Goal: Task Accomplishment & Management: Manage account settings

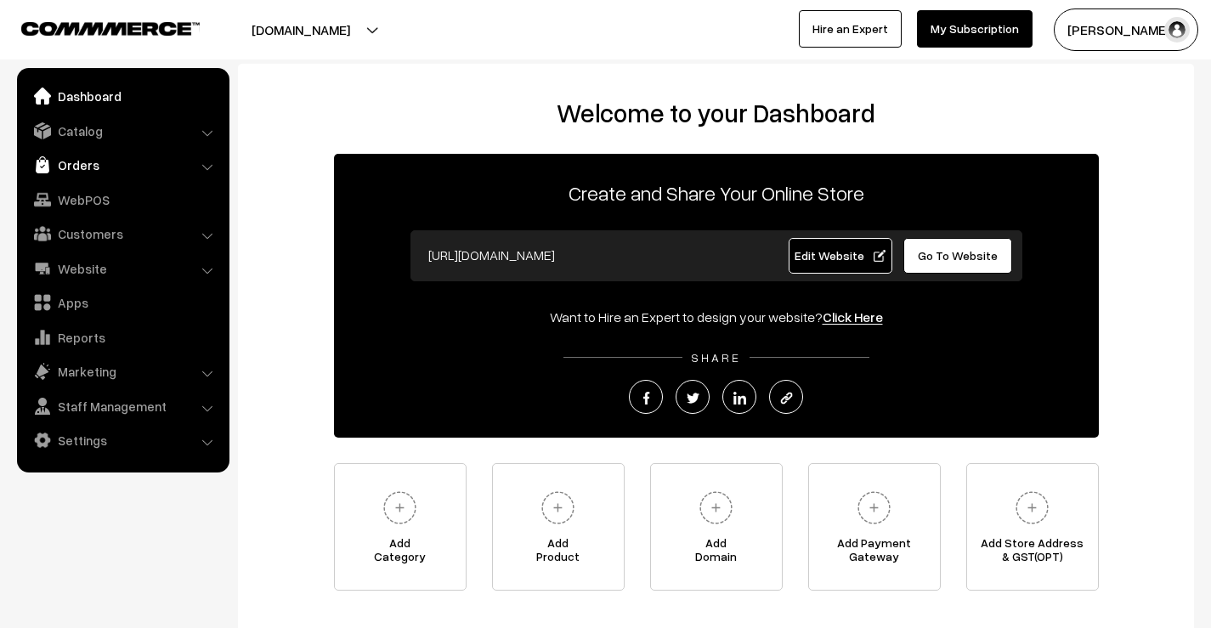
click at [89, 167] on link "Orders" at bounding box center [122, 165] width 202 height 31
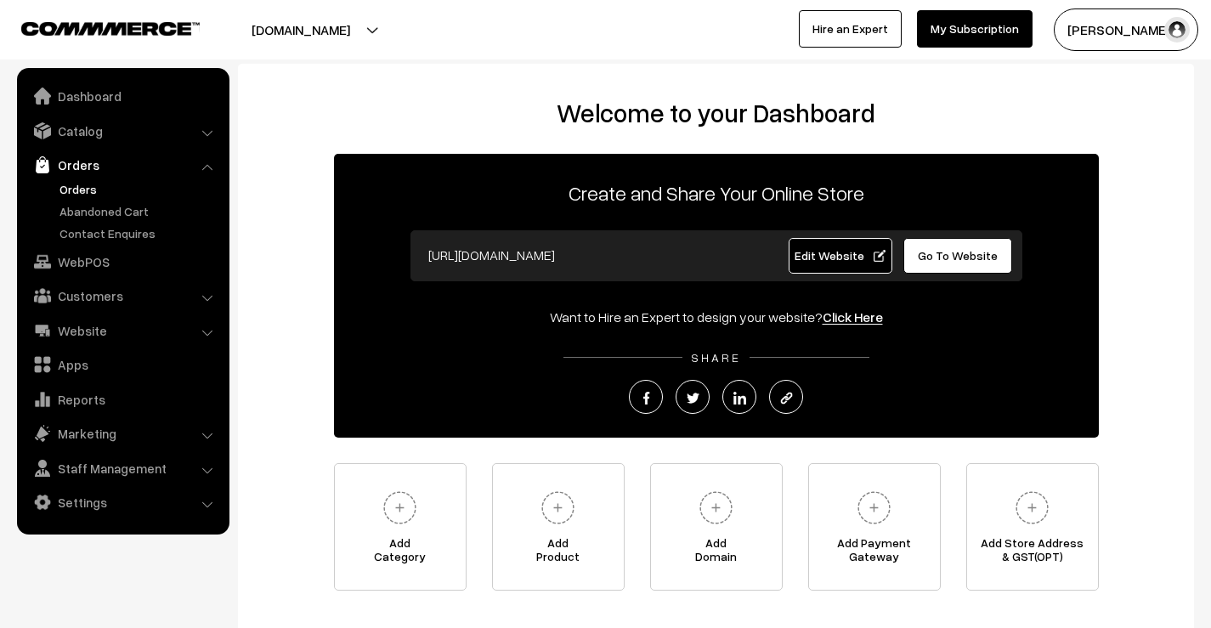
click at [78, 185] on link "Orders" at bounding box center [139, 189] width 168 height 18
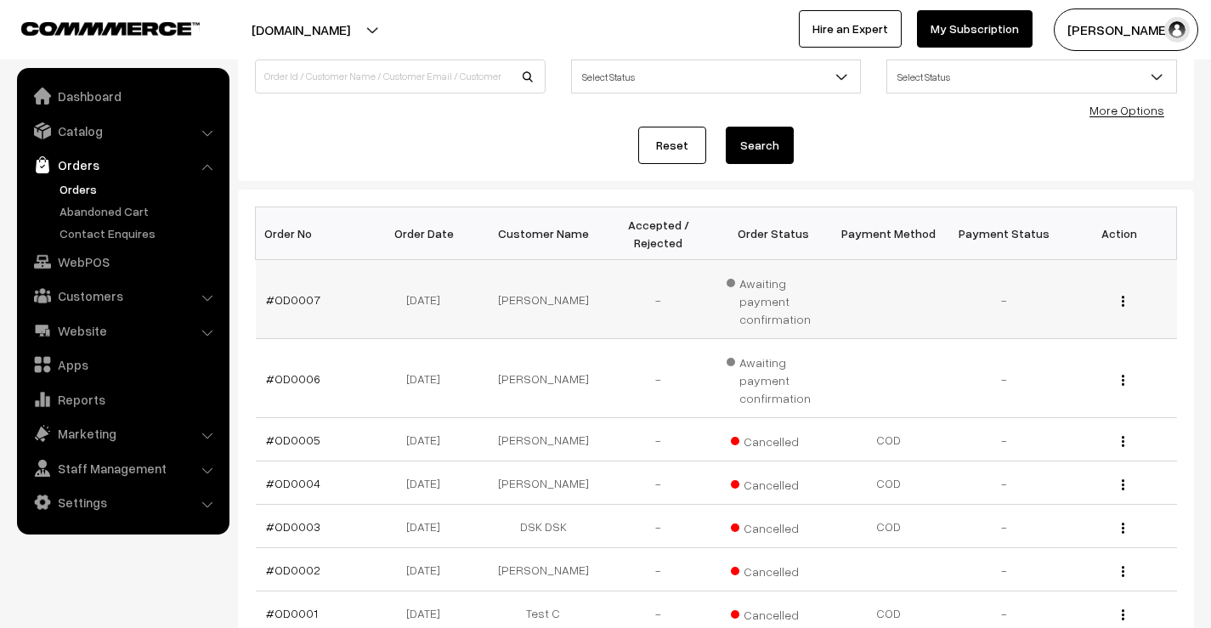
scroll to position [170, 0]
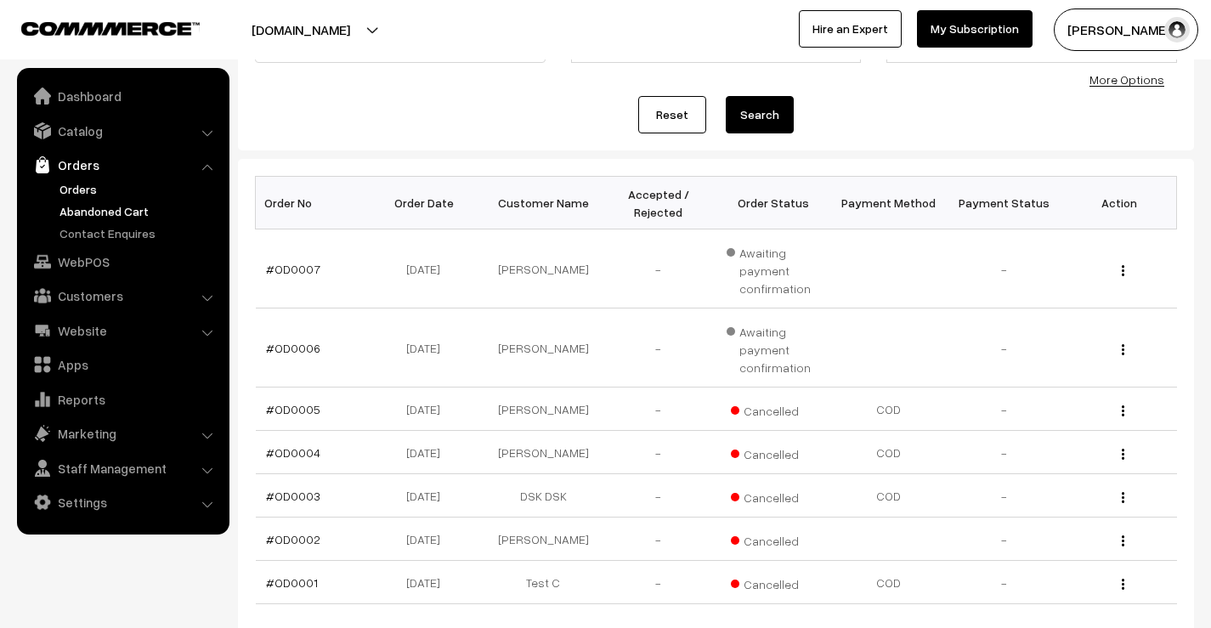
click at [106, 212] on link "Abandoned Cart" at bounding box center [139, 211] width 168 height 18
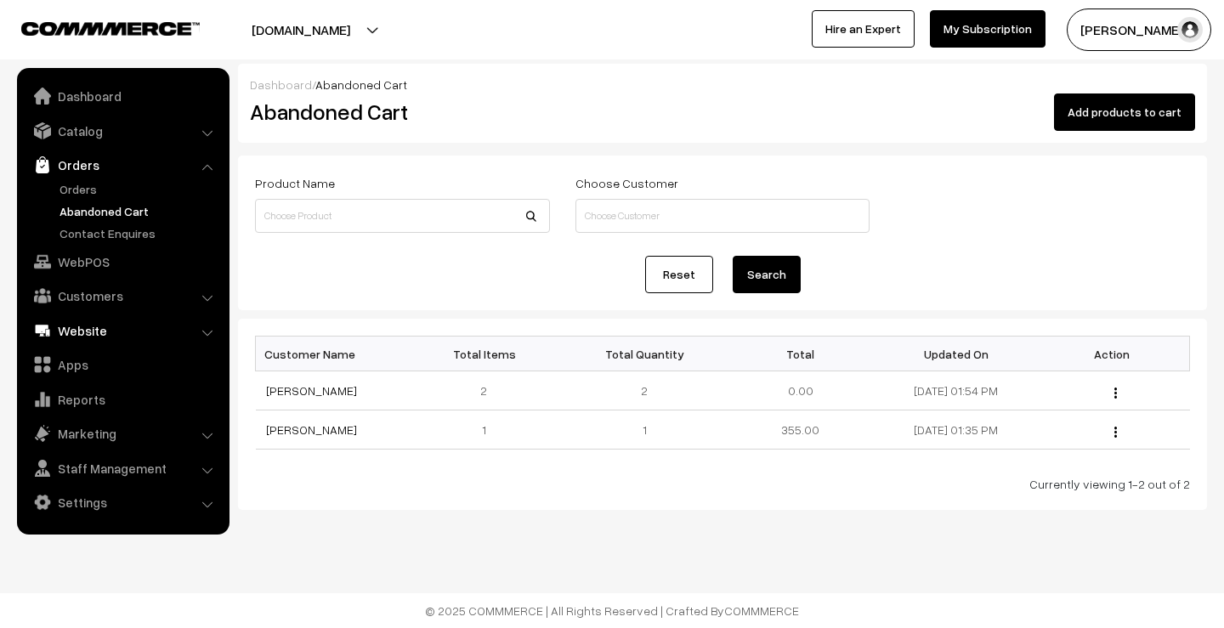
click at [90, 335] on link "Website" at bounding box center [122, 330] width 202 height 31
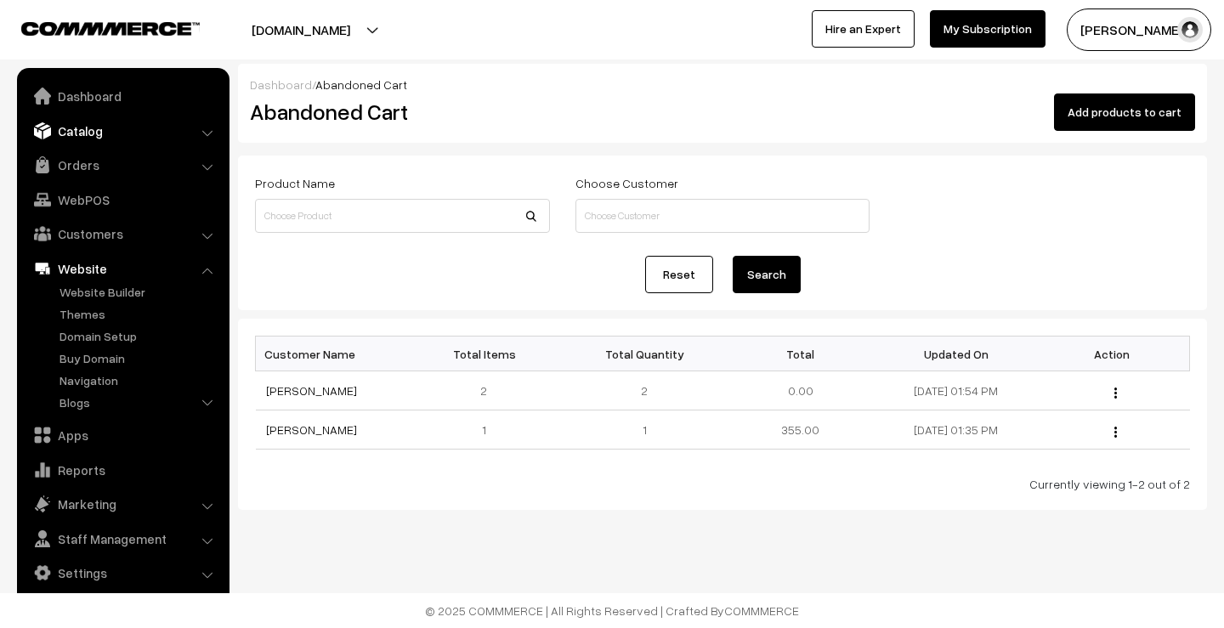
click at [87, 139] on link "Catalog" at bounding box center [122, 131] width 202 height 31
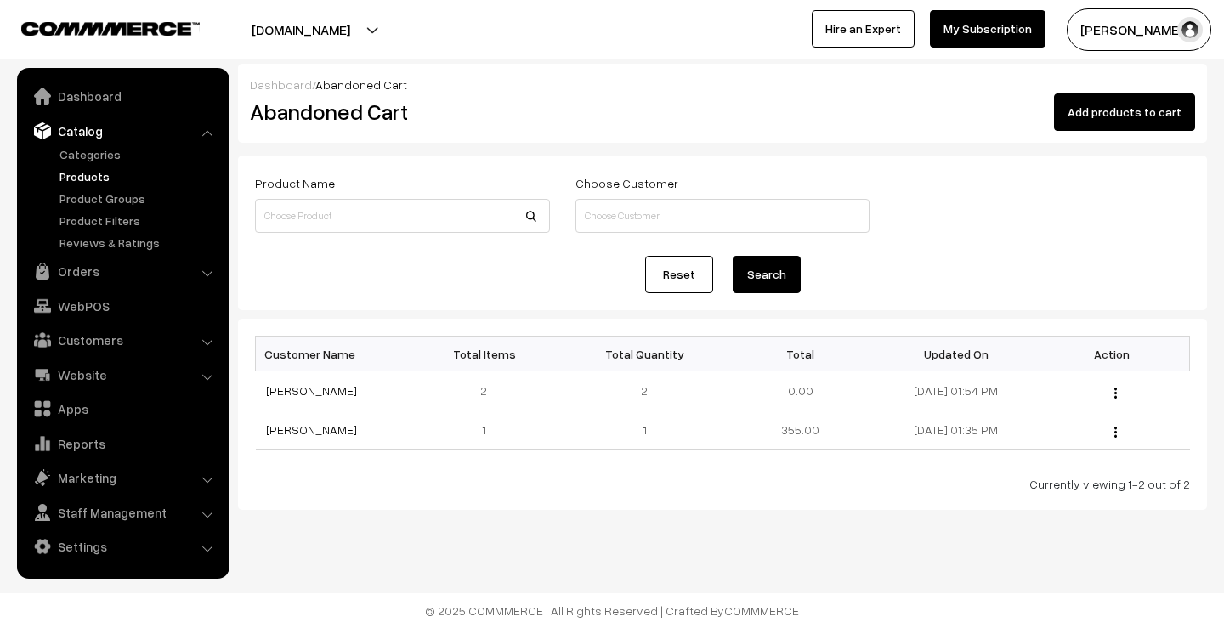
click at [90, 178] on link "Products" at bounding box center [139, 176] width 168 height 18
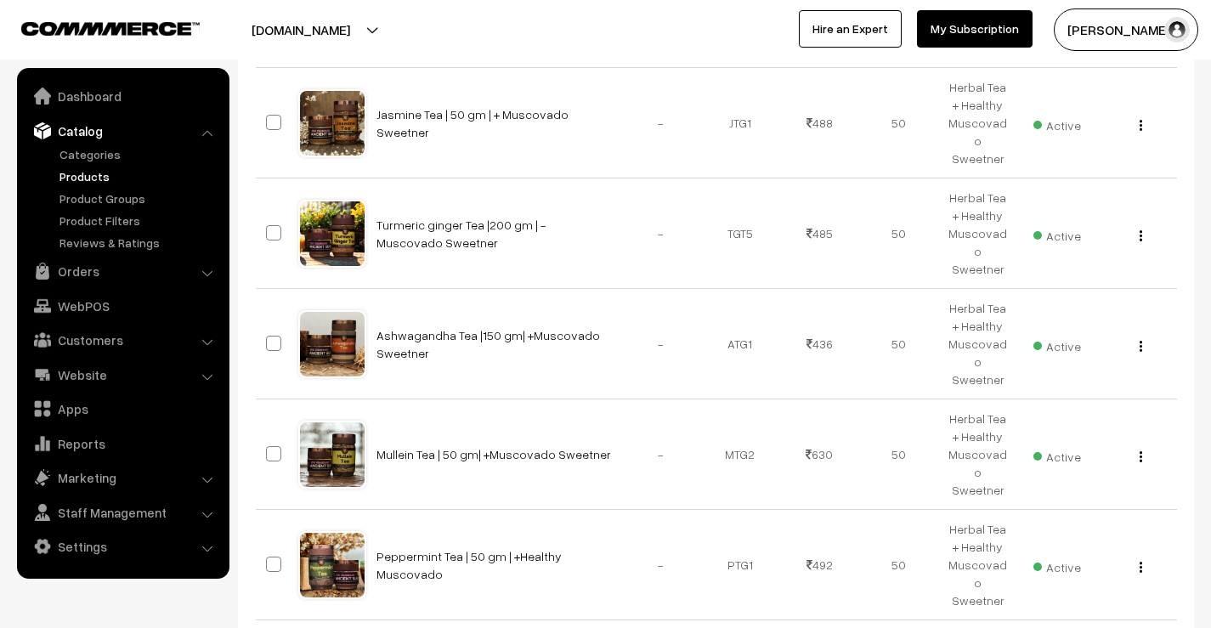
scroll to position [893, 0]
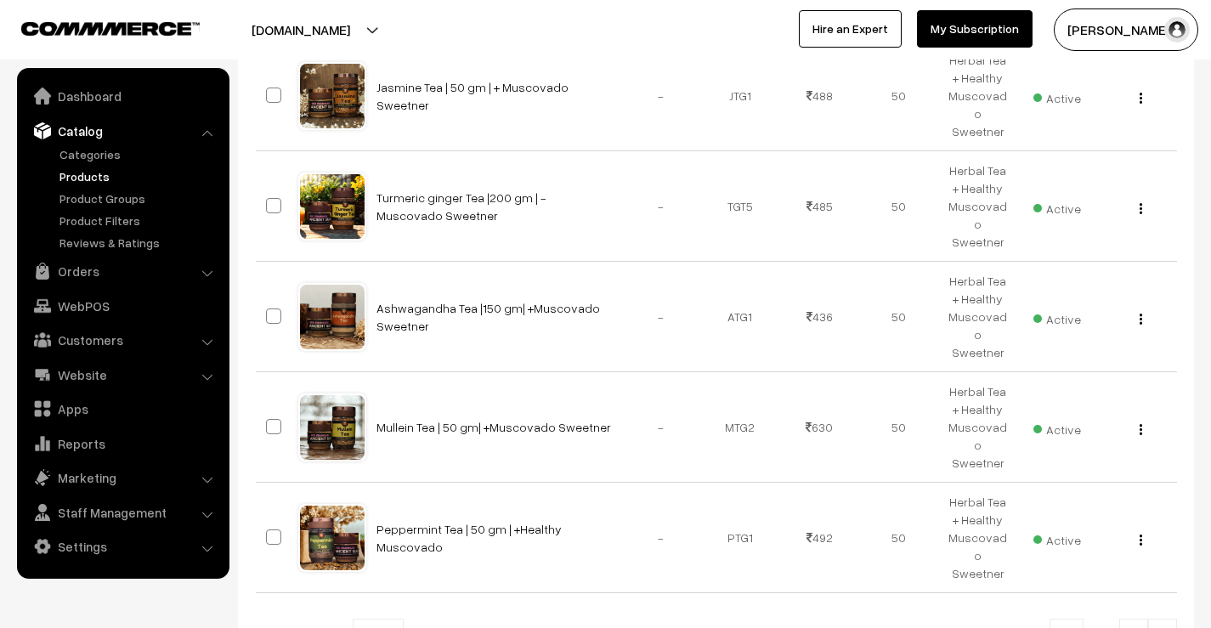
click at [1154, 619] on link at bounding box center [1162, 636] width 29 height 34
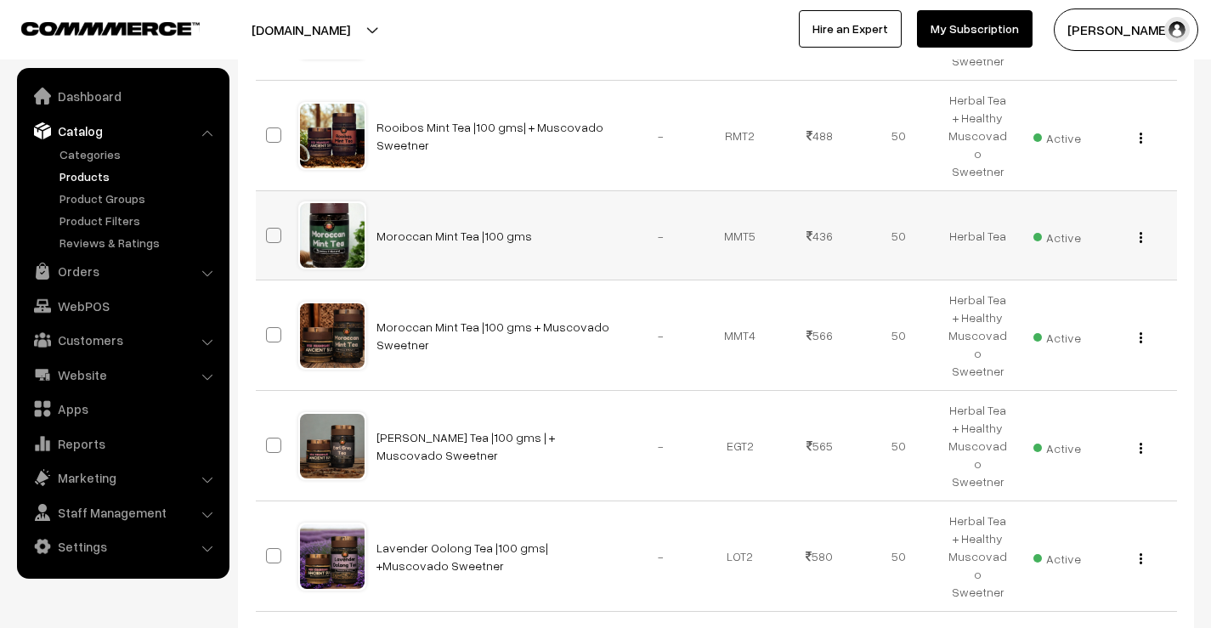
scroll to position [890, 0]
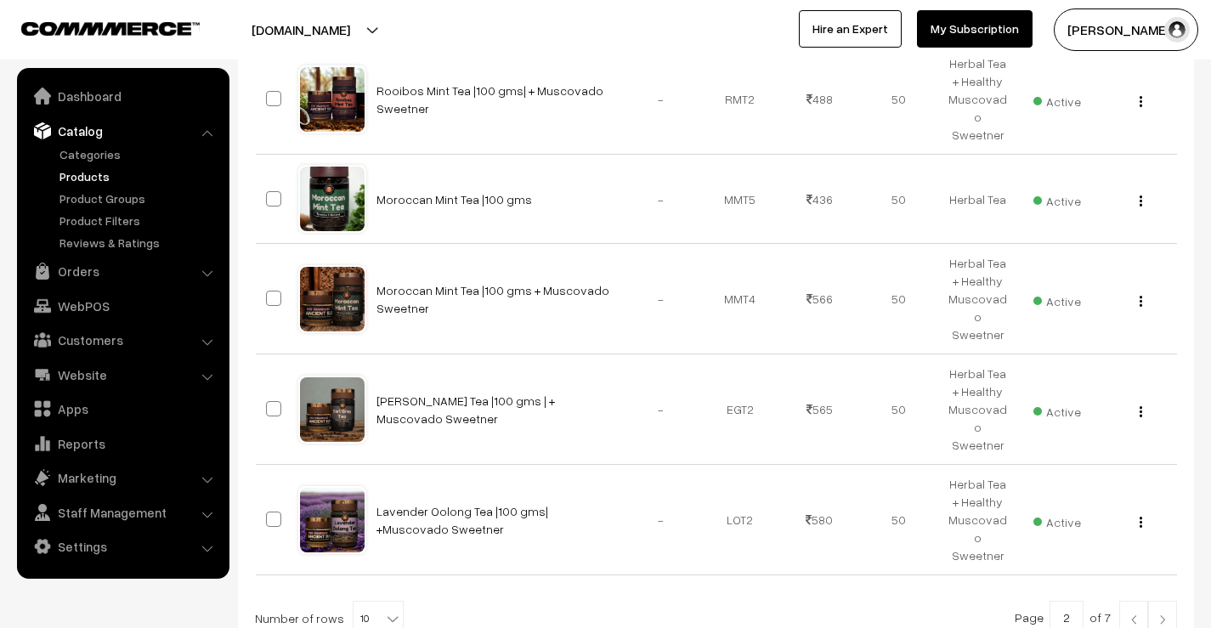
click at [1157, 601] on link at bounding box center [1162, 618] width 29 height 34
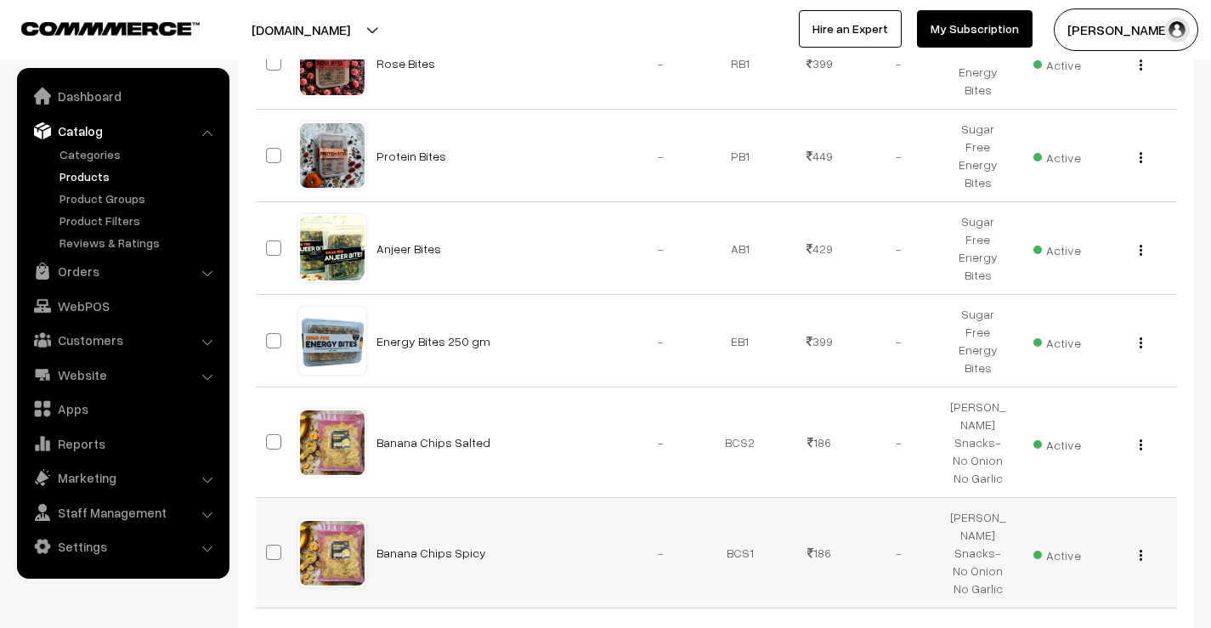
scroll to position [876, 0]
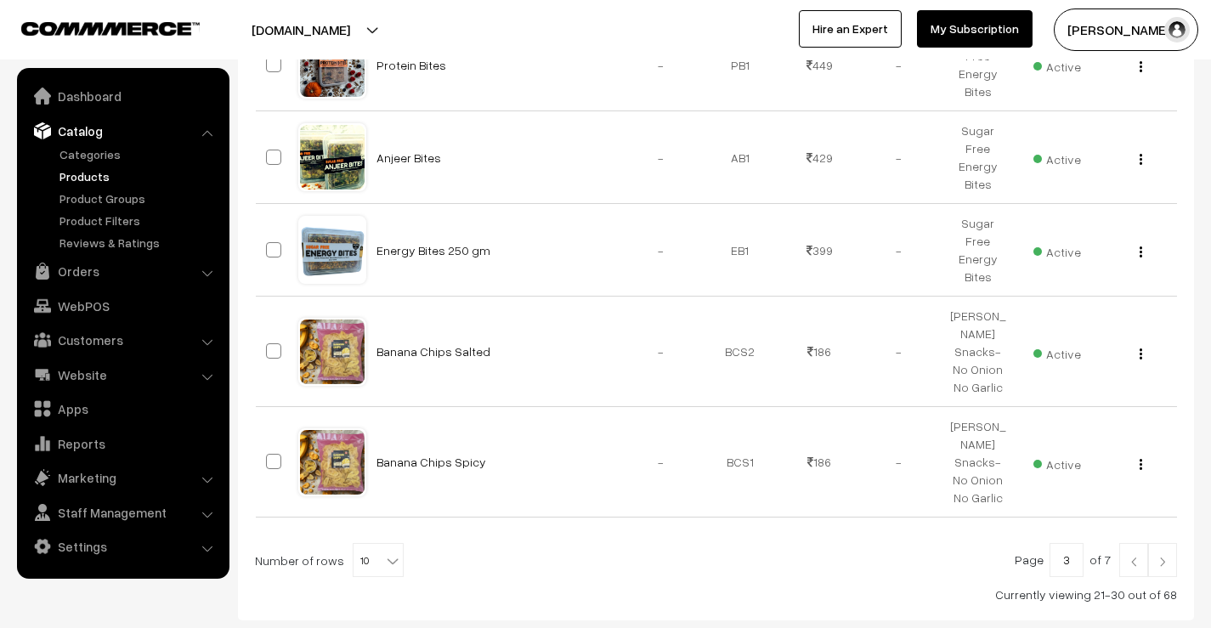
click at [1157, 557] on img at bounding box center [1162, 562] width 15 height 10
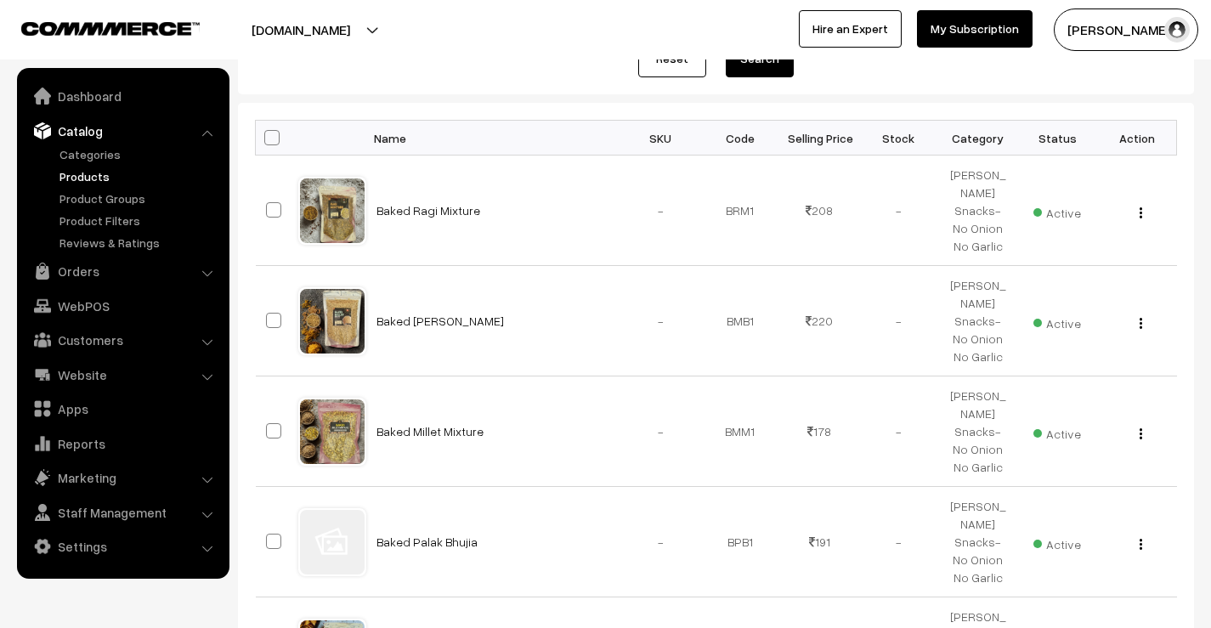
scroll to position [255, 0]
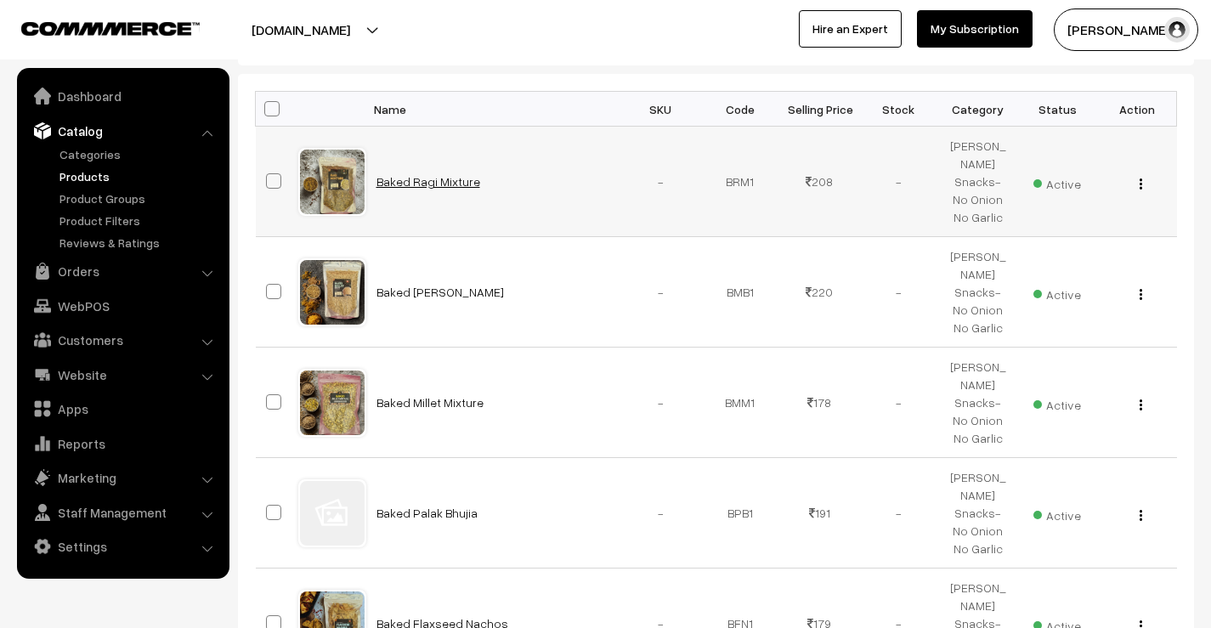
click at [454, 178] on link "Baked Ragi Mixture" at bounding box center [428, 181] width 104 height 14
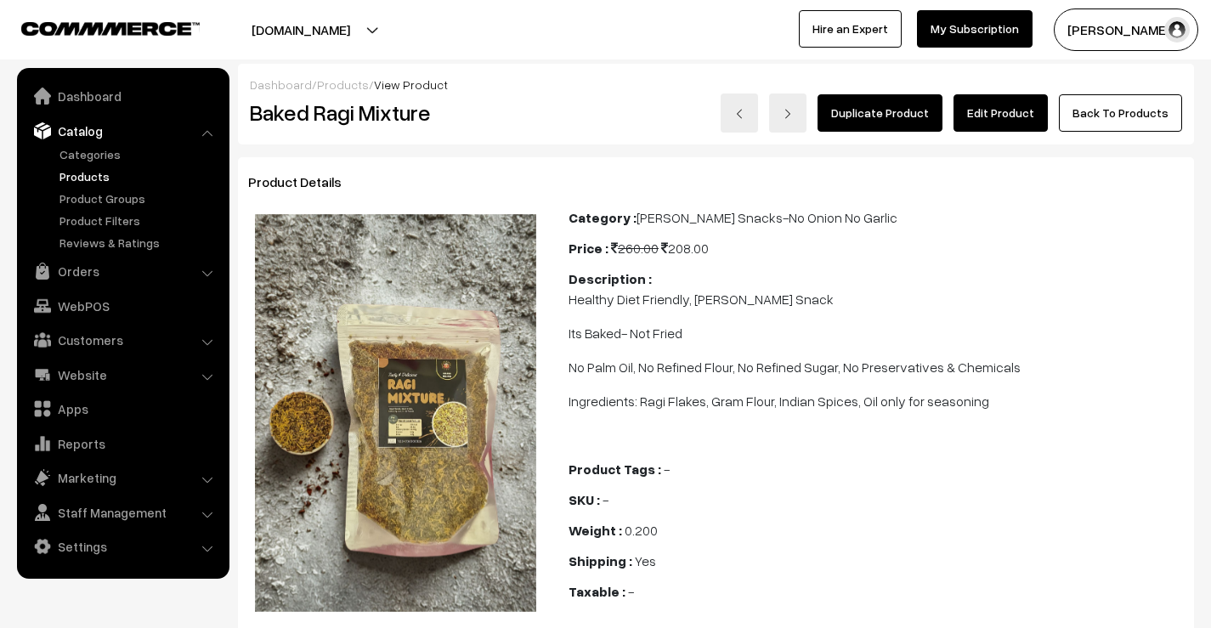
click at [1016, 115] on link "Edit Product" at bounding box center [1001, 112] width 94 height 37
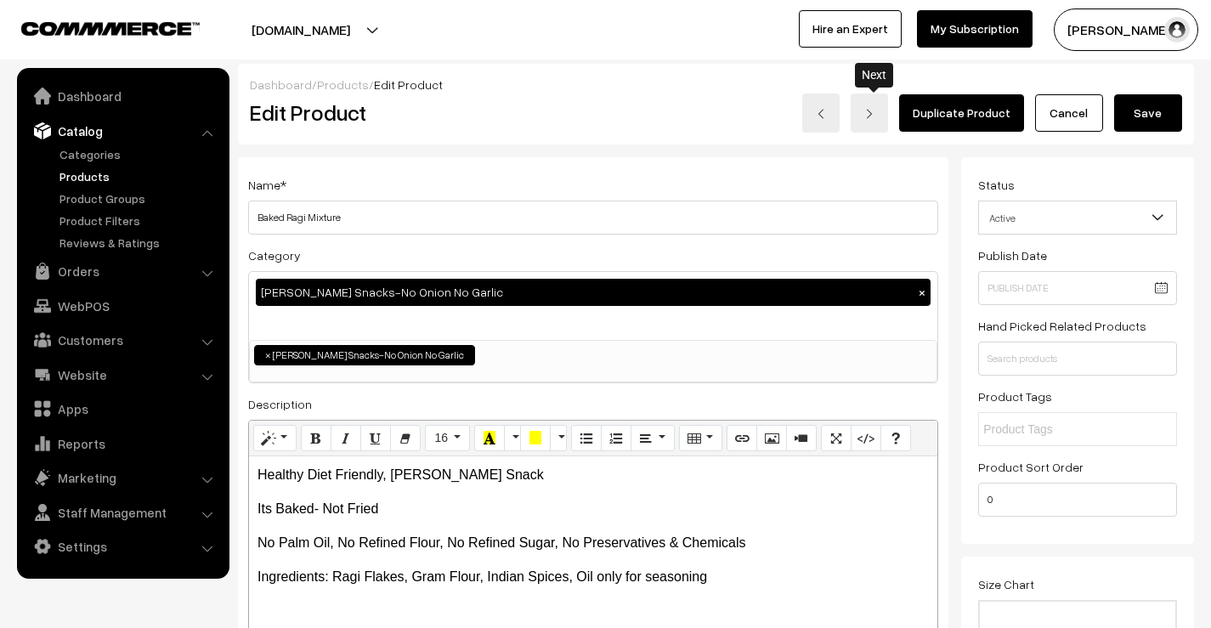
click at [874, 111] on img at bounding box center [869, 114] width 10 height 10
click at [865, 122] on link at bounding box center [869, 112] width 37 height 39
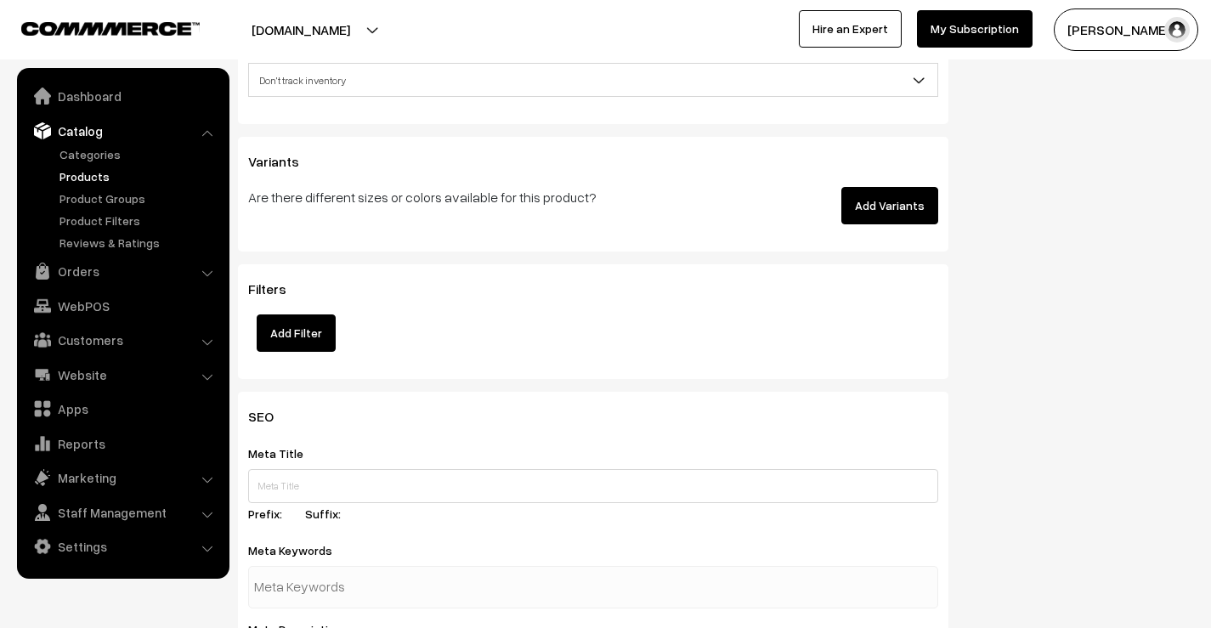
scroll to position [2210, 0]
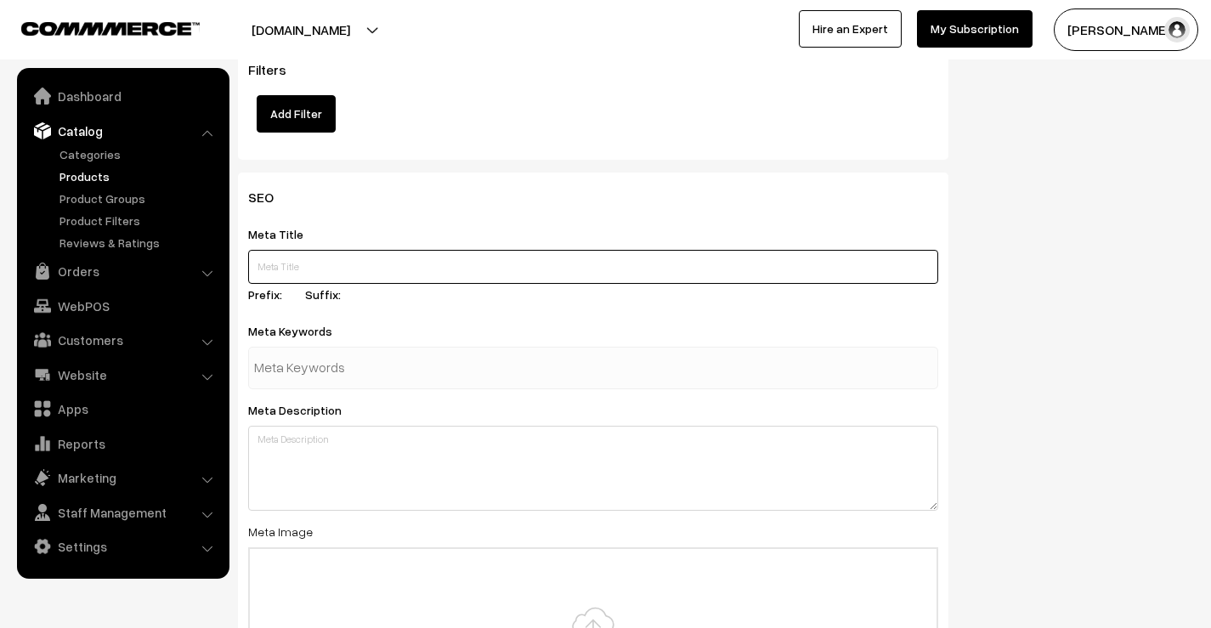
click at [335, 258] on input "text" at bounding box center [593, 267] width 690 height 34
paste input "High-Fiber Millet Mixture | Guilt-Free Snacking"
type input "High-Fiber Millet Mixture | Guilt-Free Snacking"
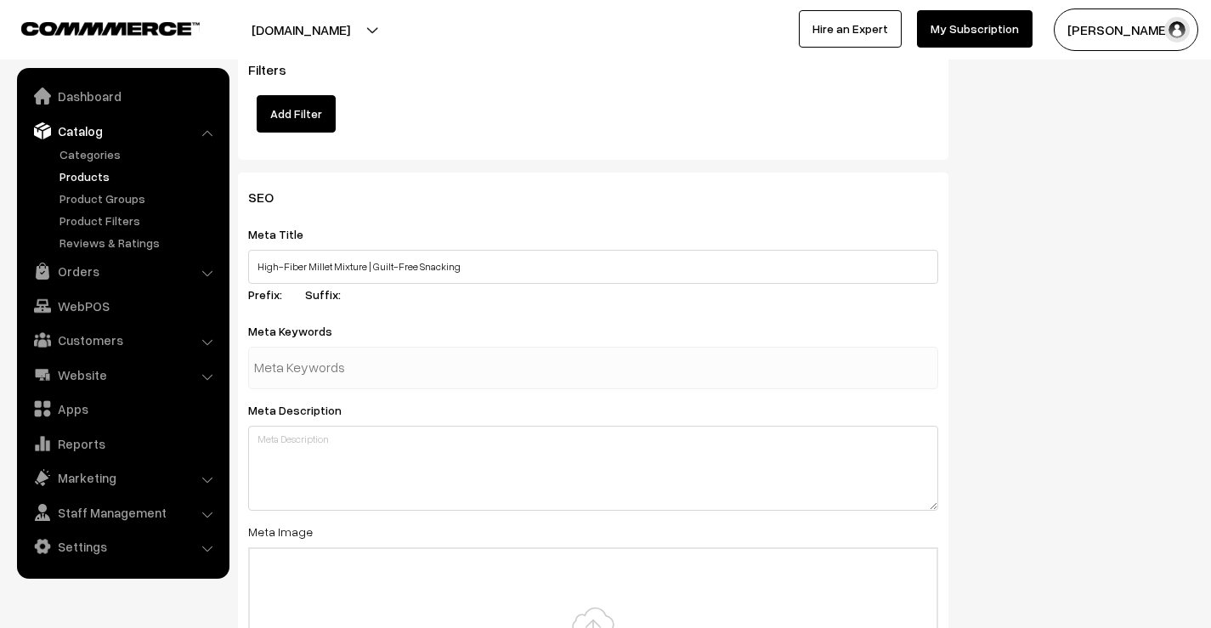
click at [325, 351] on input "text" at bounding box center [342, 368] width 177 height 34
click at [415, 351] on input "text" at bounding box center [342, 368] width 177 height 34
paste input "healthy millet snacks, crunchy millet mixture, baked millet mixture, millet sna…"
type input "healthy millet snacks, crunchy millet mixture, baked millet mixture, millet sna…"
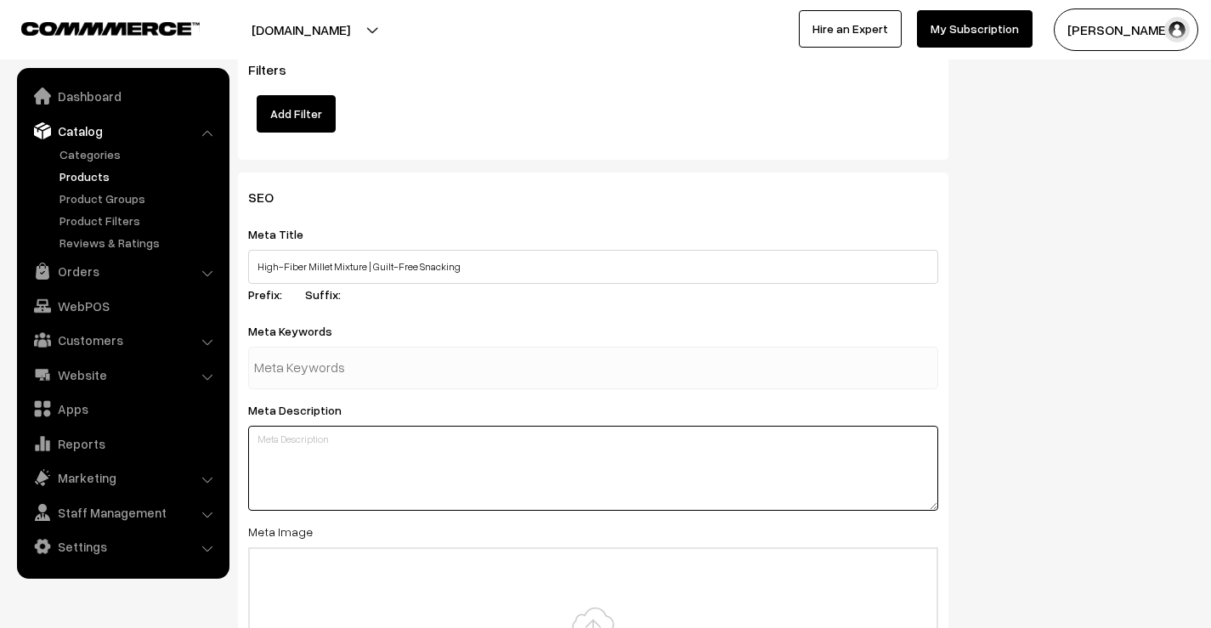
scroll to position [0, 0]
click at [661, 488] on div "SEO Meta Title High-Fiber Millet Mixture | Guilt-Free Snacking Prefix: Suffix: …" at bounding box center [593, 495] width 710 height 645
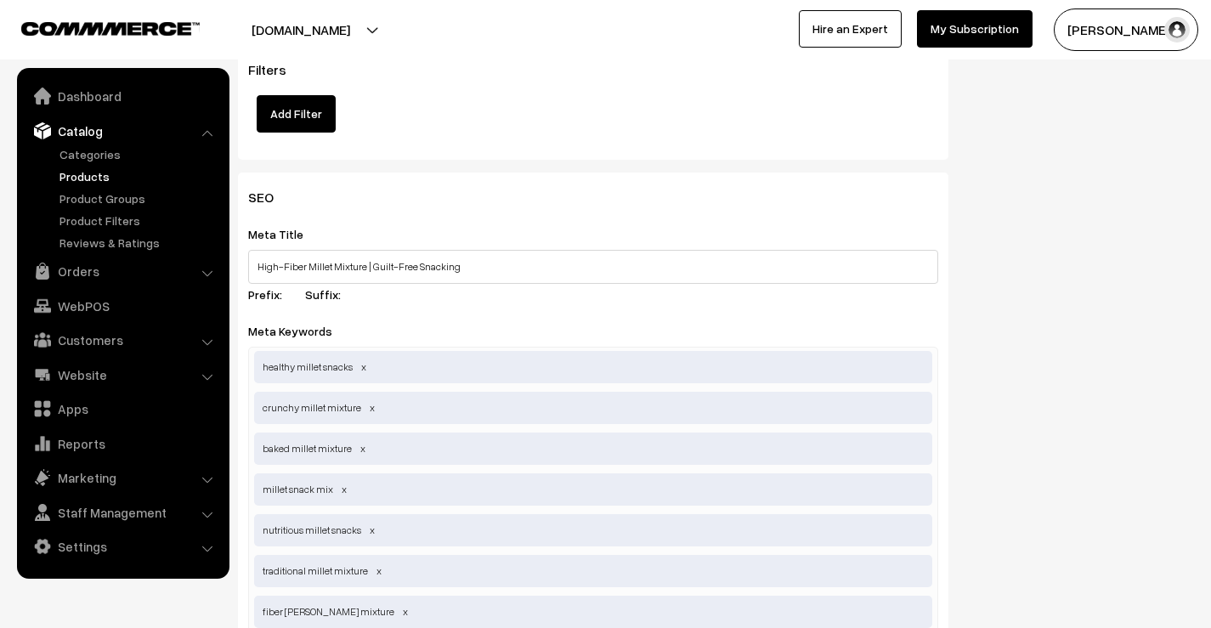
scroll to position [2295, 0]
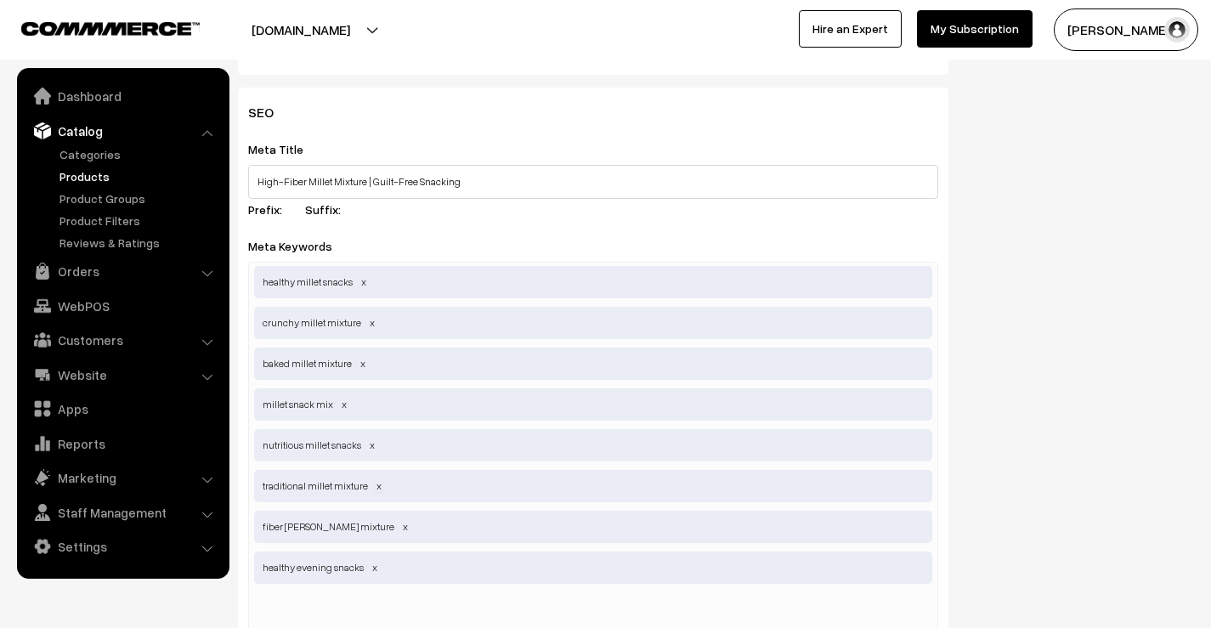
click at [375, 479] on span at bounding box center [379, 485] width 8 height 13
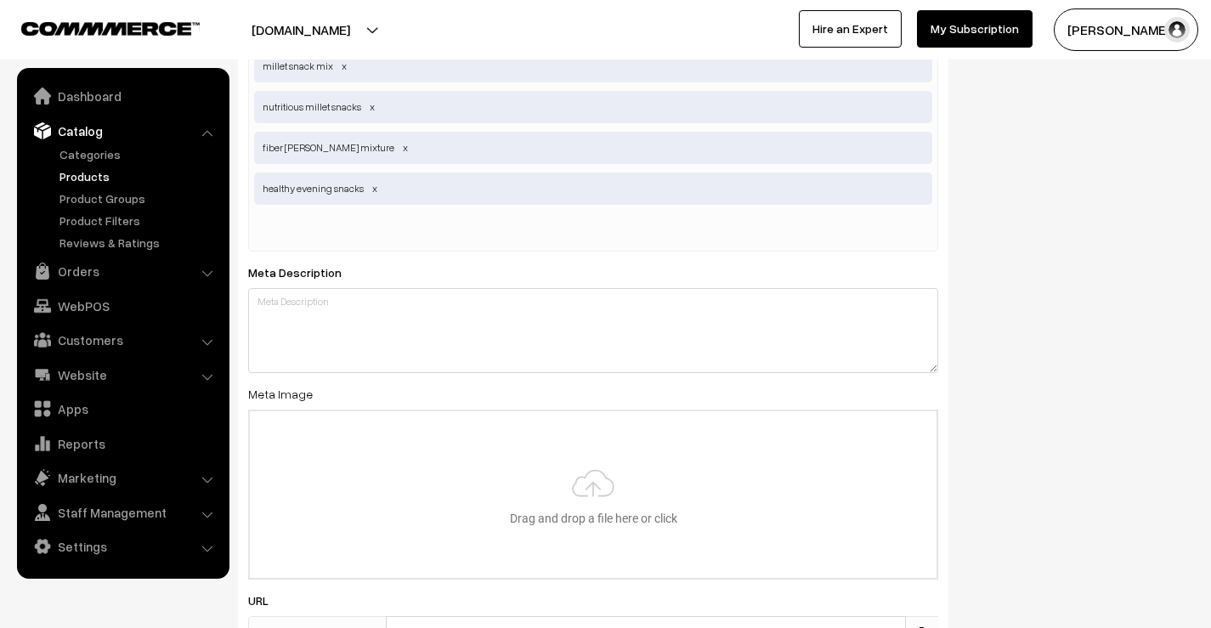
scroll to position [2635, 0]
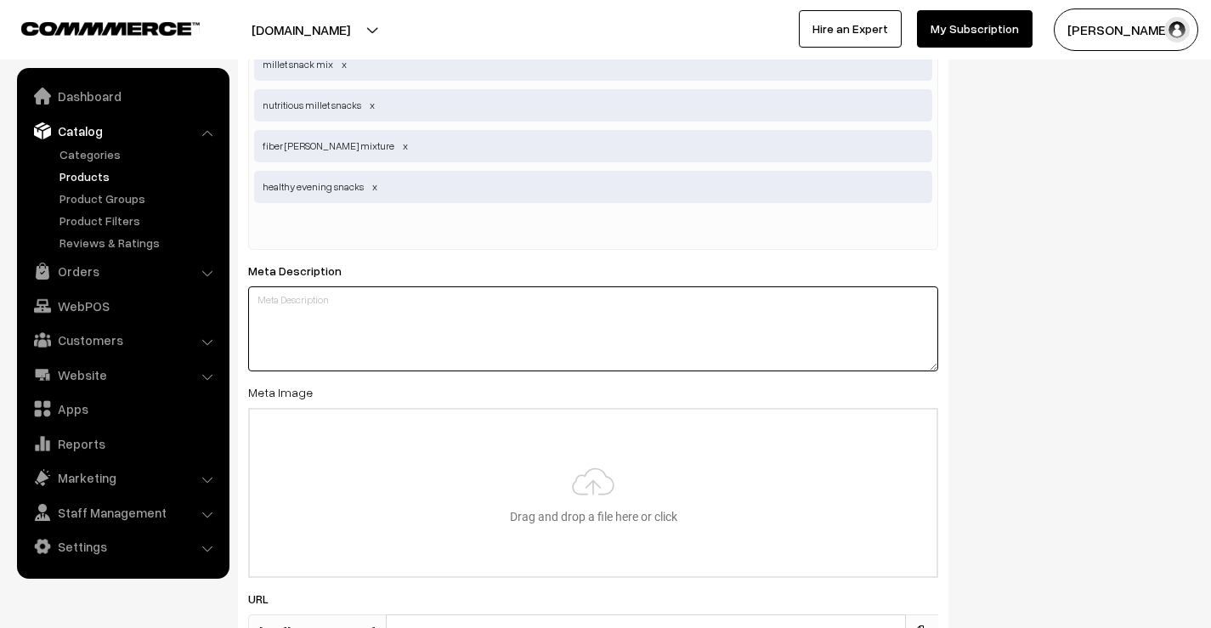
click at [433, 329] on textarea at bounding box center [593, 328] width 690 height 85
click at [375, 293] on textarea at bounding box center [593, 328] width 690 height 85
paste textarea "Nutrient-dense millets are used to make Golden Recipes Millet Mixture, a health…"
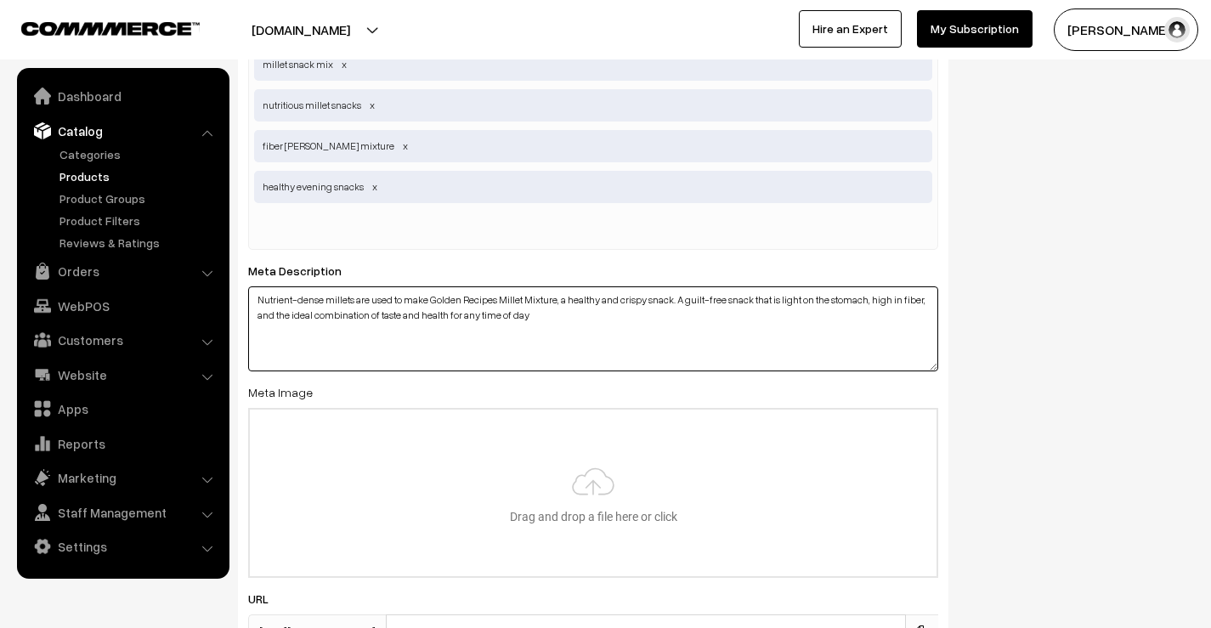
click at [562, 314] on textarea "Nutrient-dense millets are used to make Golden Recipes Millet Mixture, a health…" at bounding box center [593, 328] width 690 height 85
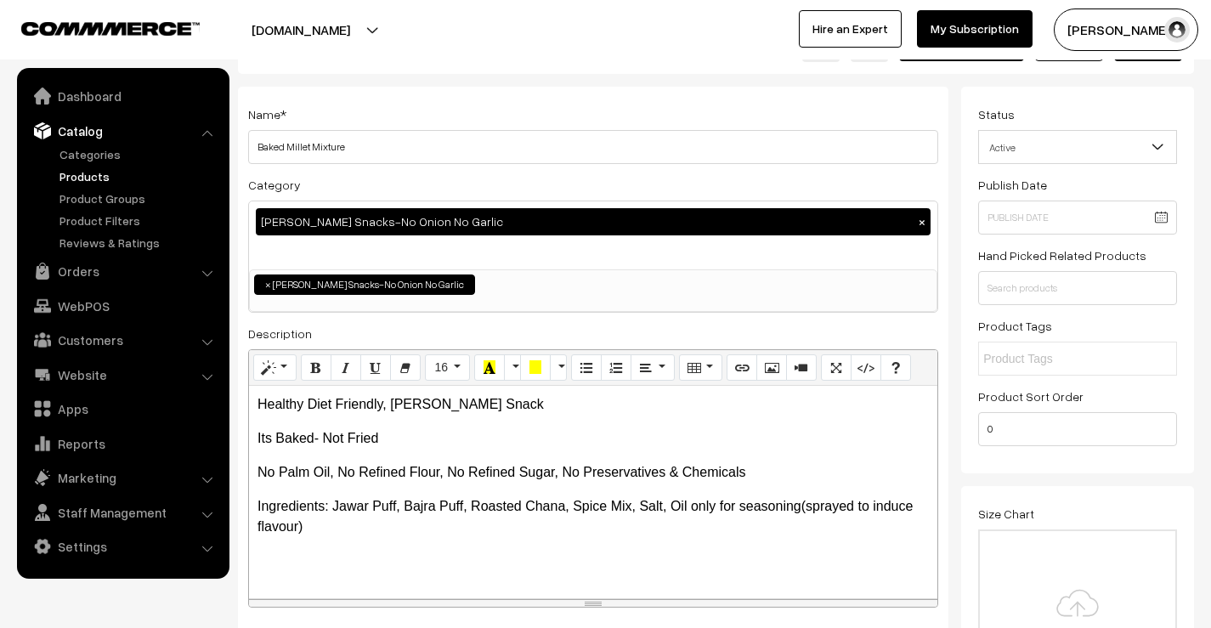
scroll to position [0, 0]
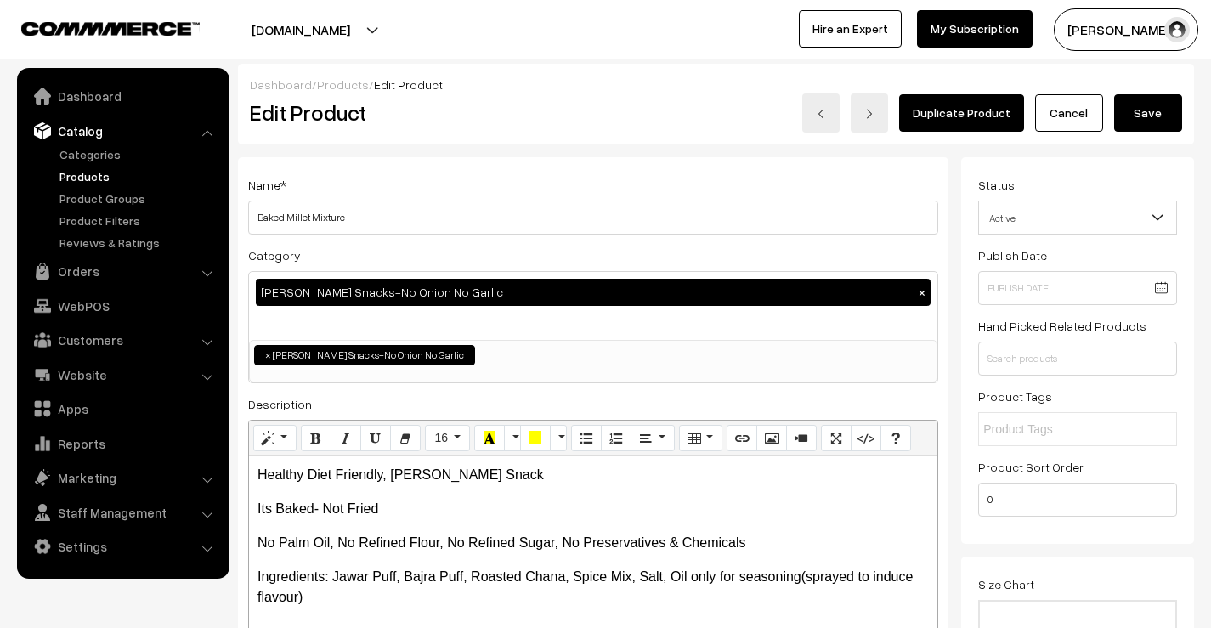
type textarea "Nutrient-dense millets are used to make Golden Recipes Millet Mixture, a health…"
click at [1130, 113] on button "Save" at bounding box center [1148, 112] width 68 height 37
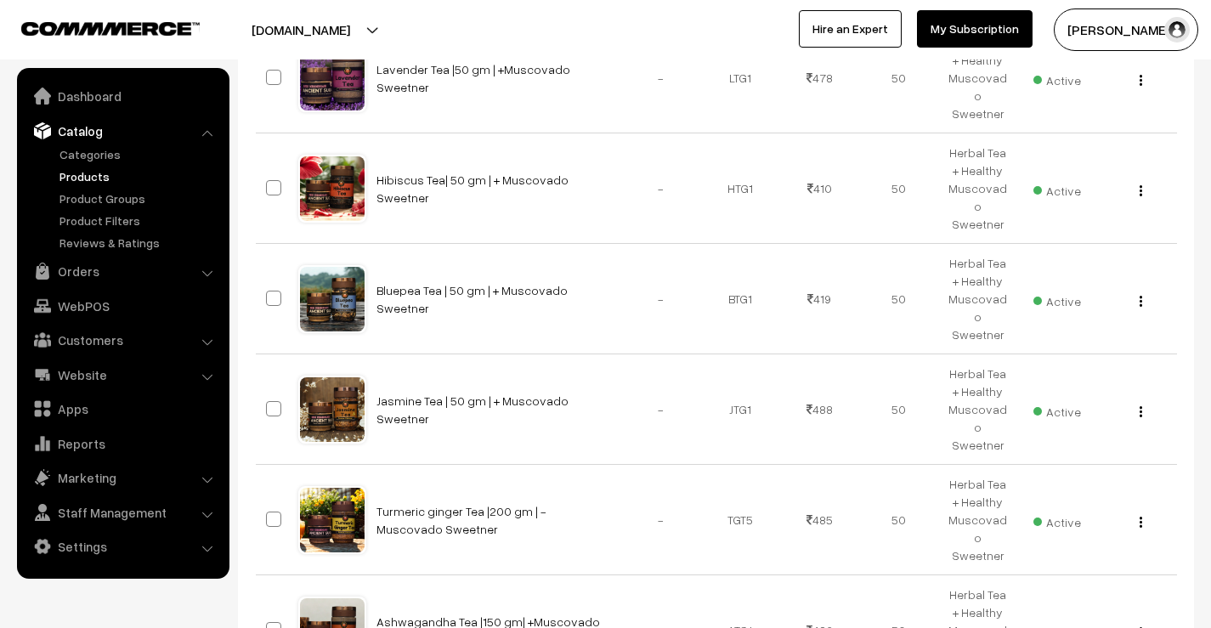
scroll to position [893, 0]
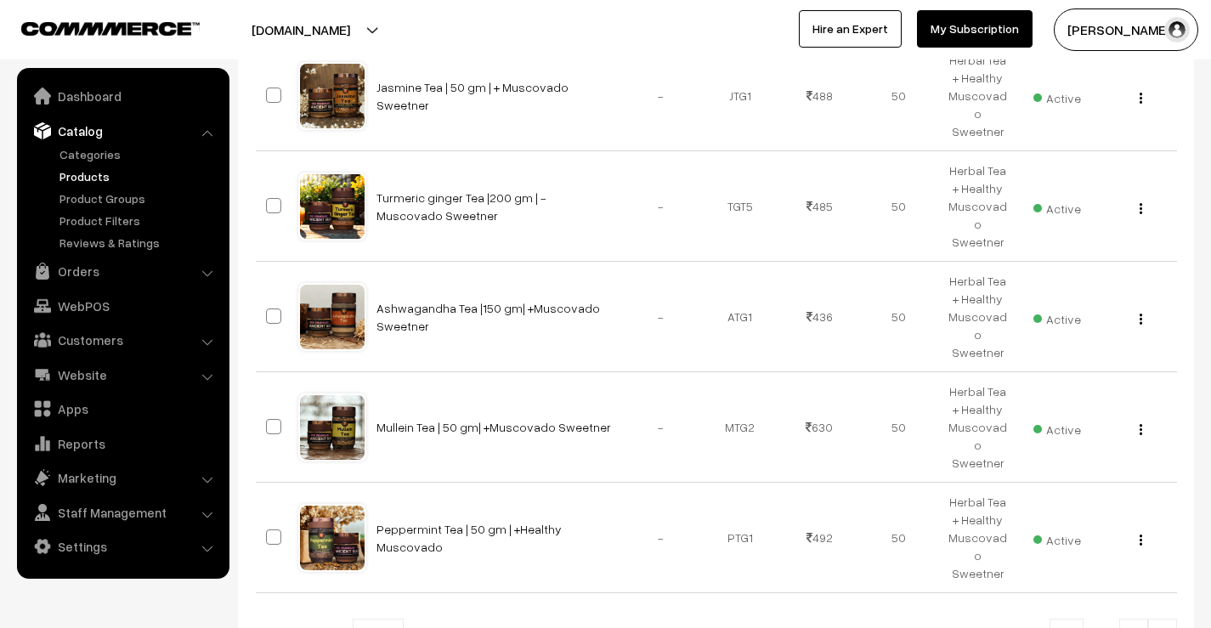
click at [1172, 619] on link at bounding box center [1162, 636] width 29 height 34
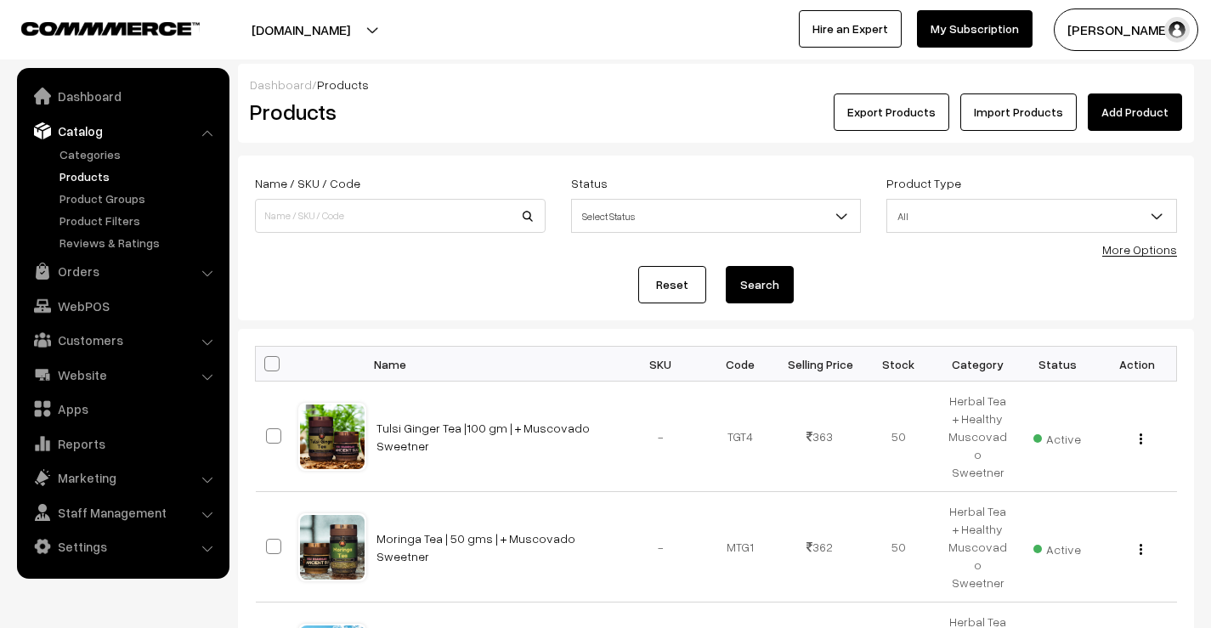
scroll to position [890, 0]
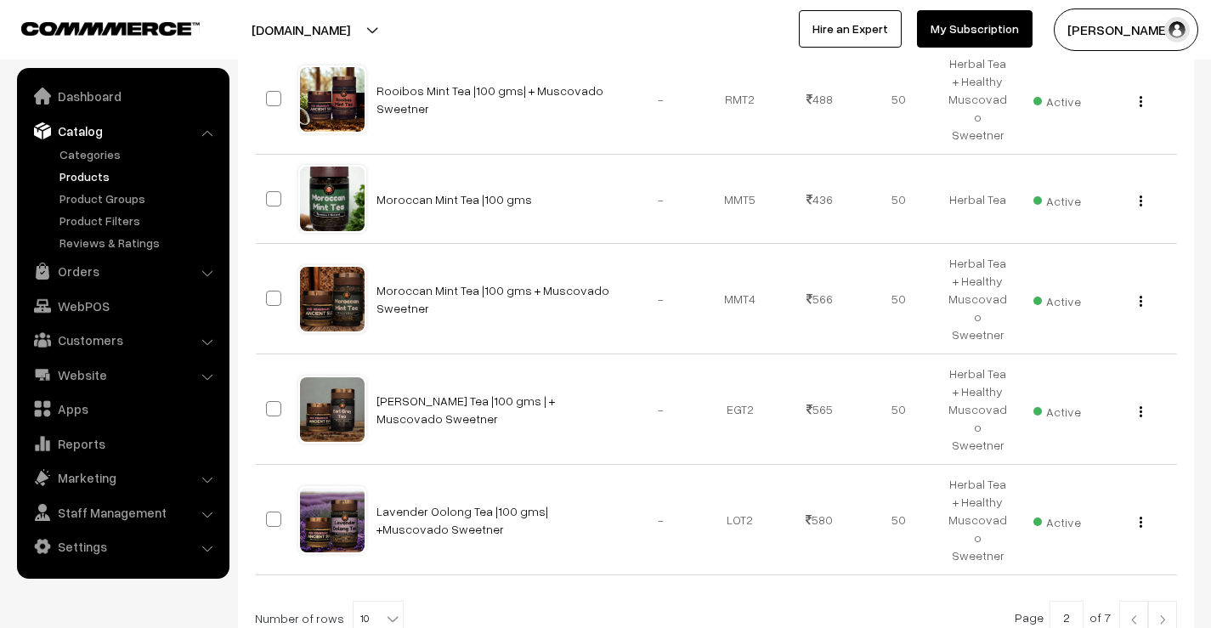
click at [1169, 601] on link at bounding box center [1162, 618] width 29 height 34
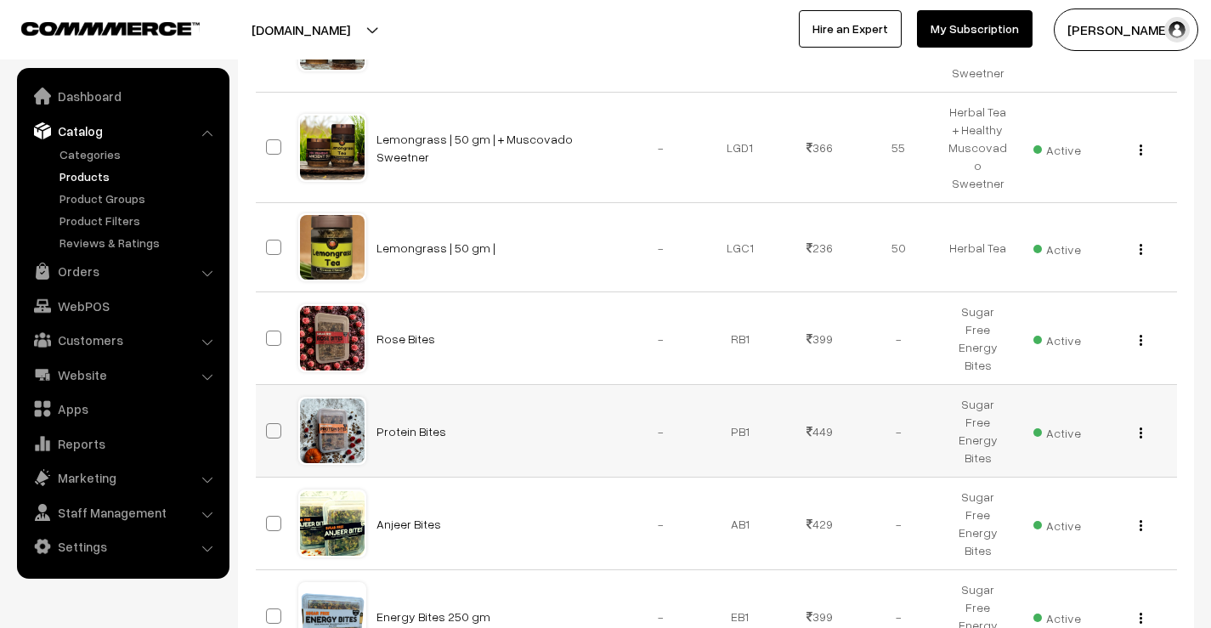
scroll to position [850, 0]
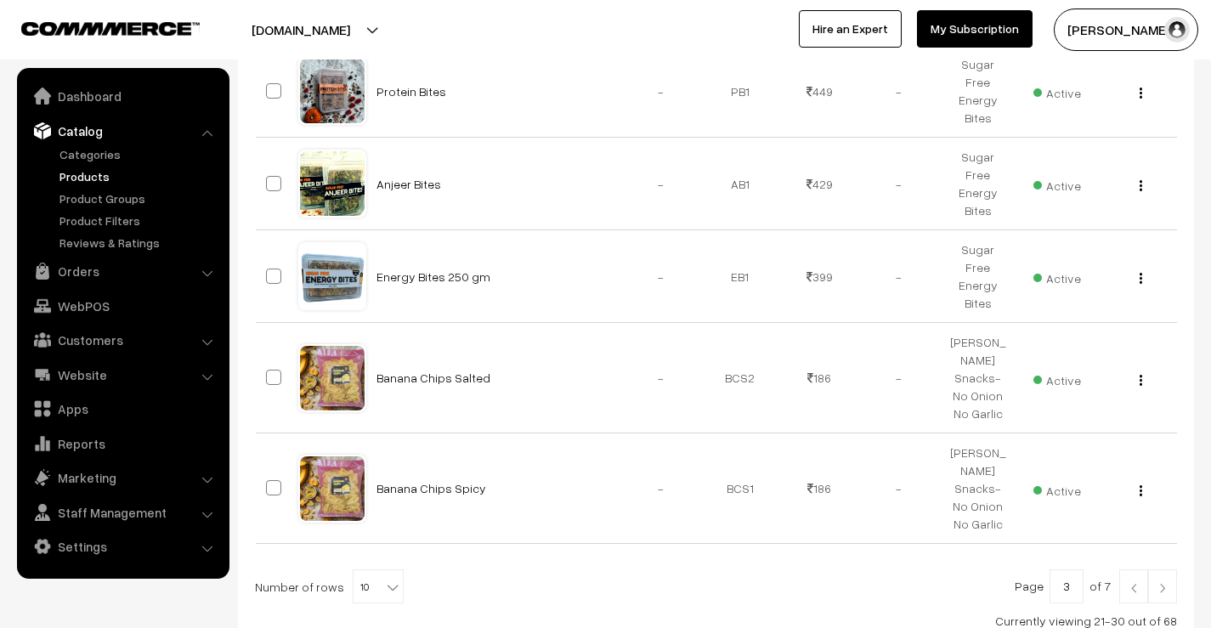
click at [1162, 583] on img at bounding box center [1162, 588] width 15 height 10
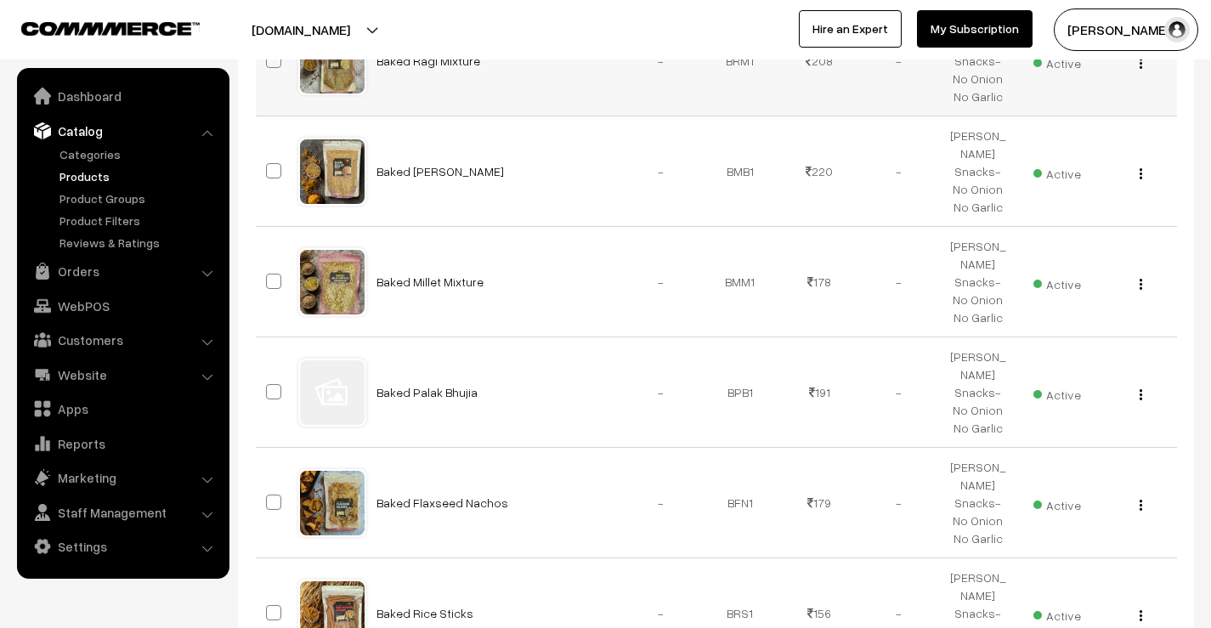
scroll to position [425, 0]
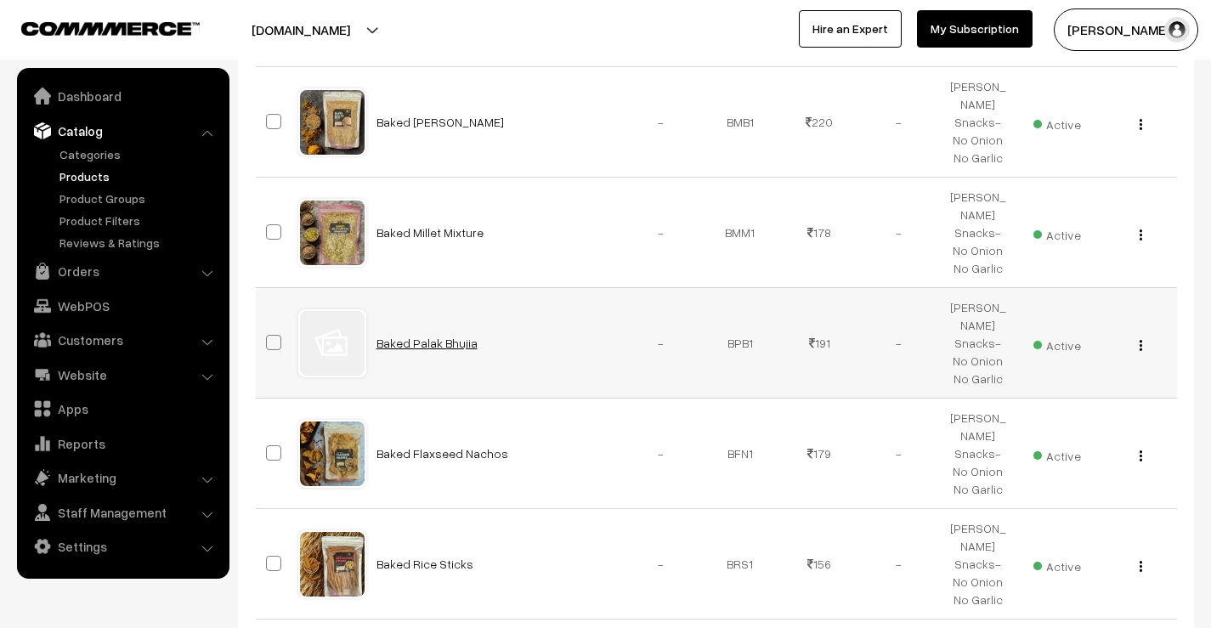
click at [396, 336] on link "Baked Palak Bhujia" at bounding box center [426, 343] width 101 height 14
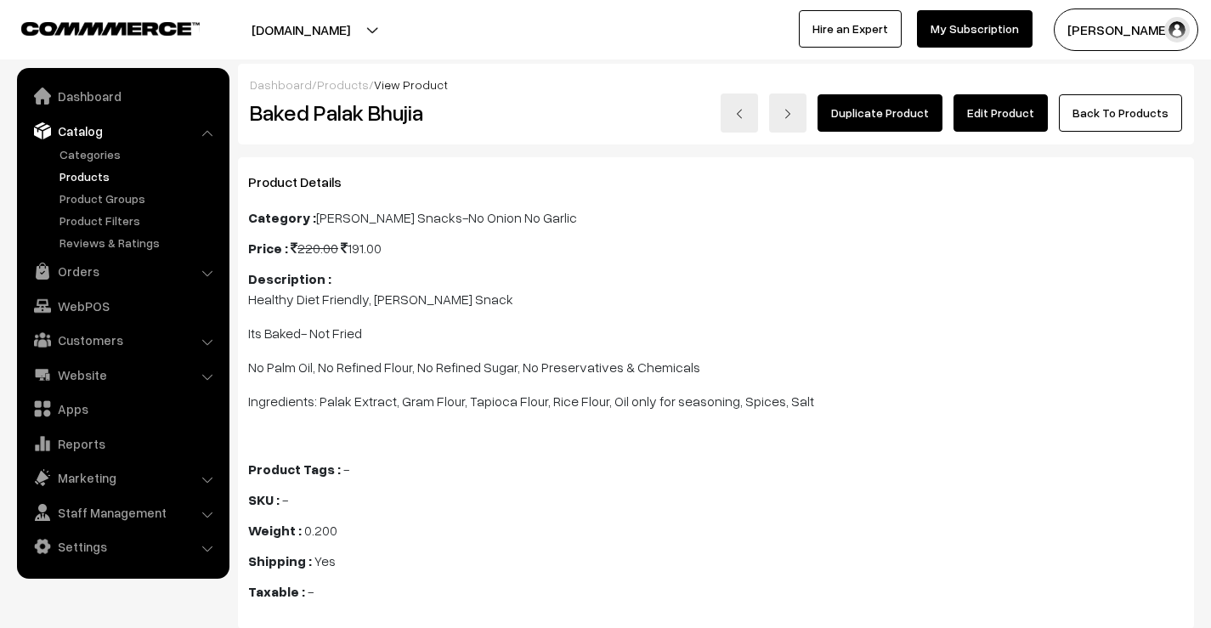
click at [1016, 111] on link "Edit Product" at bounding box center [1001, 112] width 94 height 37
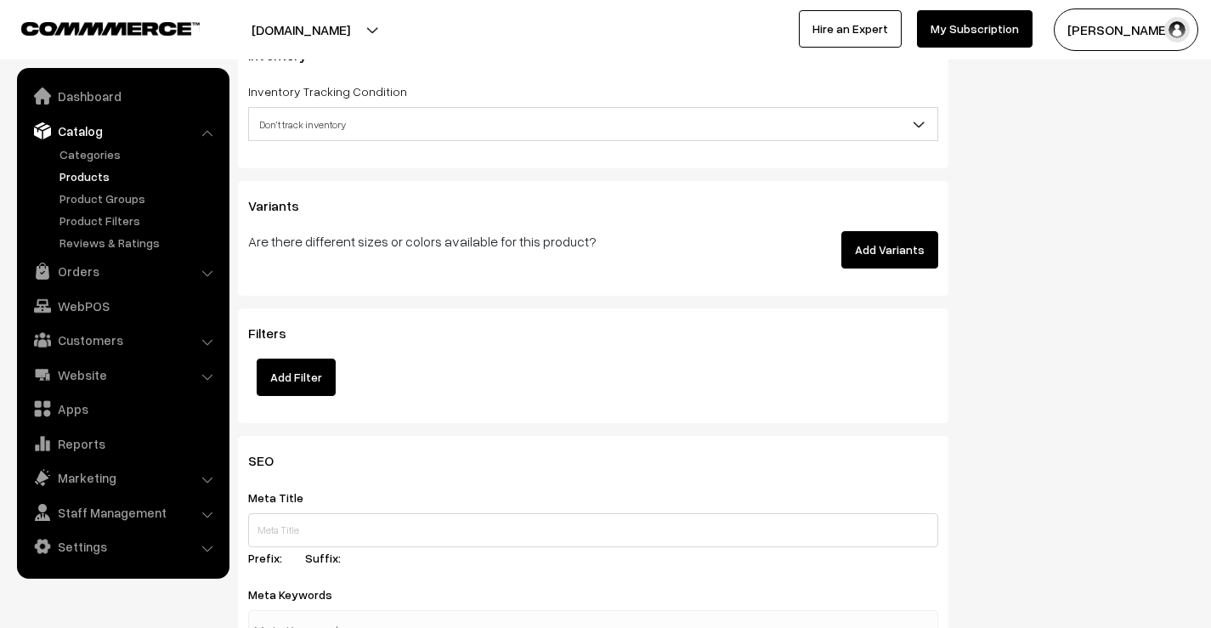
scroll to position [2125, 0]
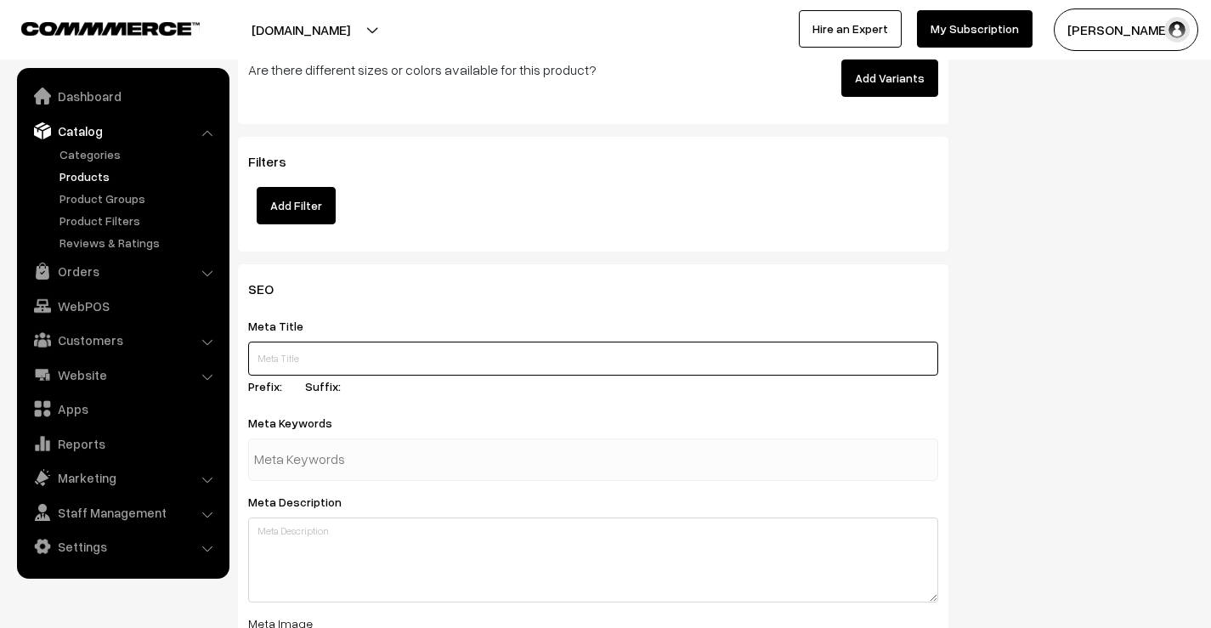
click at [410, 345] on input "text" at bounding box center [593, 359] width 690 height 34
click at [323, 342] on input "text" at bounding box center [593, 359] width 690 height 34
paste input "Baked Palak Bhujia – Healthy Spinach Snack"
type input "Baked Palak Bhujia – Healthy Spinach Snack"
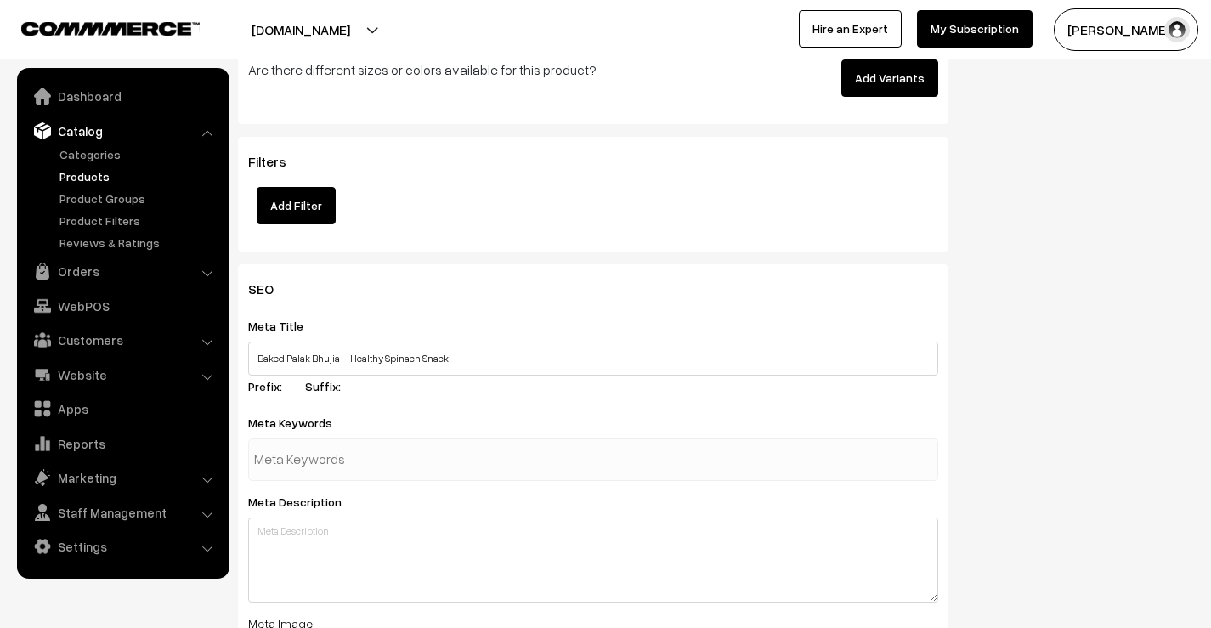
click at [367, 450] on input "text" at bounding box center [342, 460] width 177 height 34
click at [408, 446] on input "text" at bounding box center [342, 460] width 177 height 34
paste input "baked palak bhujia, healthy palak bhujia, spinach bhujia, baked spinach snack, …"
type input "baked palak bhujia, healthy palak bhujia, spinach bhujia, baked spinach snack, …"
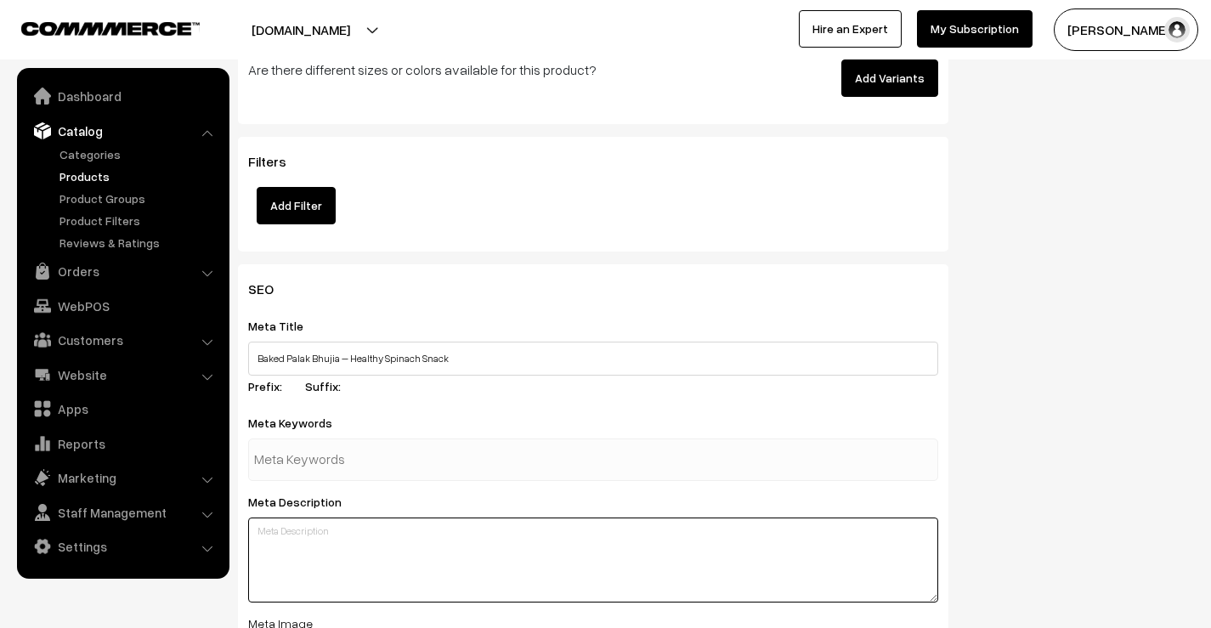
click at [480, 536] on div "SEO Meta Title Baked Palak Bhujia – Healthy Spinach Snack Prefix: Suffix: Meta …" at bounding box center [593, 586] width 710 height 645
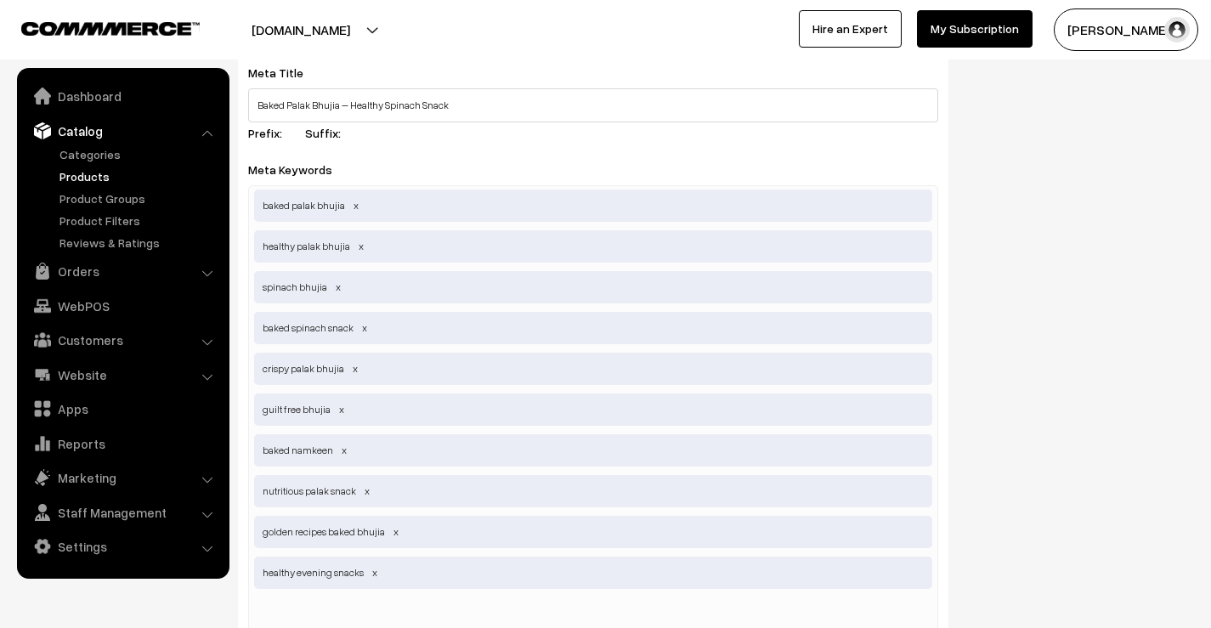
scroll to position [2380, 0]
click at [395, 524] on span at bounding box center [396, 530] width 8 height 13
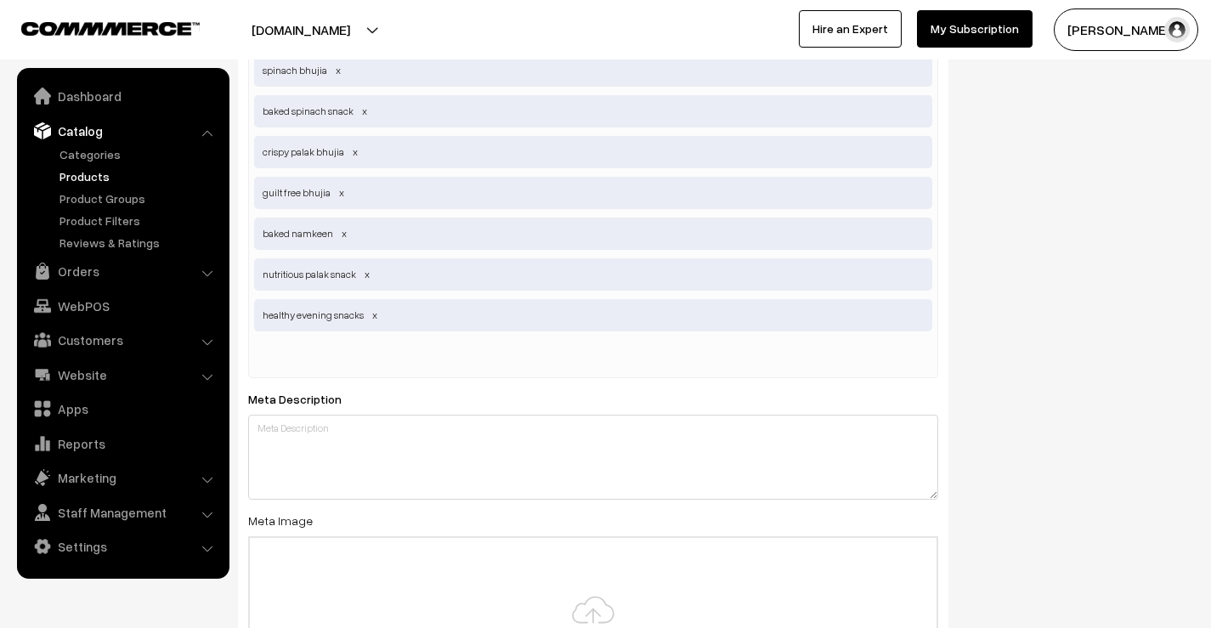
scroll to position [2805, 0]
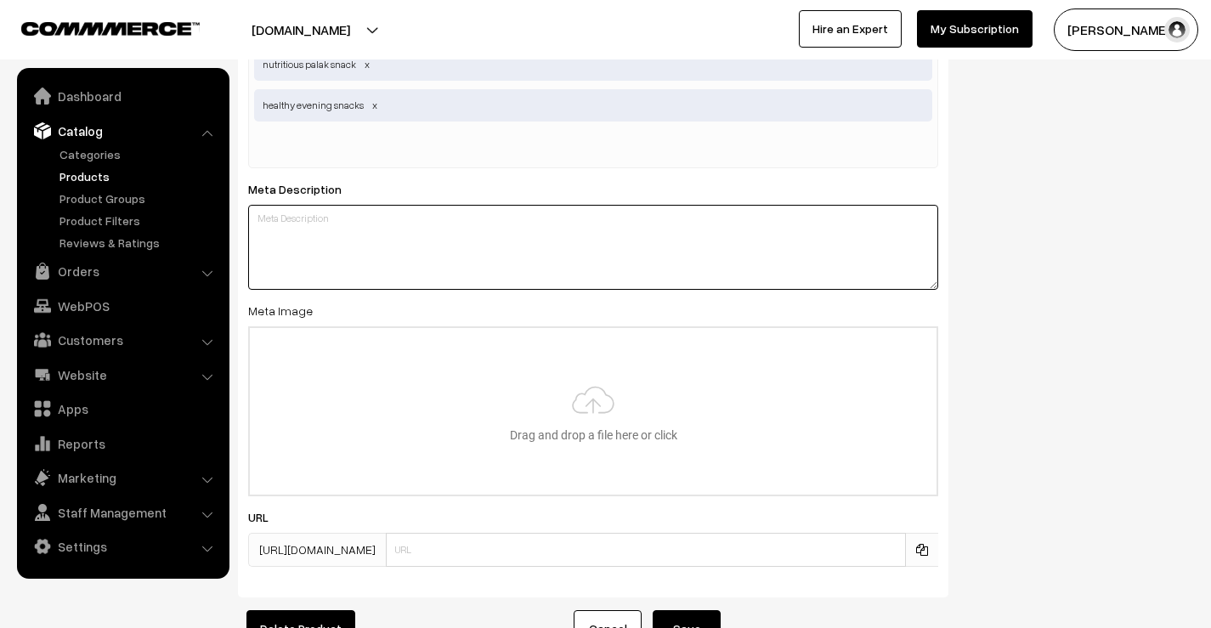
click at [263, 233] on textarea at bounding box center [593, 247] width 690 height 85
click at [367, 244] on textarea at bounding box center [593, 247] width 690 height 85
paste textarea "Perfectly baked for a guilt-free crunch, Golden Recipes Baked Palak Bhujia is a…"
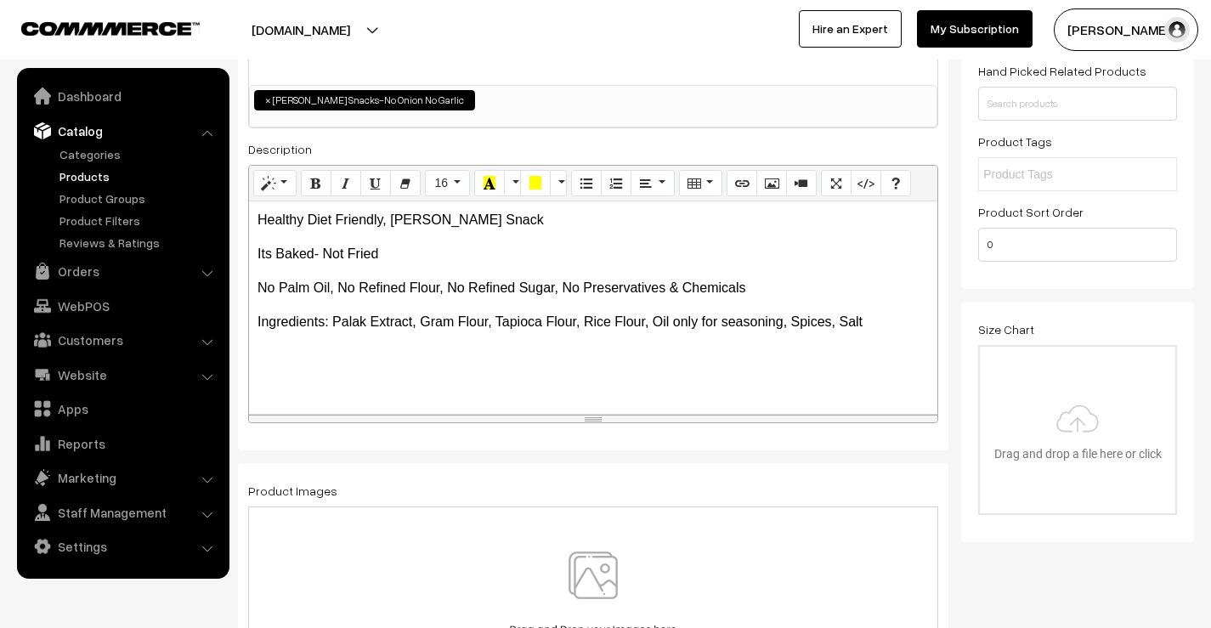
scroll to position [0, 0]
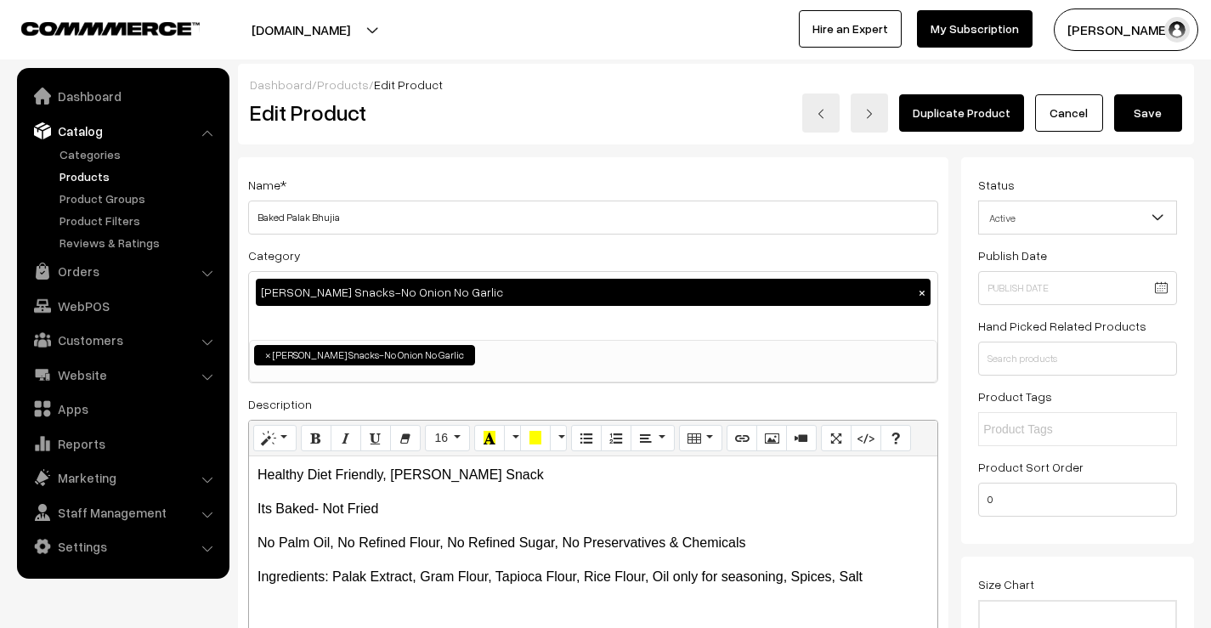
type textarea "Perfectly baked for a guilt-free crunch, Golden Recipes Baked Palak Bhujia is a…"
click at [1167, 116] on button "Save" at bounding box center [1148, 112] width 68 height 37
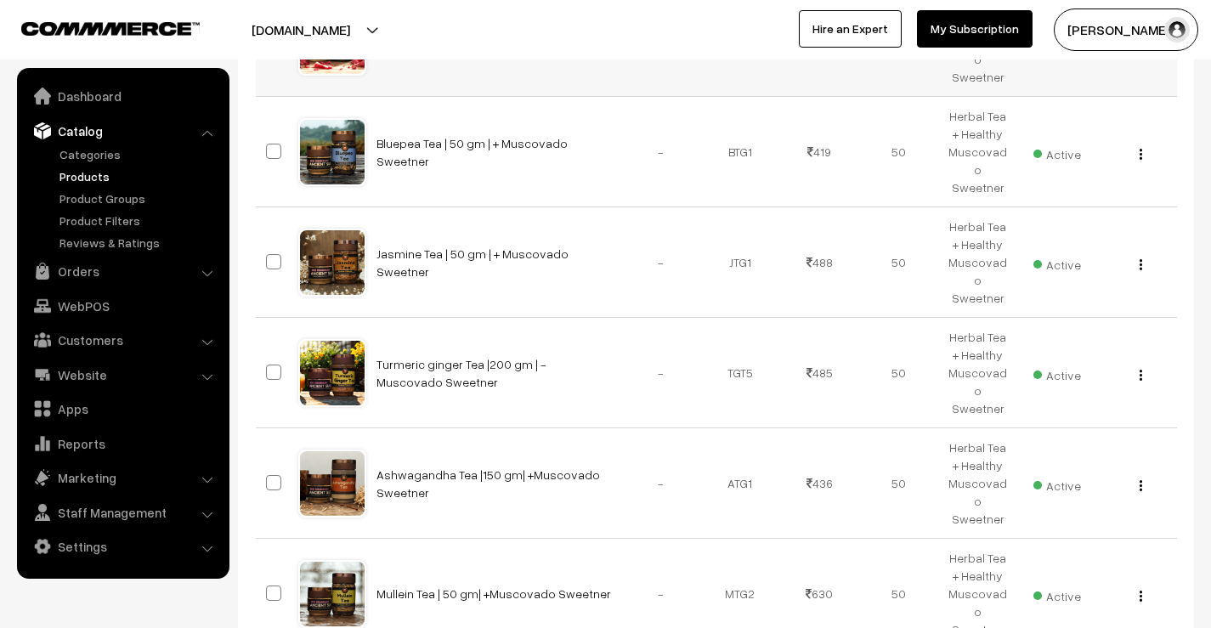
scroll to position [893, 0]
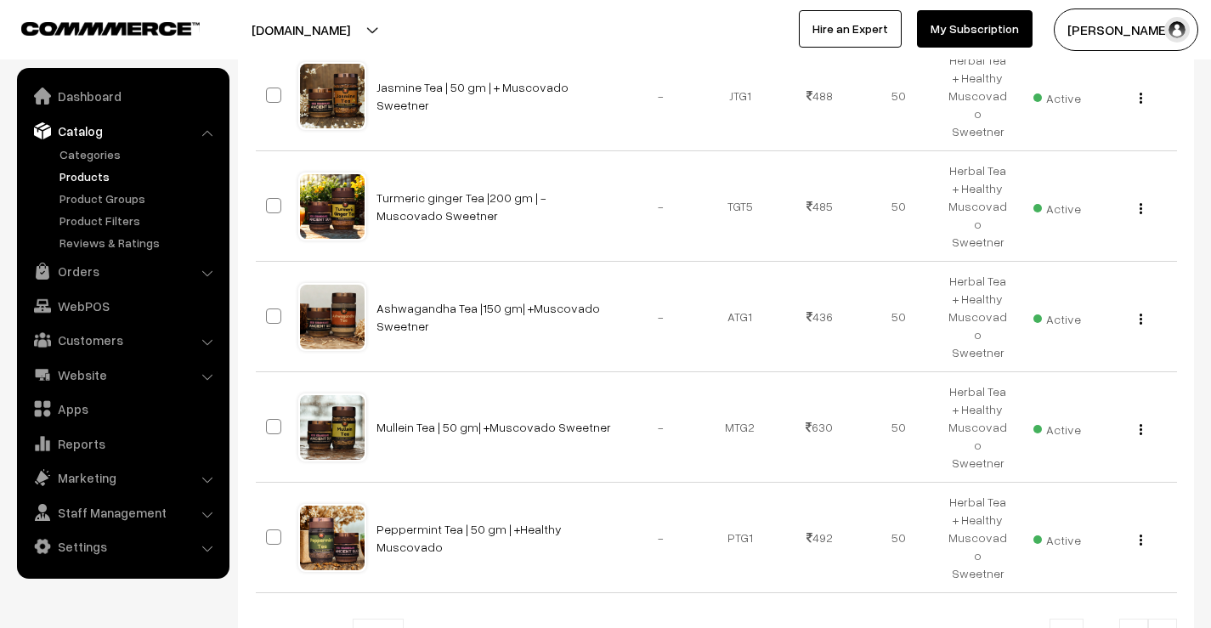
click at [1158, 619] on link at bounding box center [1162, 636] width 29 height 34
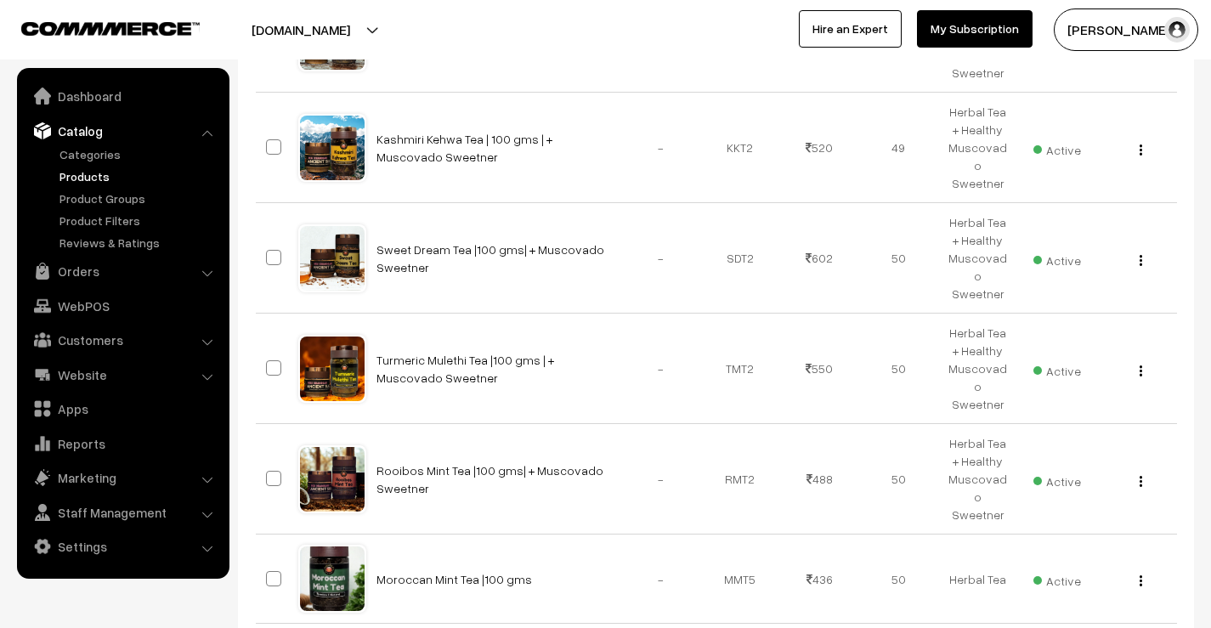
scroll to position [890, 0]
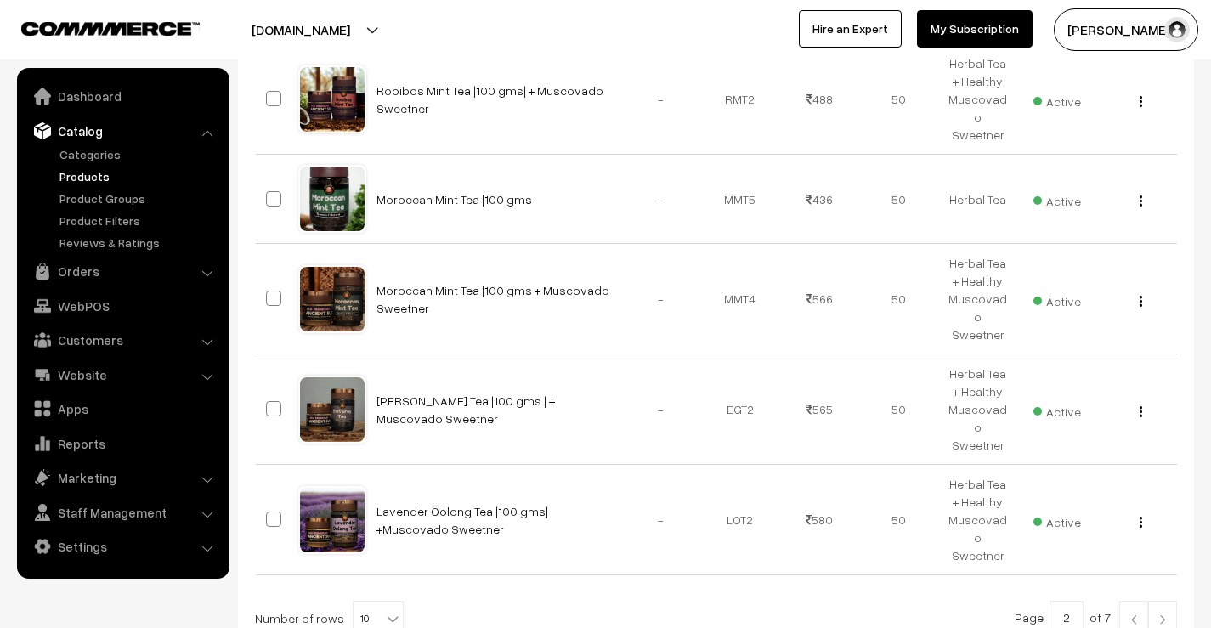
click at [1173, 601] on link at bounding box center [1162, 618] width 29 height 34
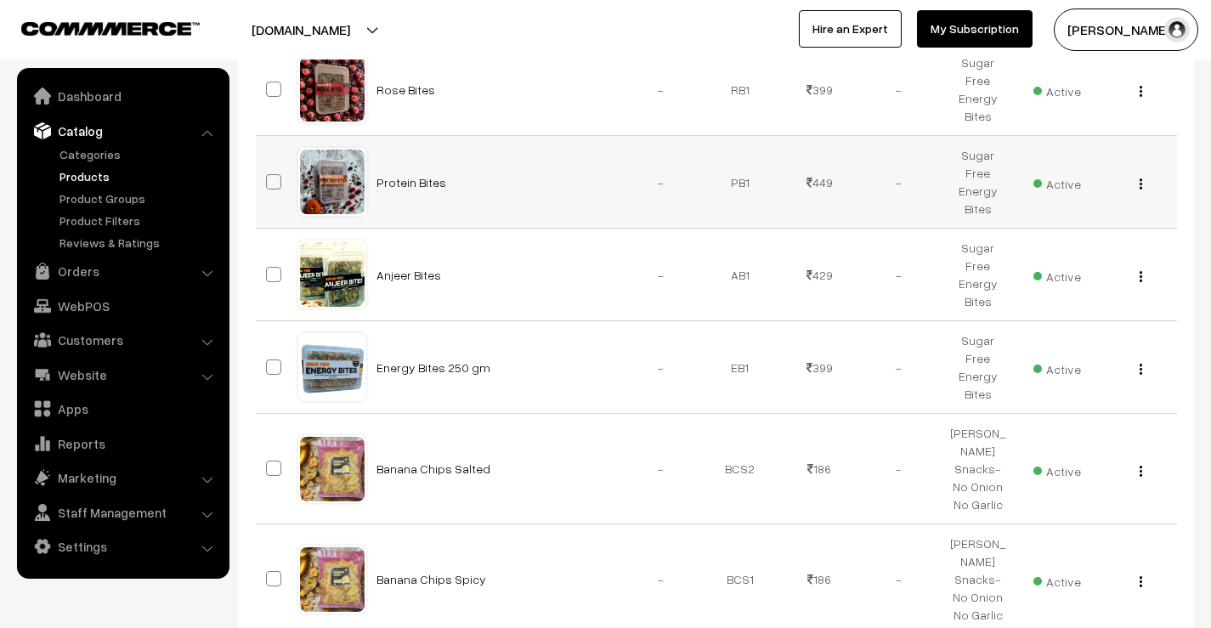
scroll to position [850, 0]
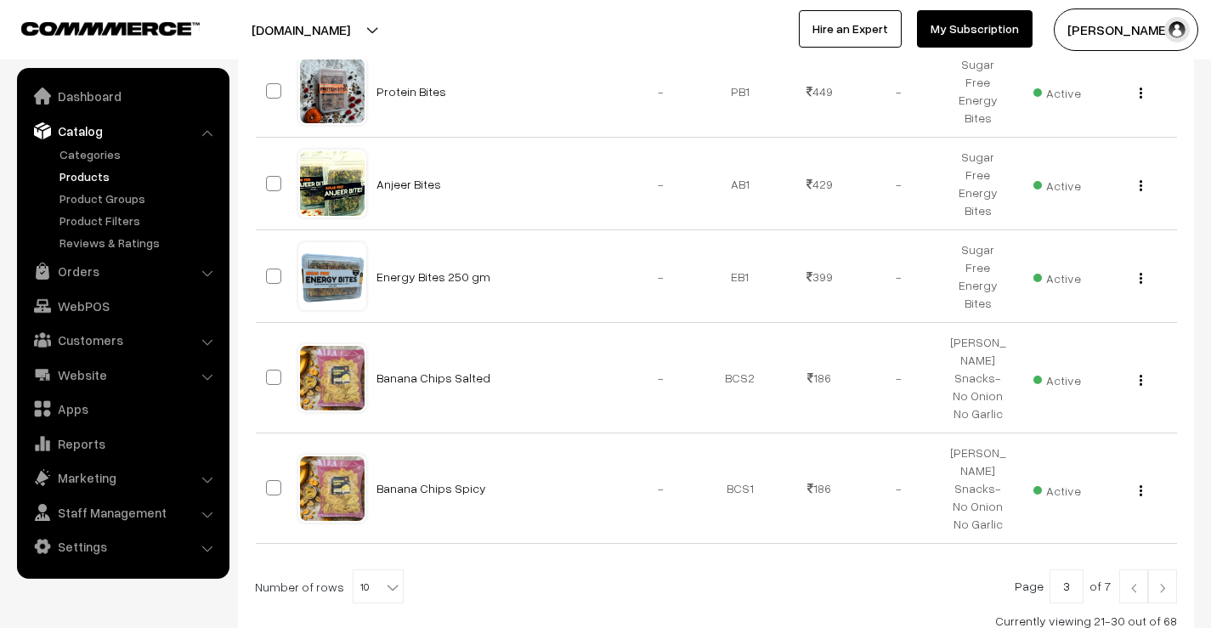
click at [1178, 481] on div "Bulk Options Edit Products Update Inventory Make all Active Make all Inactive A…" at bounding box center [716, 63] width 956 height 1168
click at [1174, 569] on link at bounding box center [1162, 586] width 29 height 34
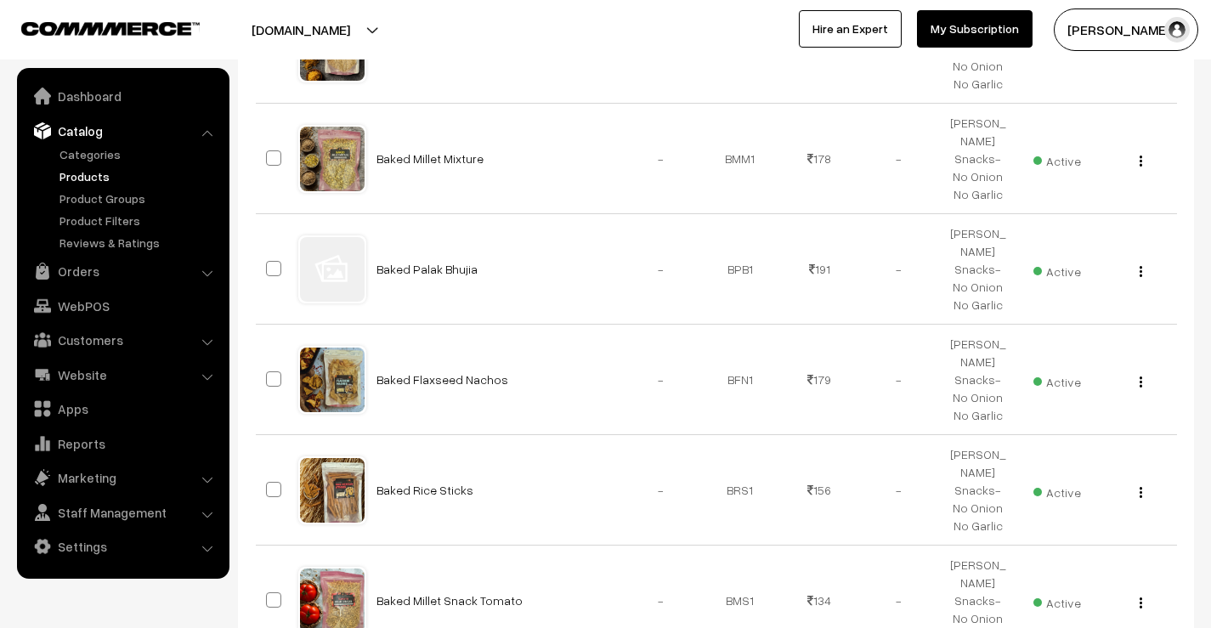
scroll to position [595, 0]
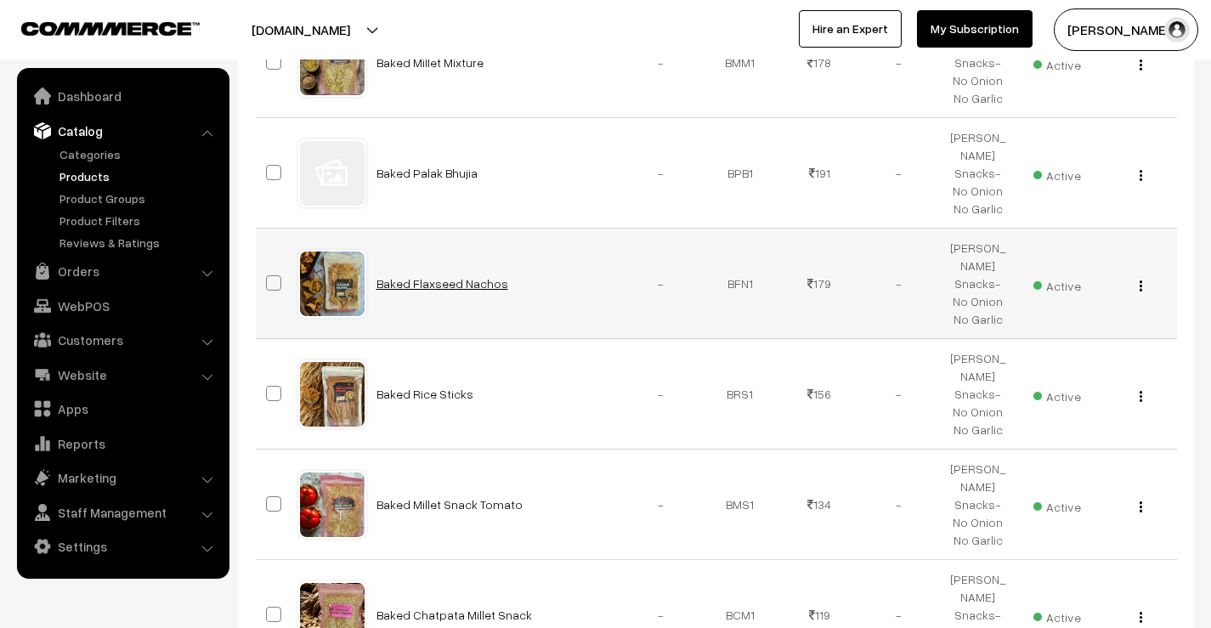
click at [455, 276] on link "Baked Flaxseed Nachos" at bounding box center [442, 283] width 132 height 14
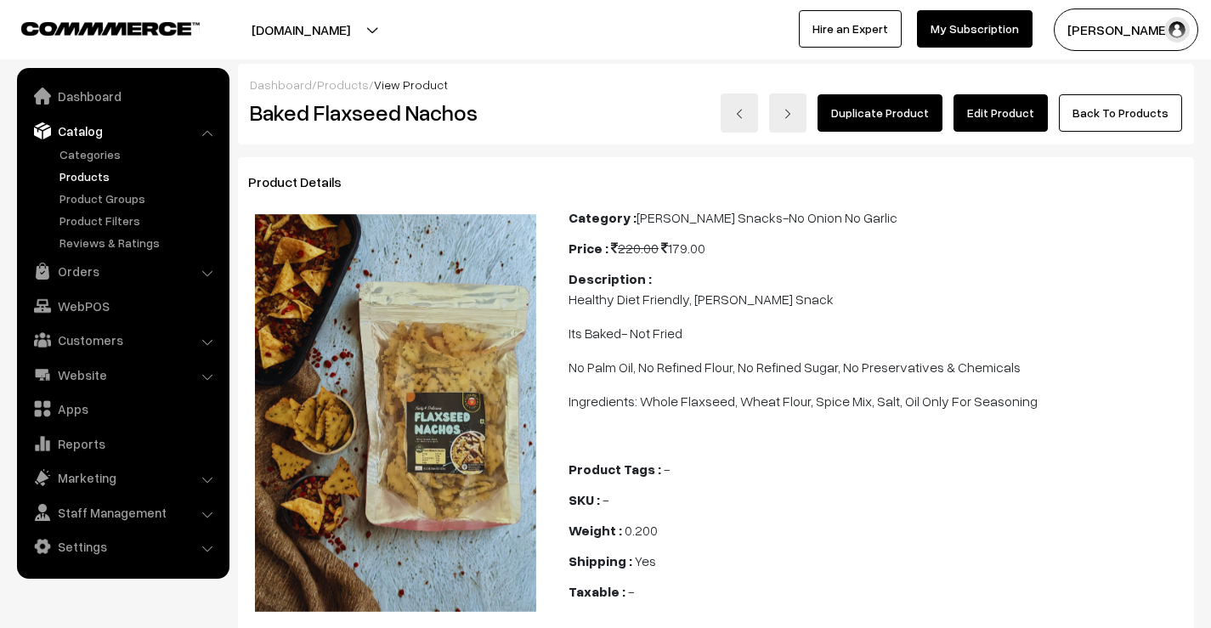
click at [999, 118] on link "Edit Product" at bounding box center [1001, 112] width 94 height 37
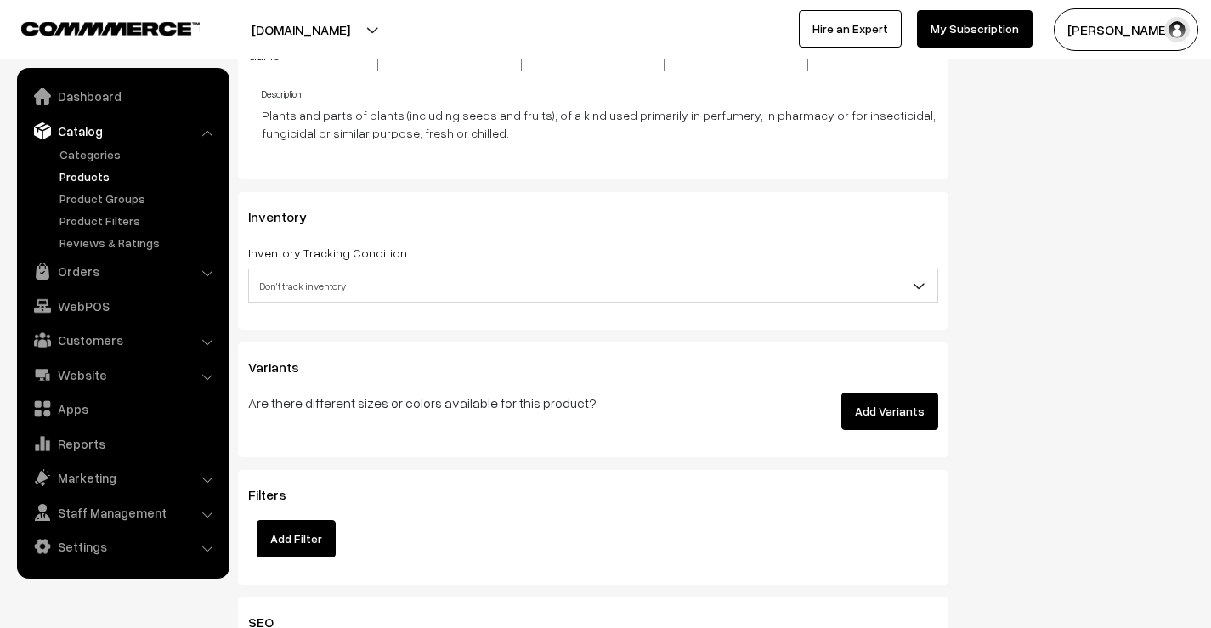
scroll to position [2210, 0]
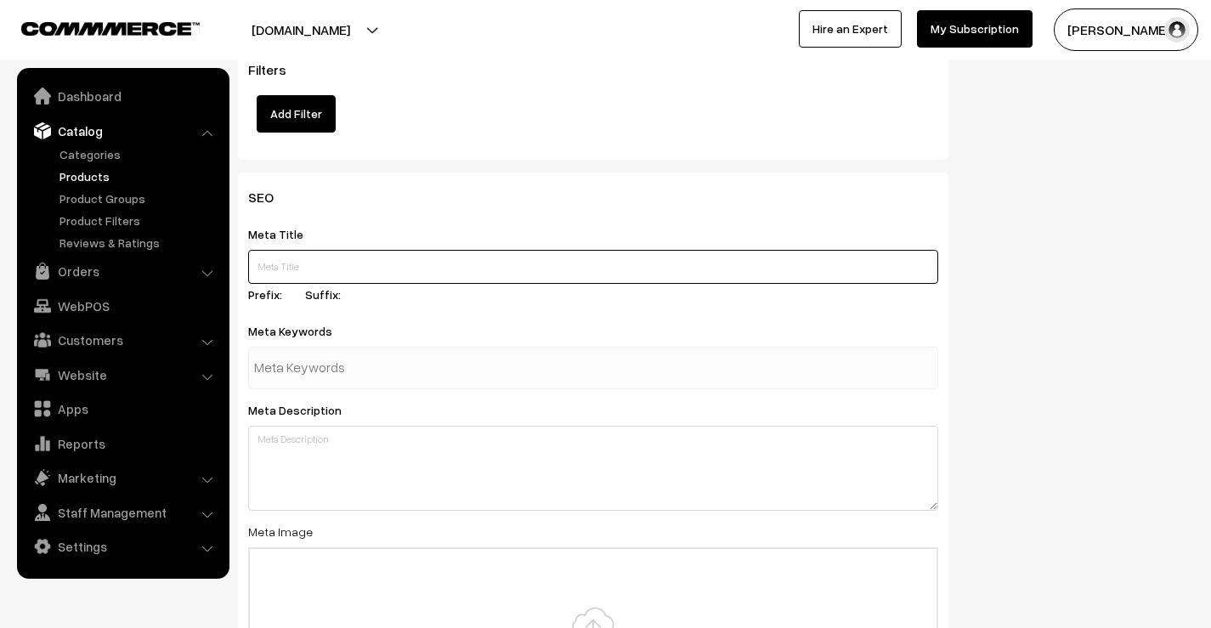
click at [419, 251] on input "text" at bounding box center [593, 267] width 690 height 34
paste input "Crunchy Flaxseed Nachos | Healthy Super Snack"
type input "Crunchy Flaxseed Nachos | Healthy Super Snack"
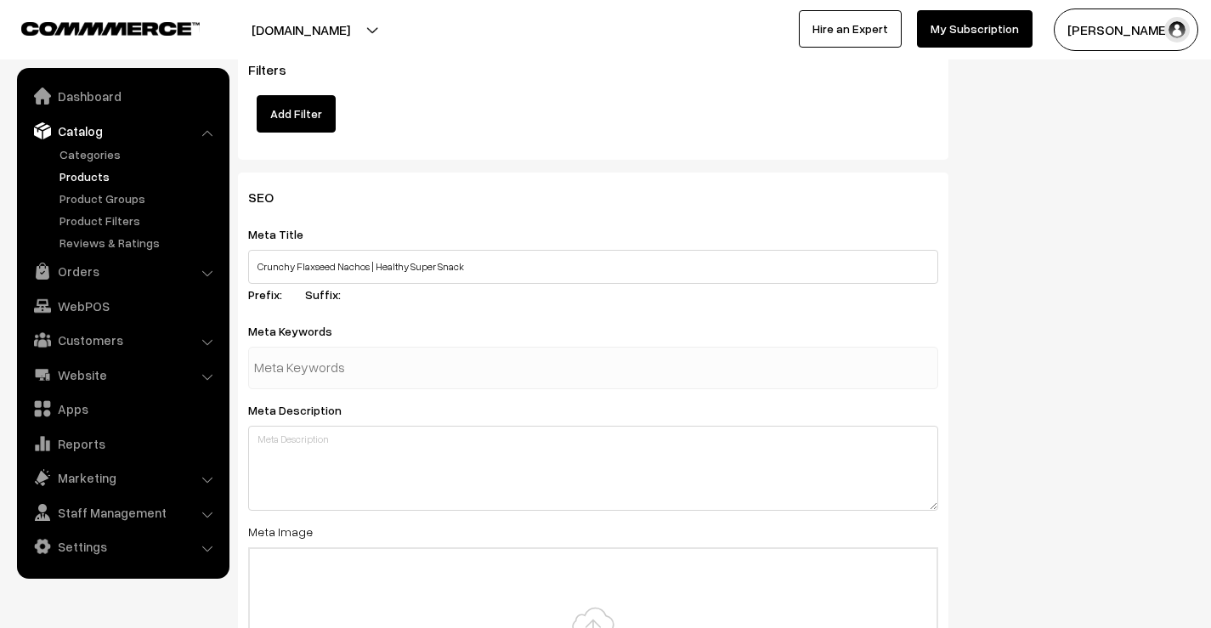
click at [385, 351] on input "text" at bounding box center [342, 368] width 177 height 34
click at [462, 363] on div at bounding box center [593, 368] width 690 height 42
paste input "flaxseed nachos, healthy nachos, superfood nachos, flaxseed snacks, baked flaxs…"
type input "flaxseed nachos, healthy nachos, superfood nachos, flaxseed snacks, baked flaxs…"
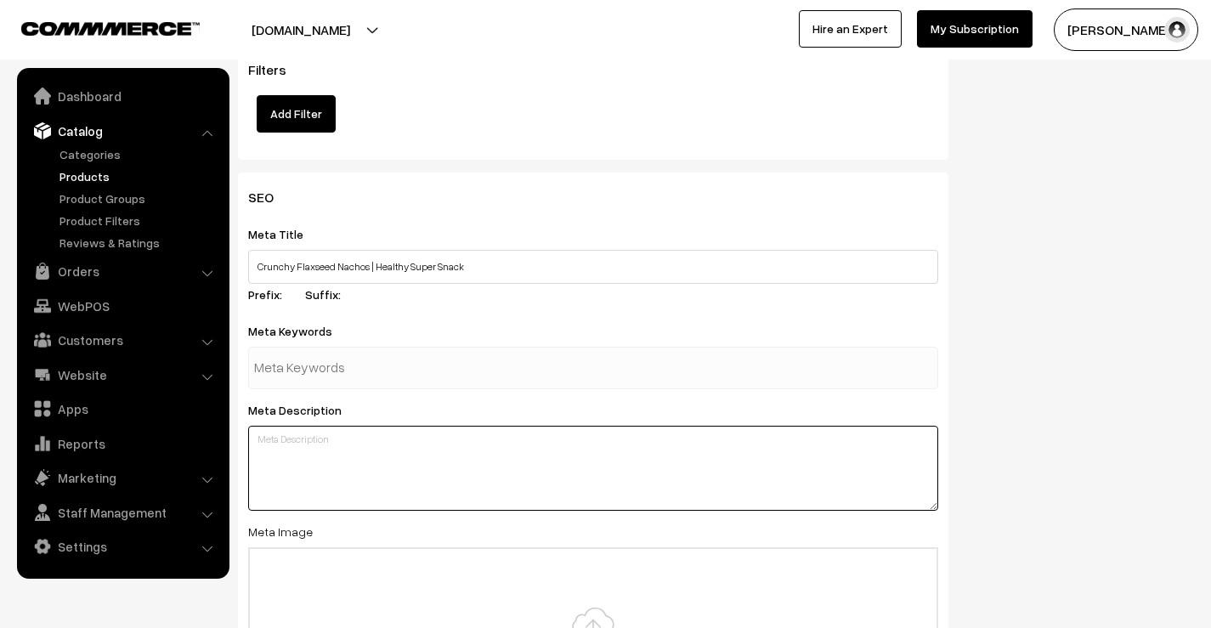
scroll to position [0, 0]
click at [477, 445] on div "SEO Meta Title Crunchy Flaxseed Nachos | Healthy Super Snack Prefix: Suffix: Me…" at bounding box center [593, 495] width 710 height 645
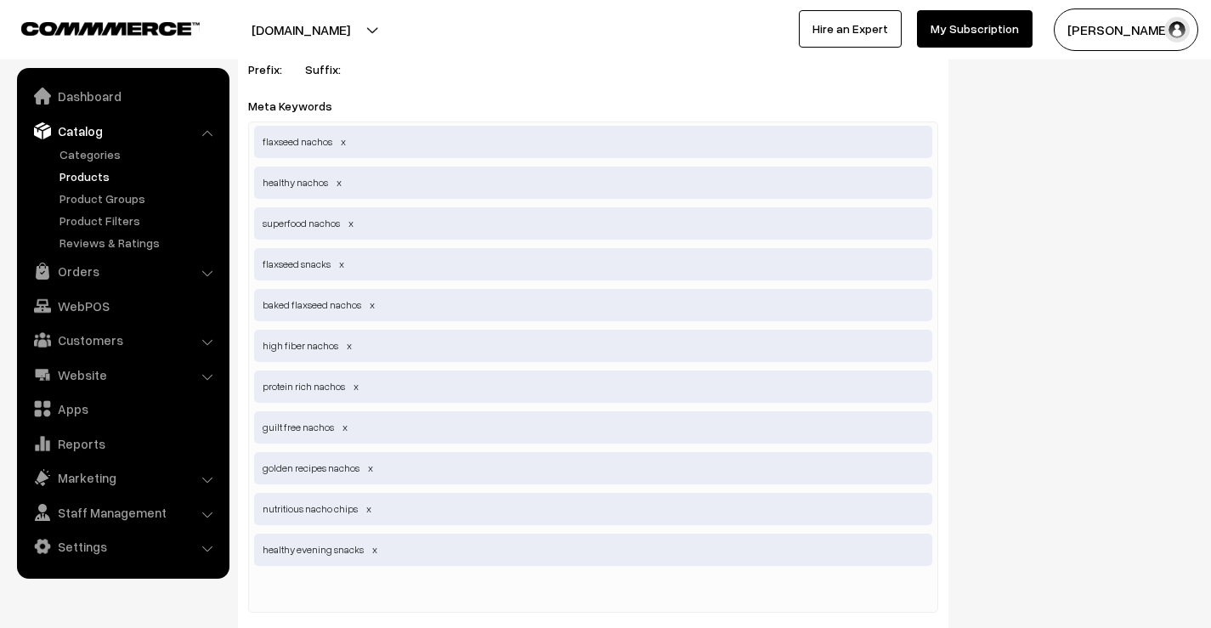
scroll to position [2465, 0]
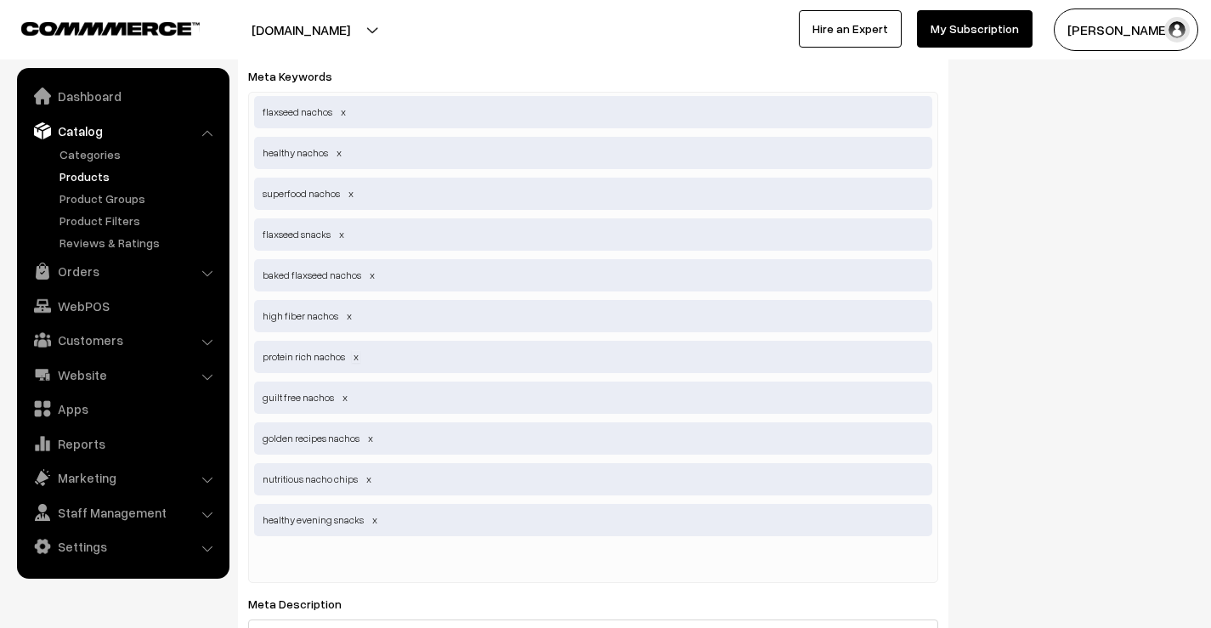
click at [357, 350] on span at bounding box center [356, 356] width 8 height 13
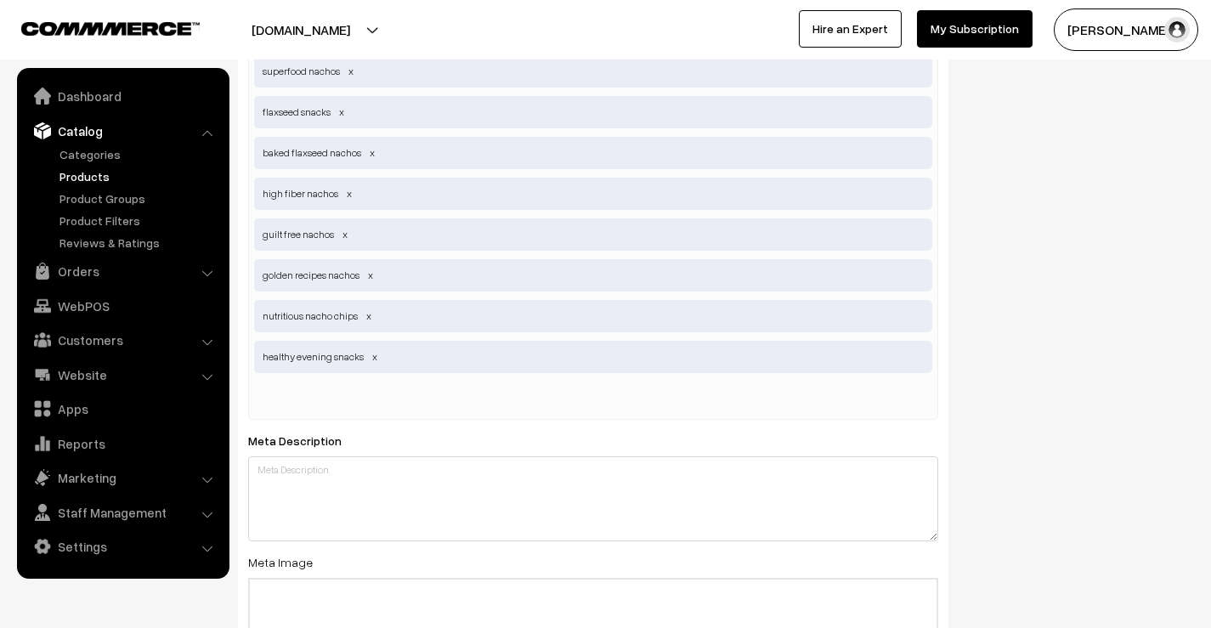
scroll to position [2635, 0]
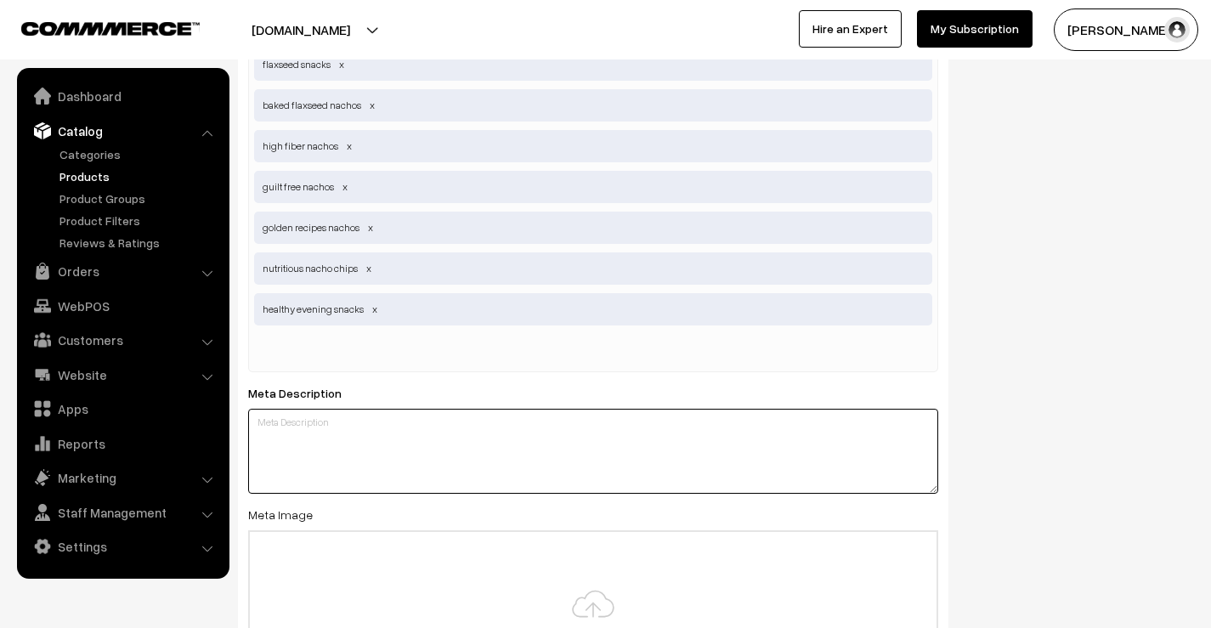
click at [478, 455] on textarea at bounding box center [593, 451] width 690 height 85
click at [388, 429] on textarea at bounding box center [593, 451] width 690 height 85
paste textarea "Crispy, light, and nutritious – Golden Recipes Flaxseed Nachos are a superfood …"
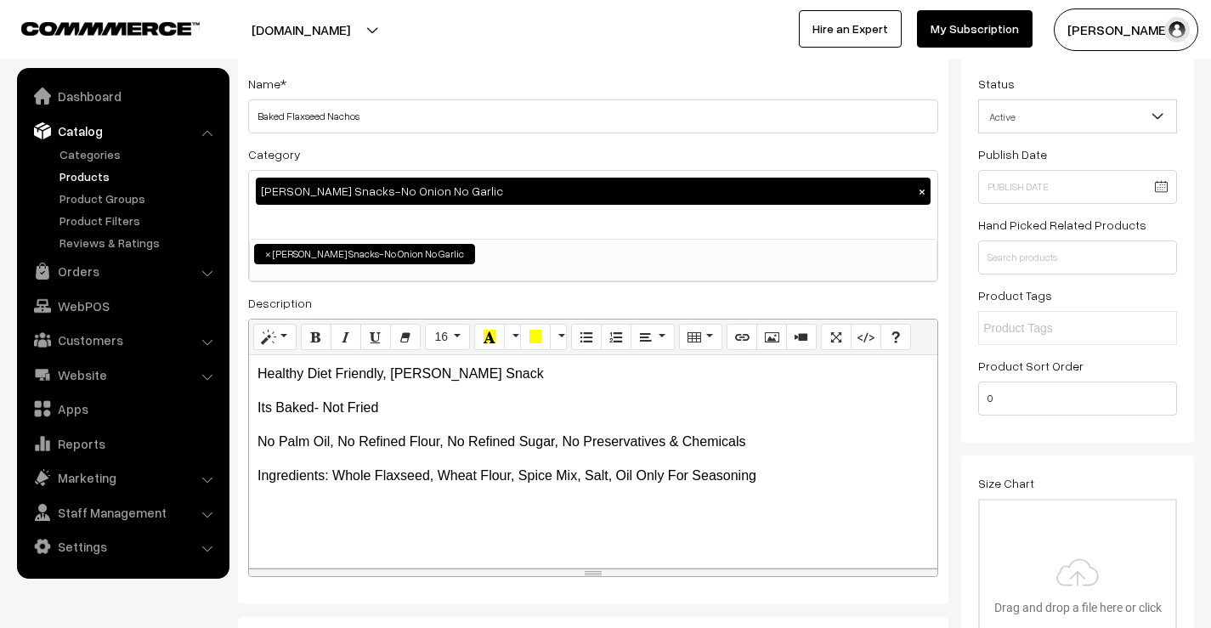
scroll to position [0, 0]
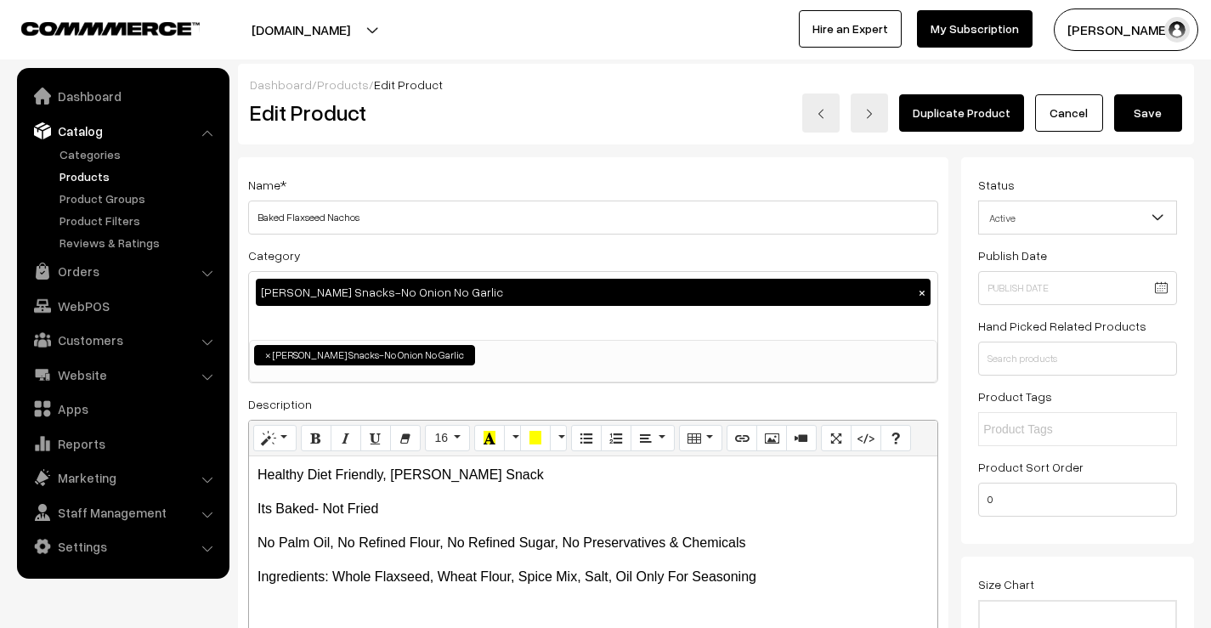
type textarea "Crispy, light, and nutritious – Golden Recipes Flaxseed Nachos are a superfood …"
click at [1162, 122] on button "Save" at bounding box center [1148, 112] width 68 height 37
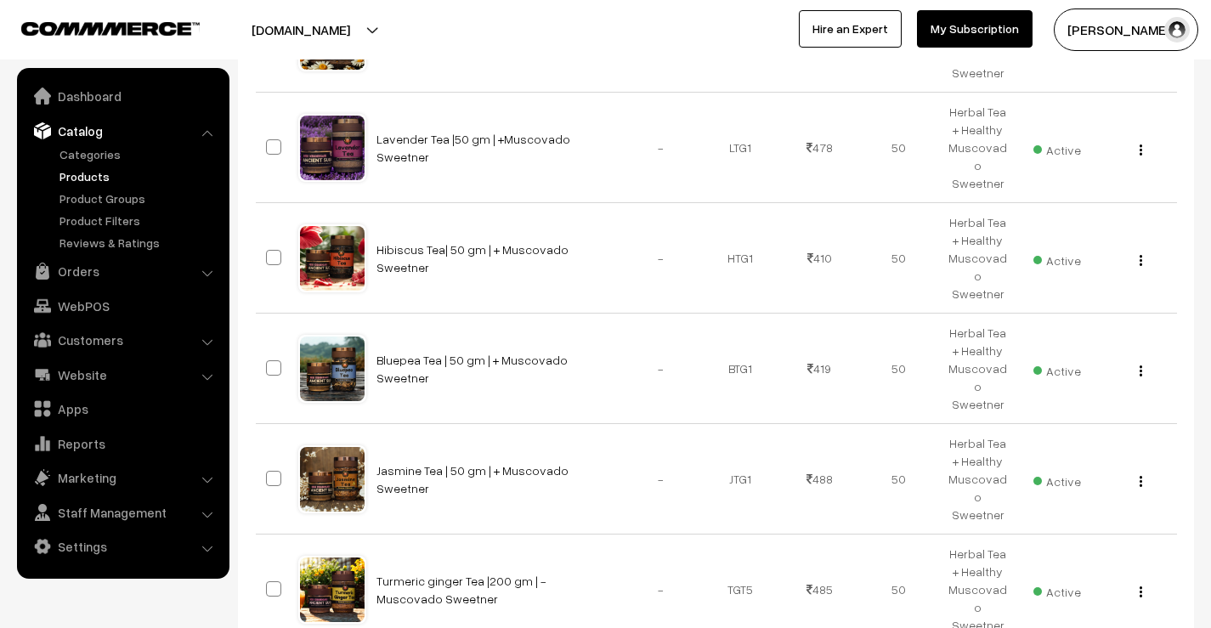
scroll to position [893, 0]
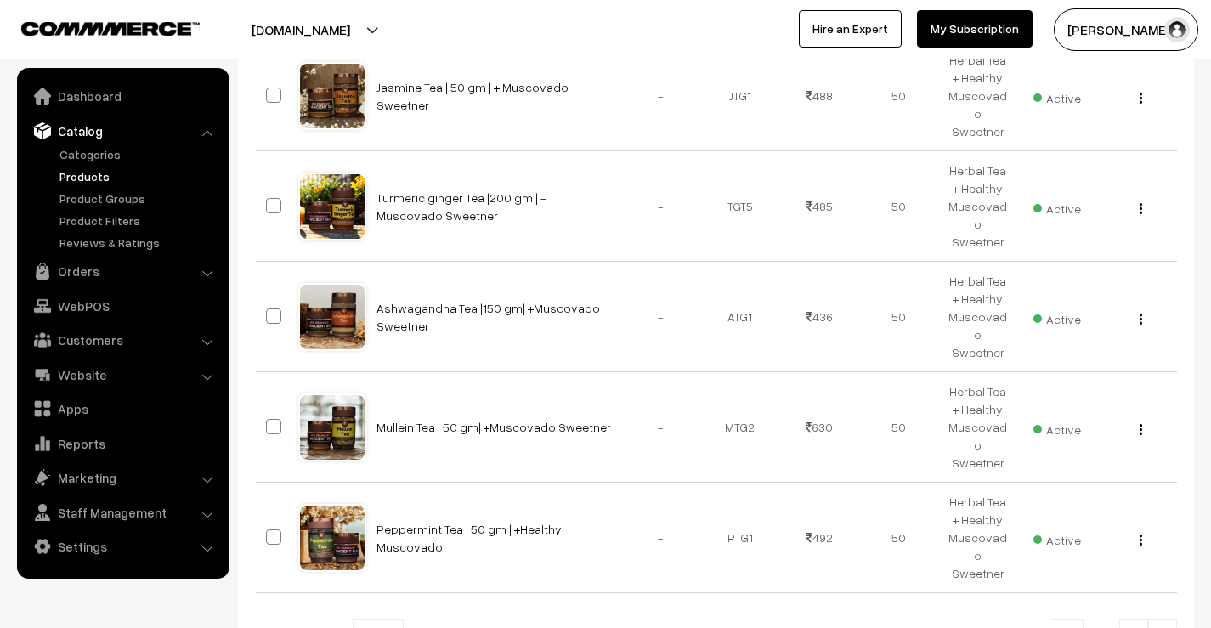
click at [1163, 627] on img at bounding box center [1162, 637] width 15 height 10
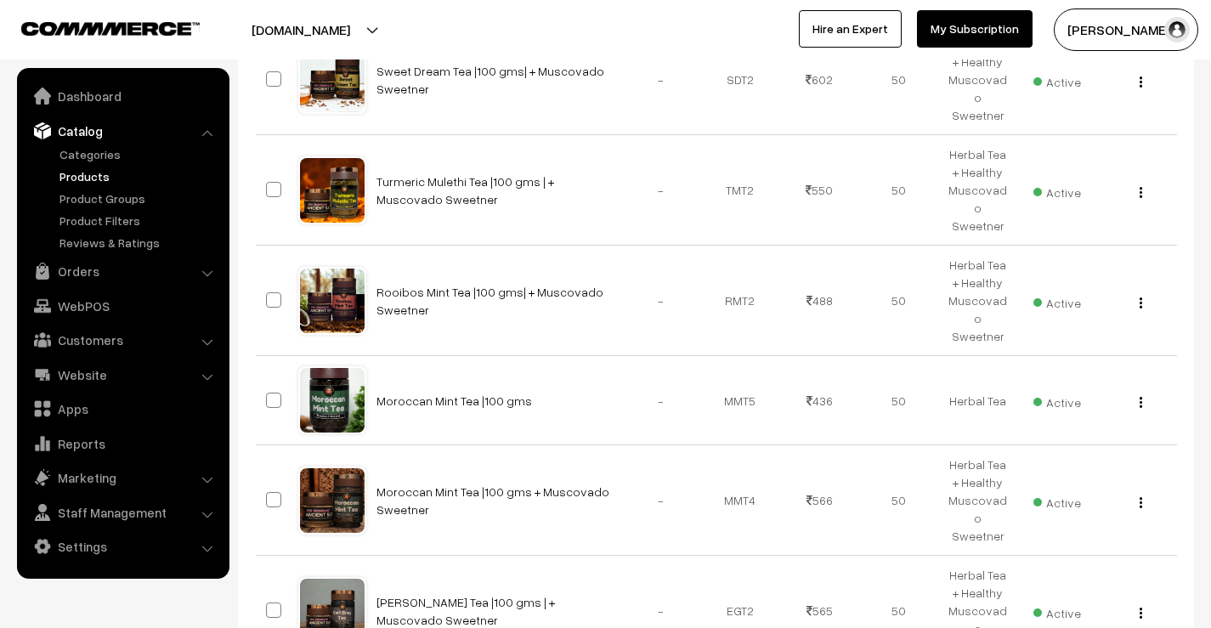
scroll to position [890, 0]
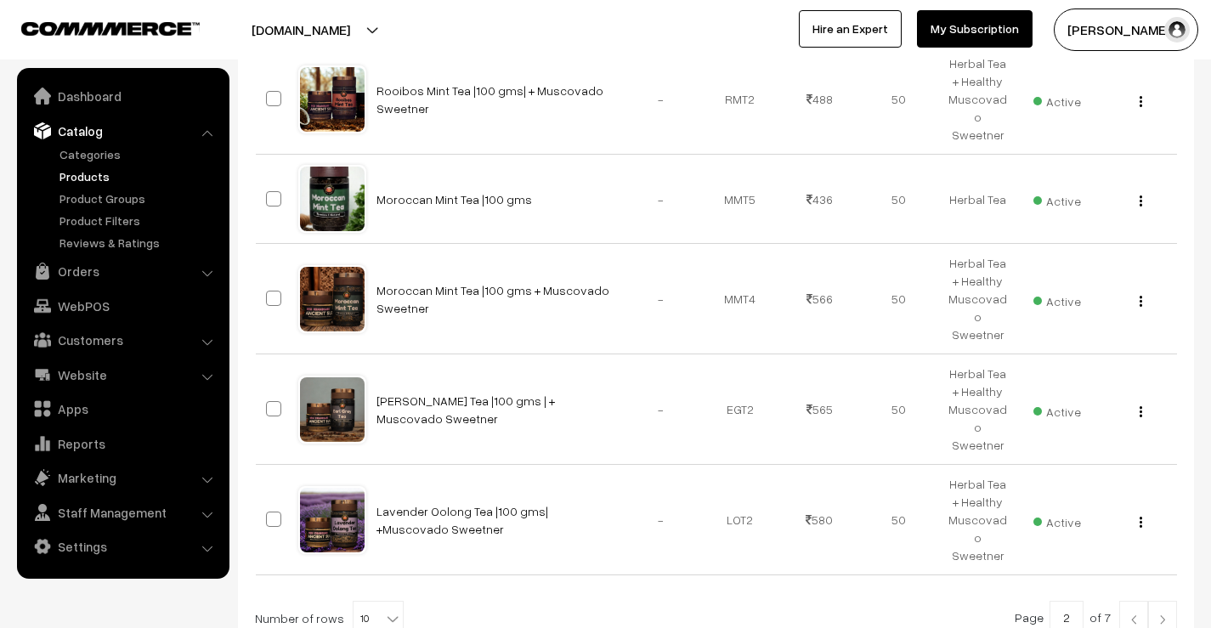
click at [1165, 614] on img at bounding box center [1162, 619] width 15 height 10
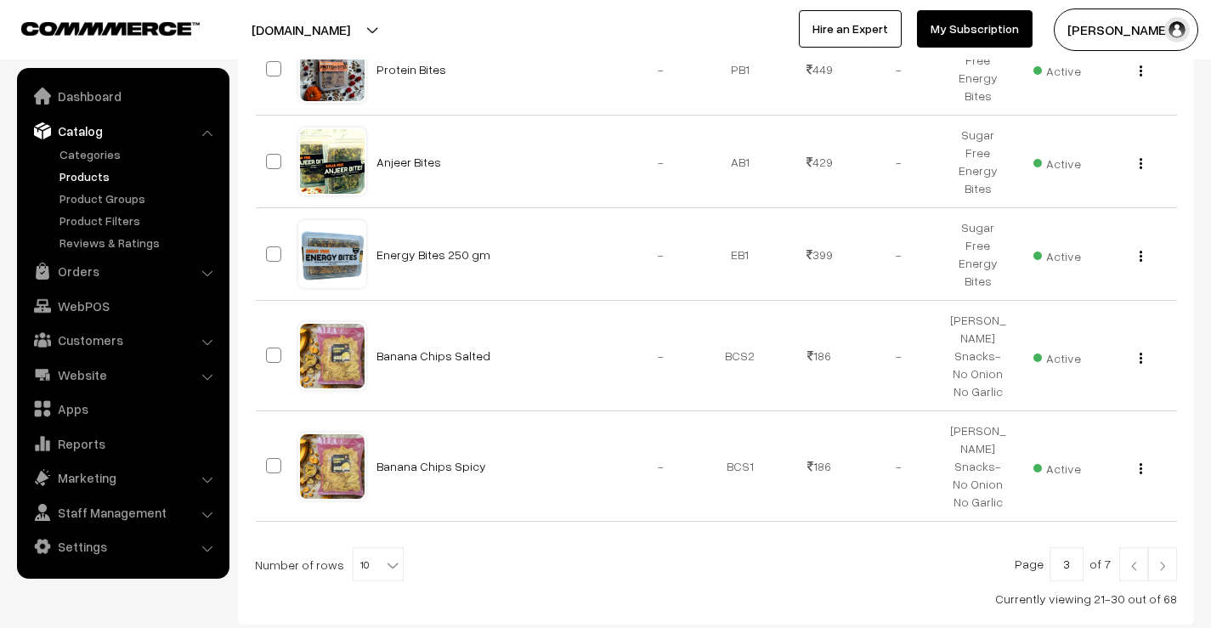
scroll to position [876, 0]
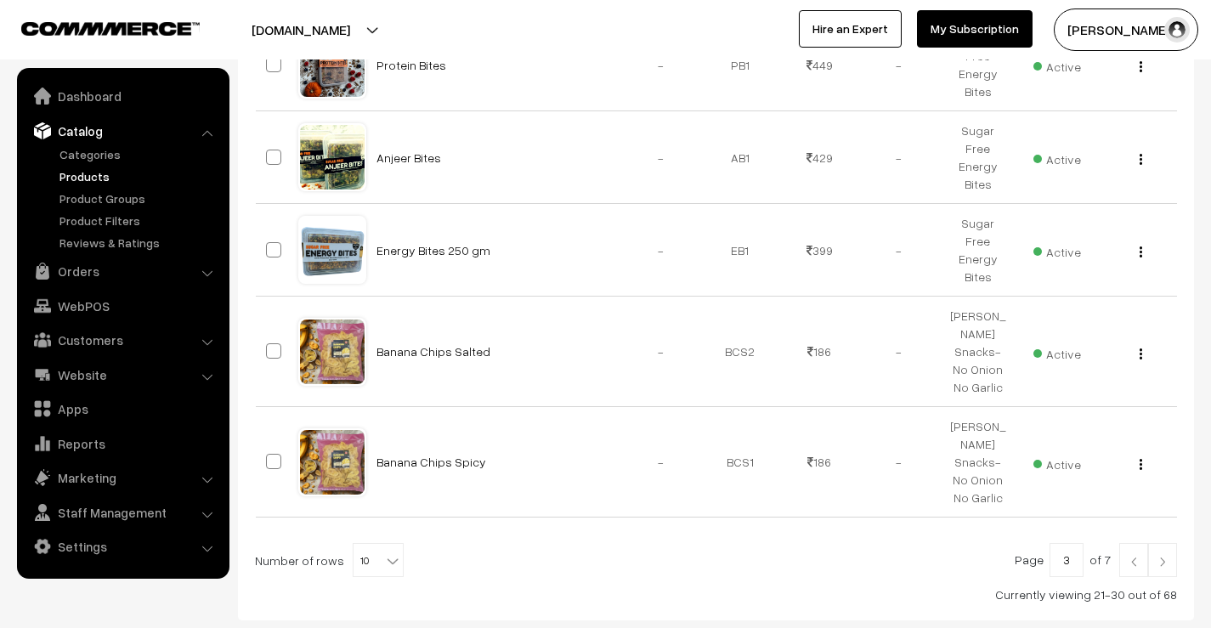
click at [1165, 557] on img at bounding box center [1162, 562] width 15 height 10
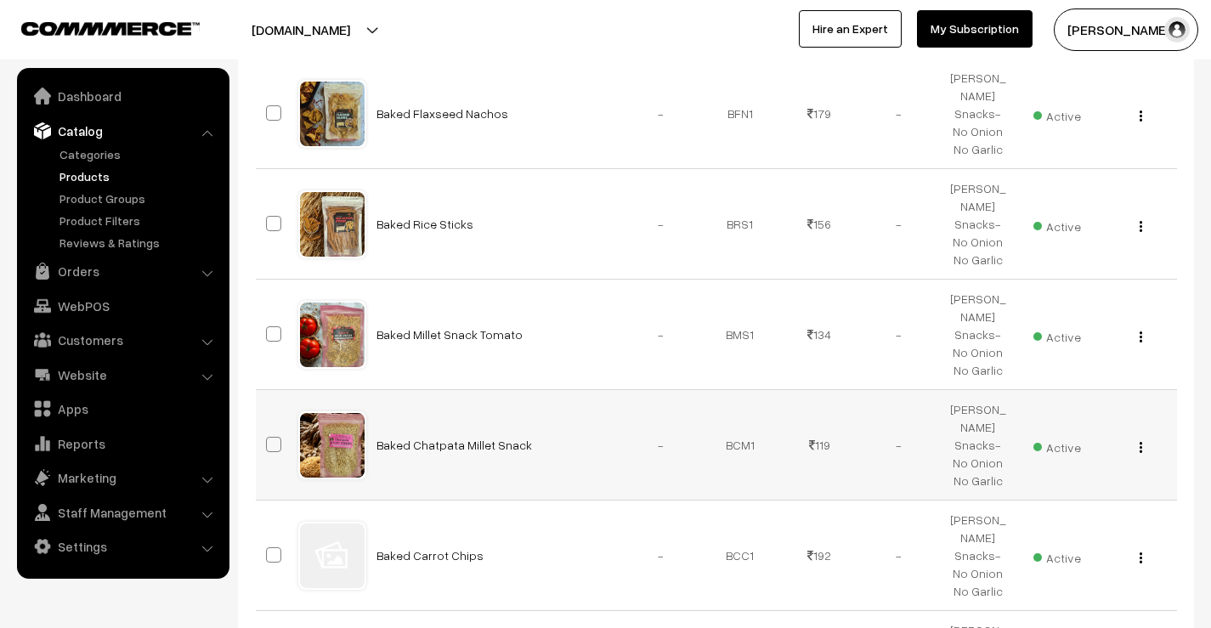
scroll to position [850, 0]
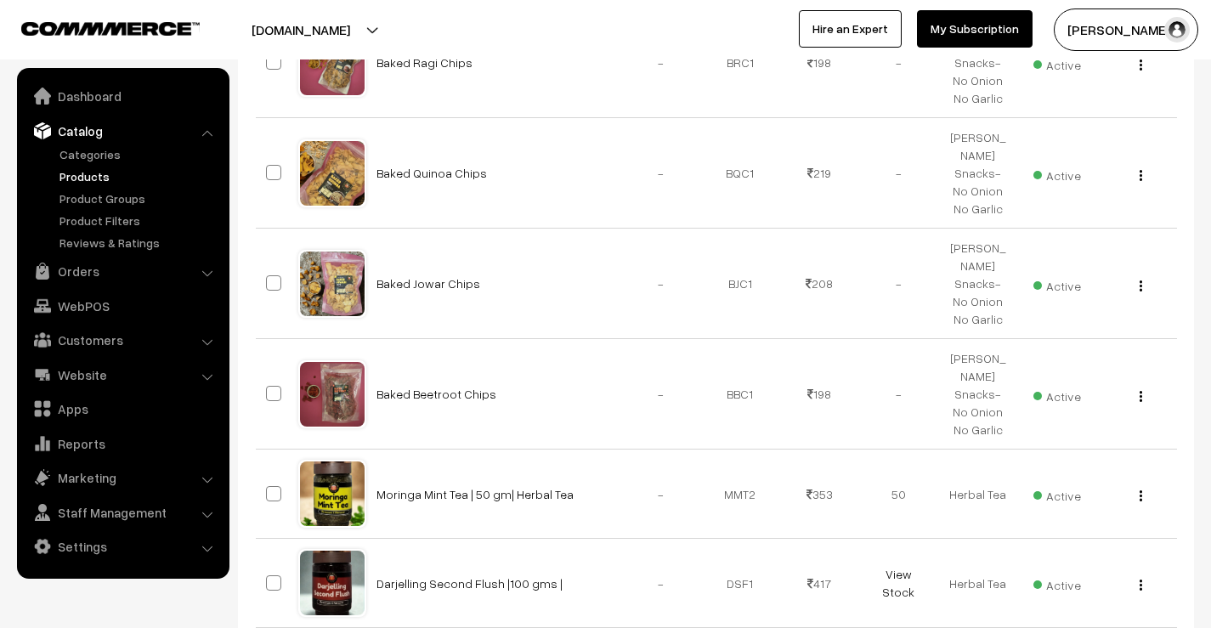
scroll to position [880, 0]
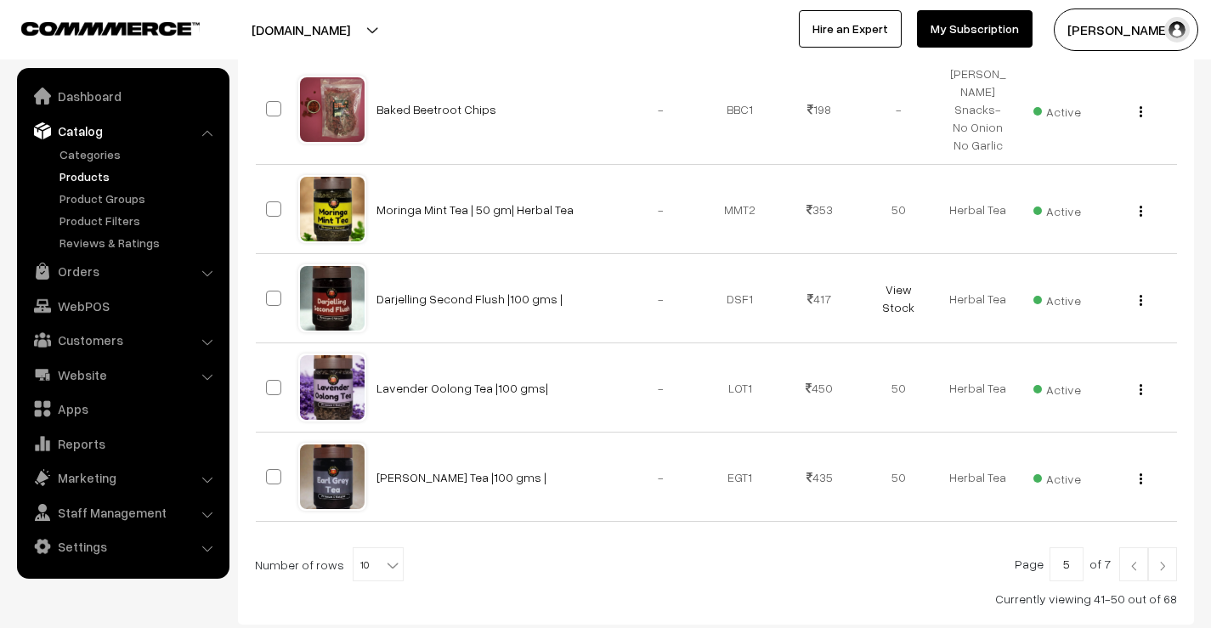
click at [1127, 561] on img at bounding box center [1133, 566] width 15 height 10
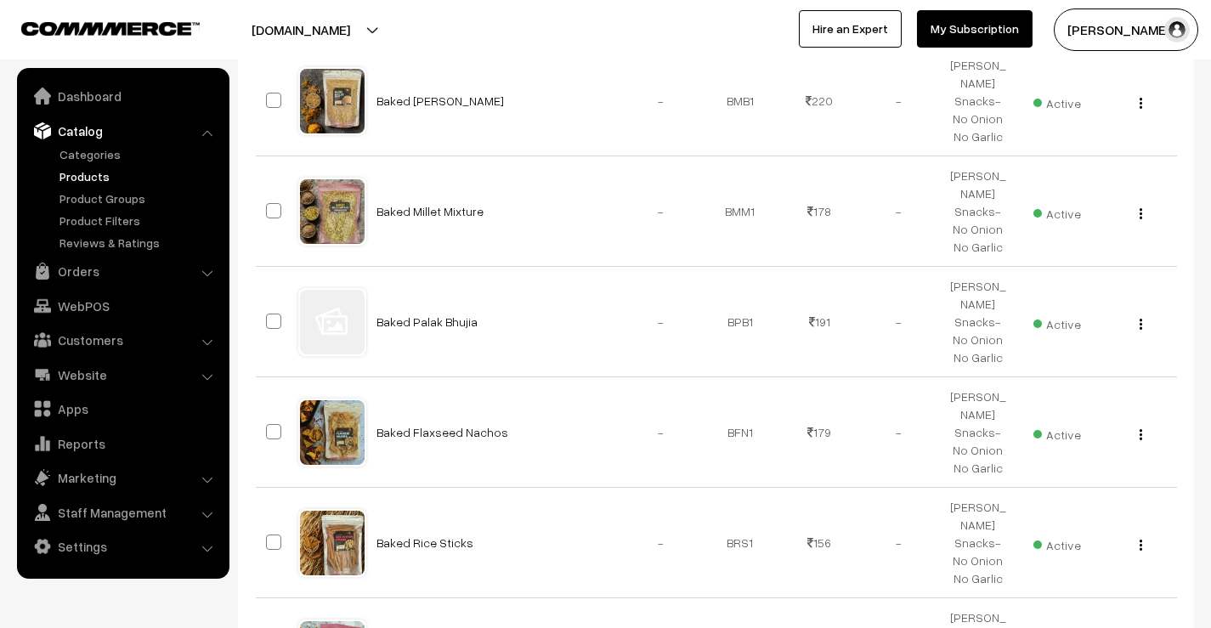
scroll to position [595, 0]
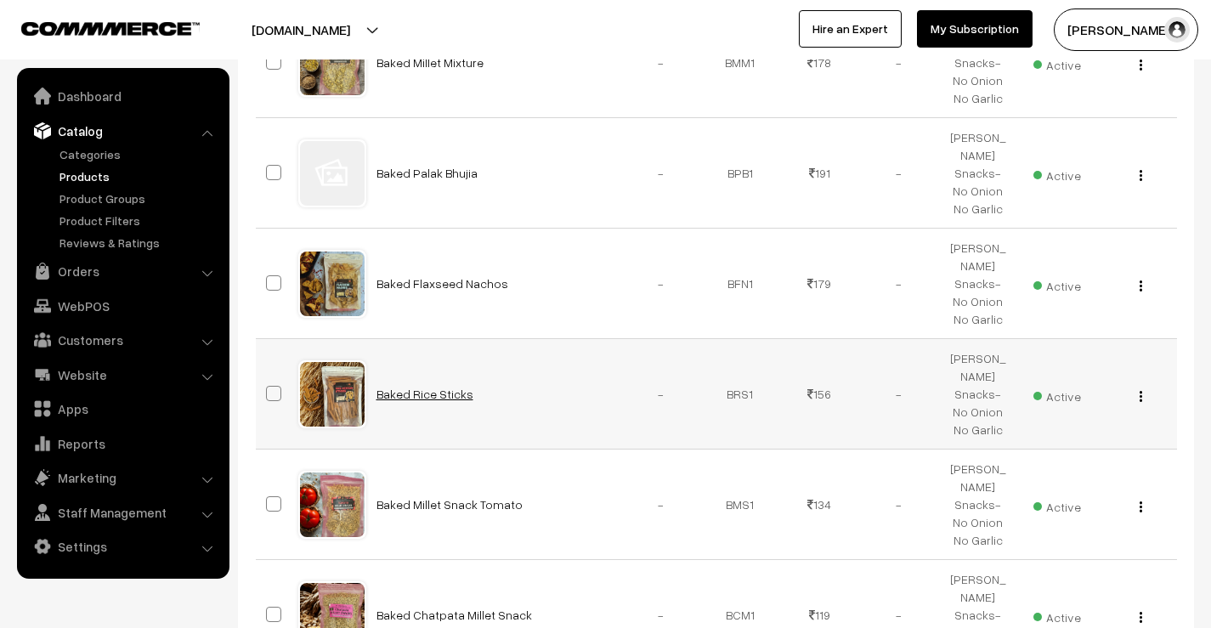
click at [420, 387] on link "Baked Rice Sticks" at bounding box center [424, 394] width 97 height 14
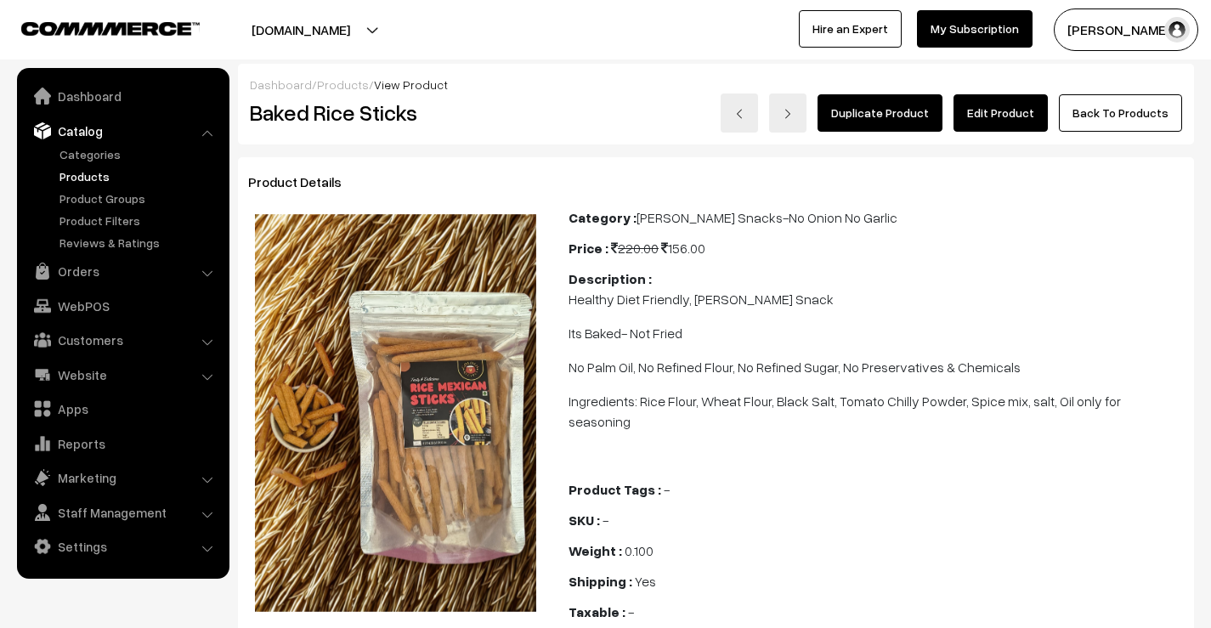
click at [999, 122] on link "Edit Product" at bounding box center [1001, 112] width 94 height 37
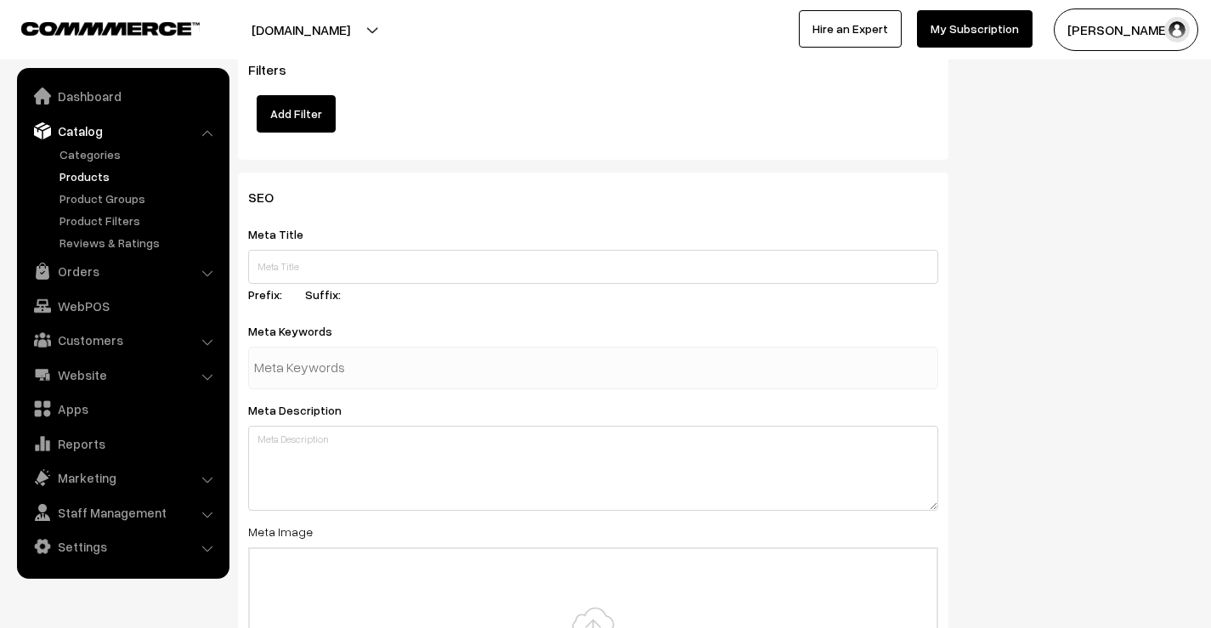
scroll to position [2295, 0]
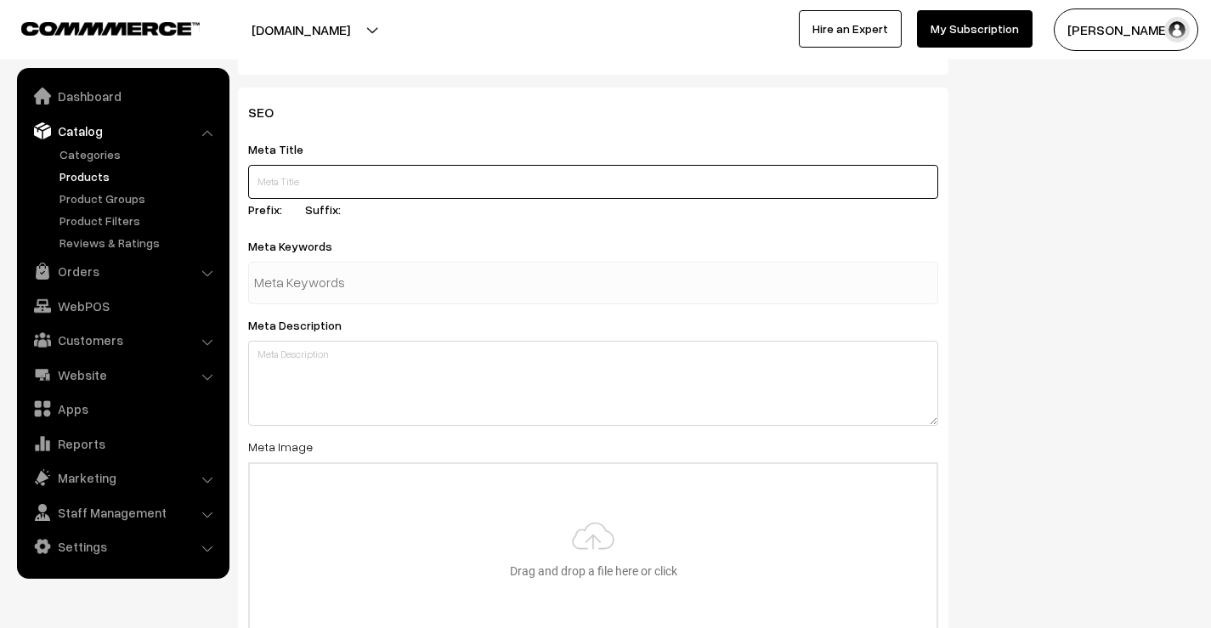
click at [553, 173] on input "text" at bounding box center [593, 182] width 690 height 34
click at [427, 177] on input "text" at bounding box center [593, 182] width 690 height 34
paste input "Crispy Baked Rice Sticks | Healthy Anytime Snack"
type input "Crispy Baked Rice Sticks | Healthy Anytime Snack"
click at [429, 275] on input "text" at bounding box center [342, 283] width 177 height 34
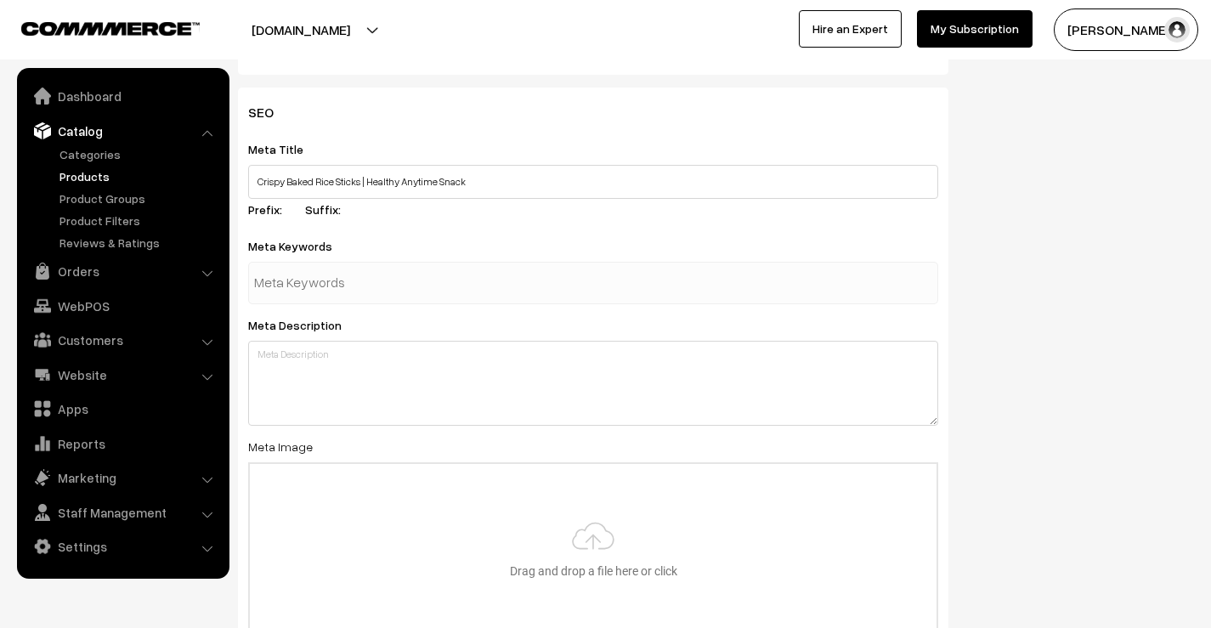
click at [449, 270] on div at bounding box center [593, 283] width 690 height 42
paste input "baked rice sticks, healthy rice snacks, crunchy rice sticks, crispy baked snack…"
type input "baked rice sticks, healthy rice snacks, crunchy rice sticks, crispy baked snack…"
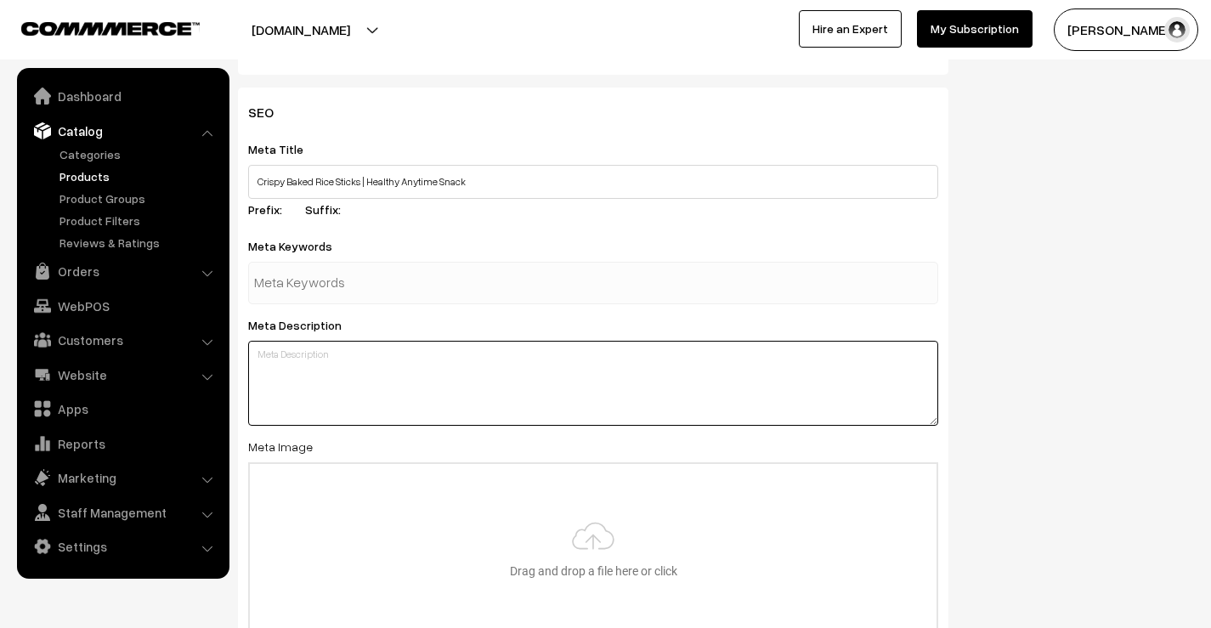
click at [386, 389] on div "SEO Meta Title Crispy Baked Rice Sticks | Healthy Anytime Snack Prefix: Suffix:…" at bounding box center [593, 410] width 710 height 645
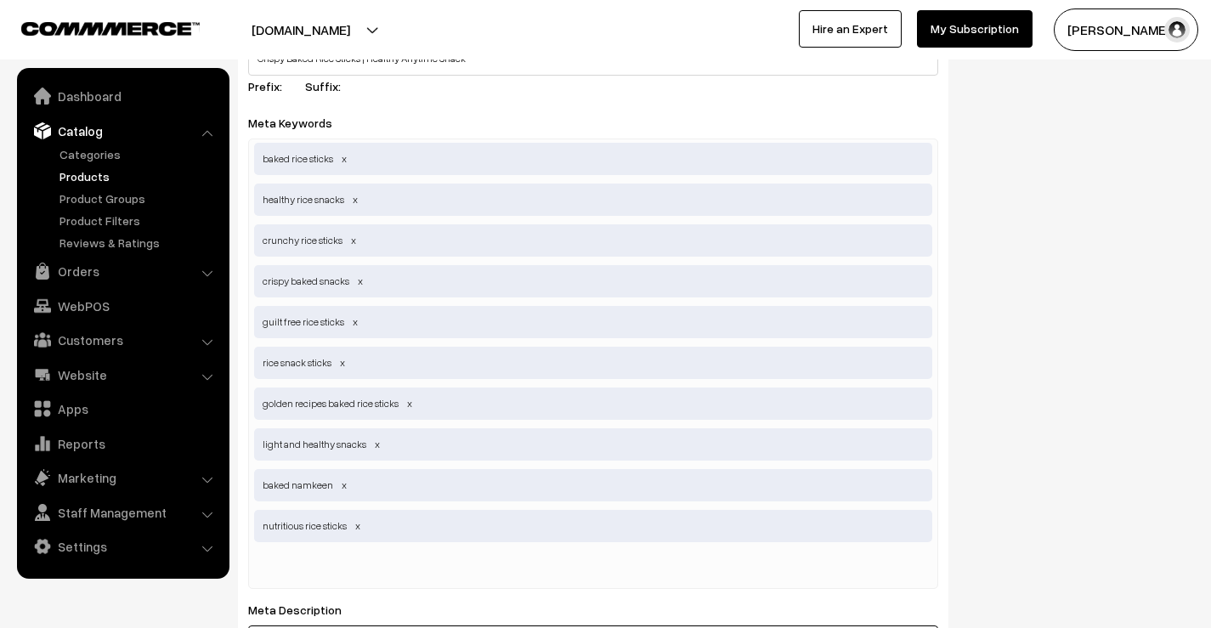
scroll to position [2550, 0]
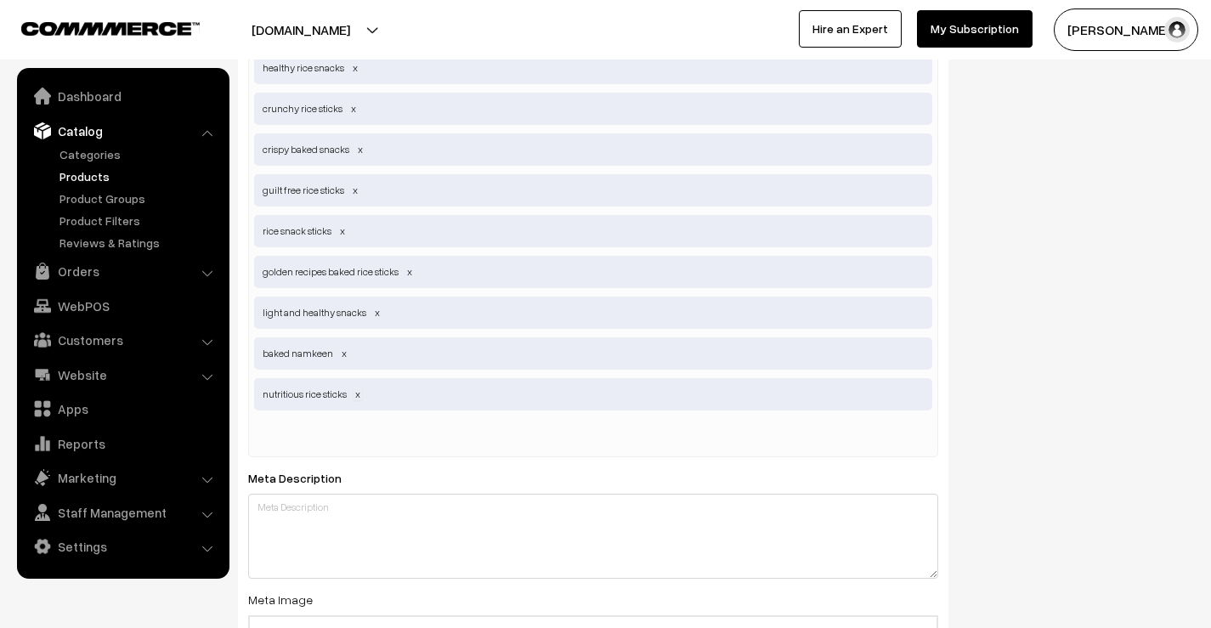
click at [359, 388] on span at bounding box center [358, 394] width 8 height 13
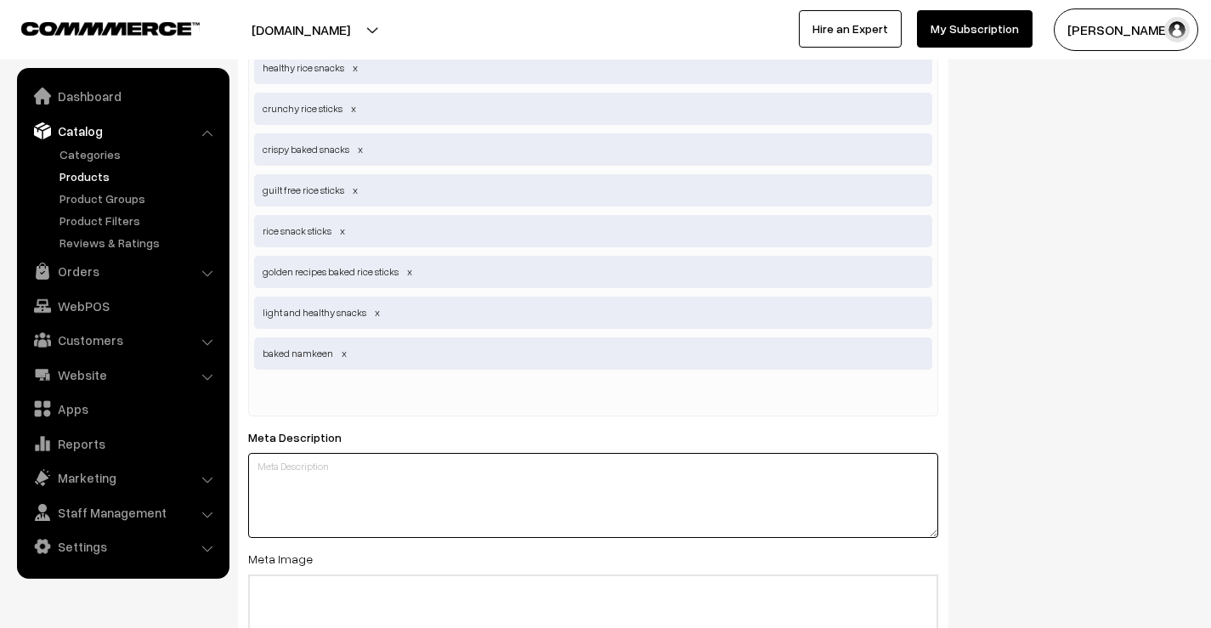
click at [313, 453] on textarea at bounding box center [593, 495] width 690 height 85
paste textarea "Crispy delight, baked not fried – your anytime healthy snack"
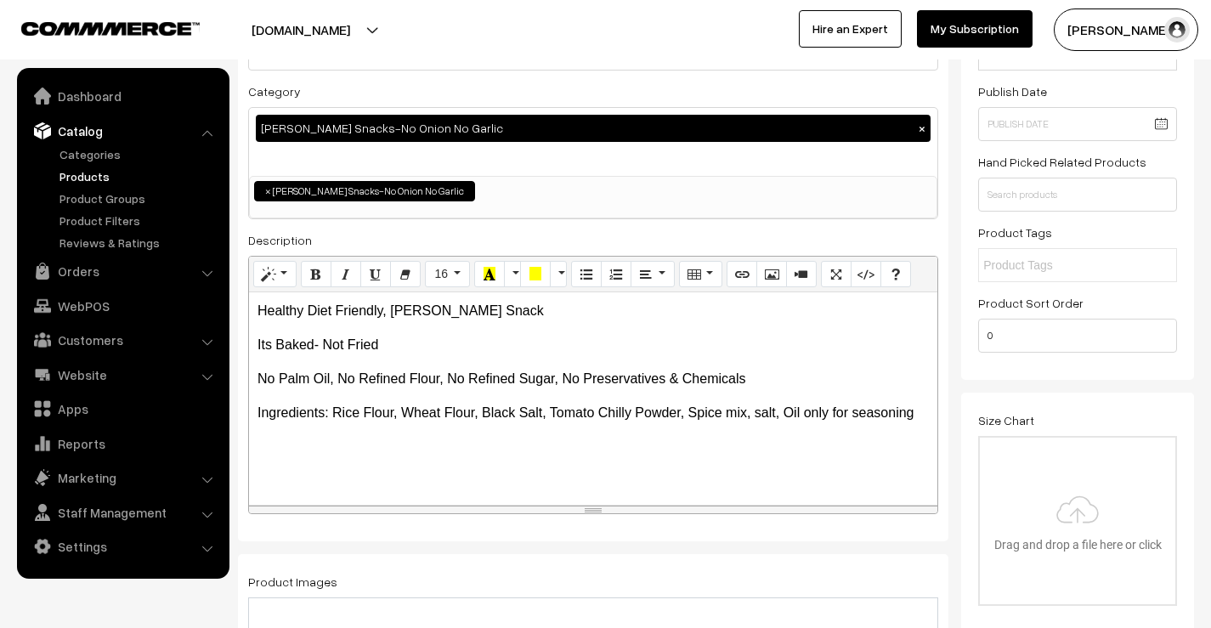
scroll to position [0, 0]
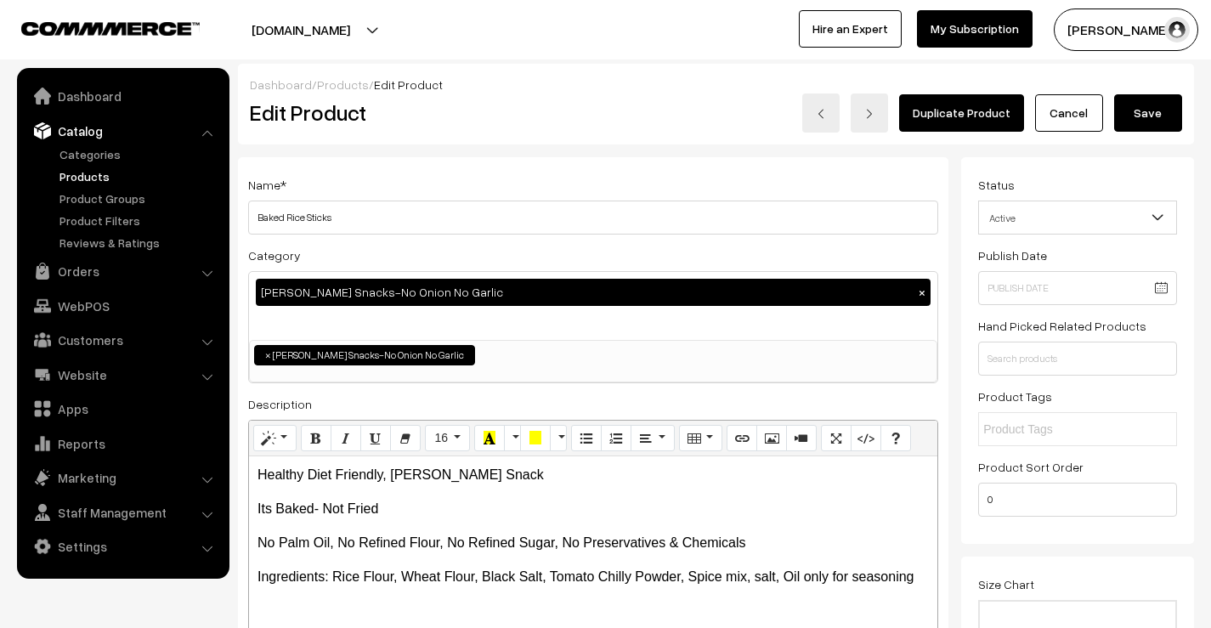
type textarea "Crispy delight, baked not fried – your anytime healthy snack"
click at [1171, 110] on button "Save" at bounding box center [1148, 112] width 68 height 37
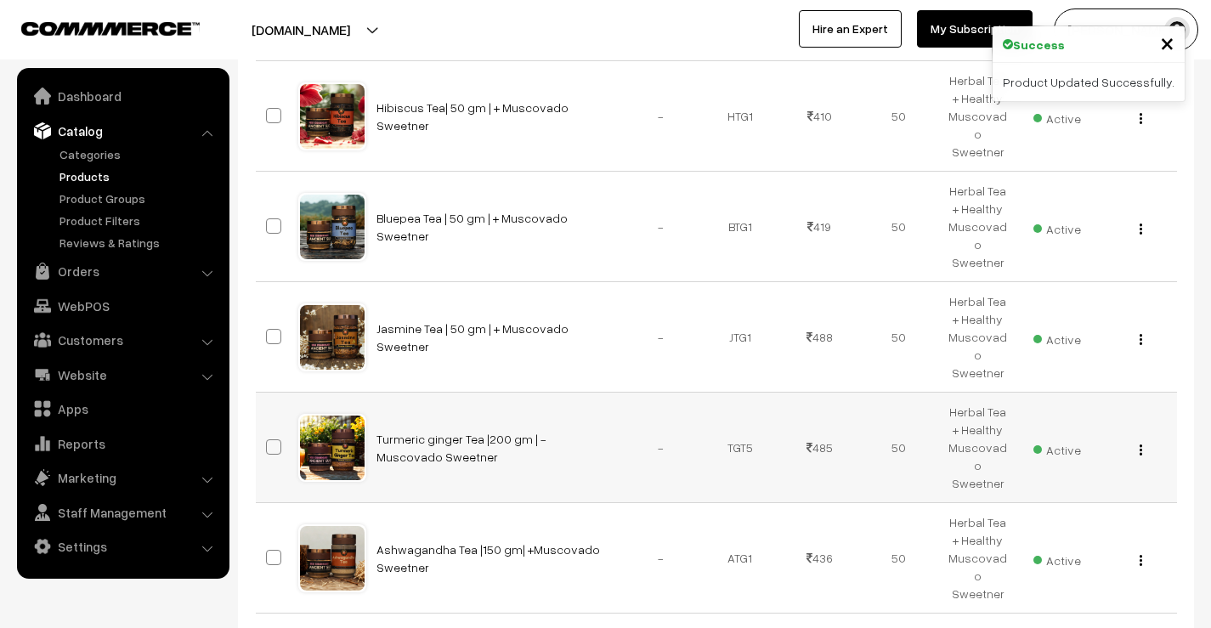
scroll to position [893, 0]
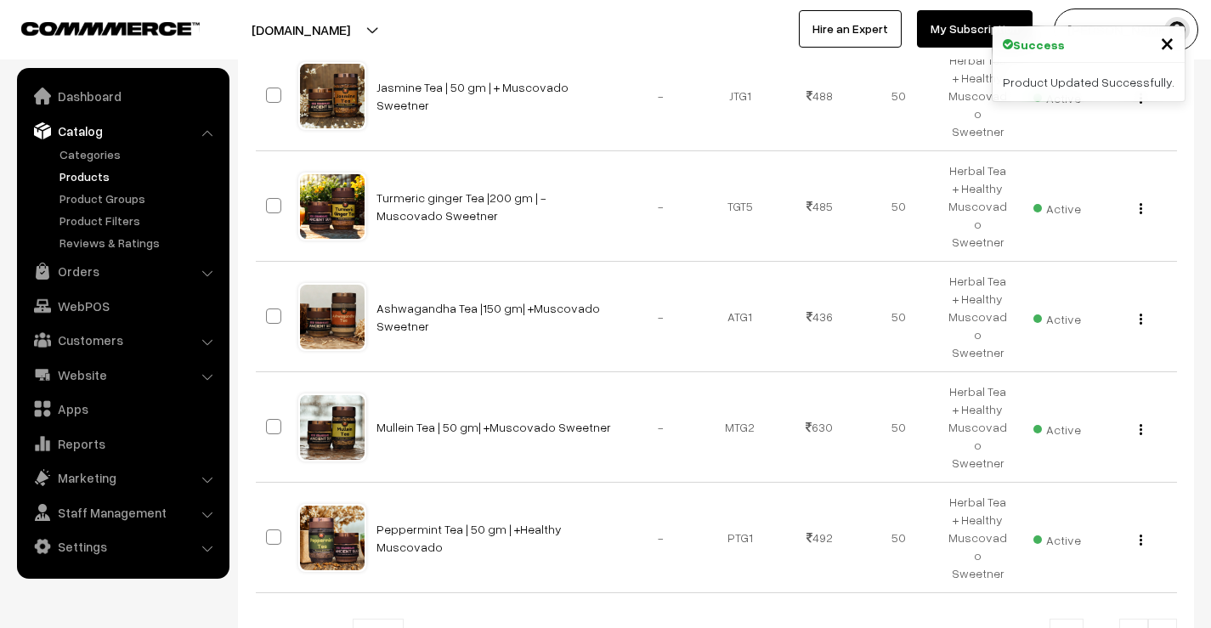
click at [1162, 627] on img at bounding box center [1162, 637] width 15 height 10
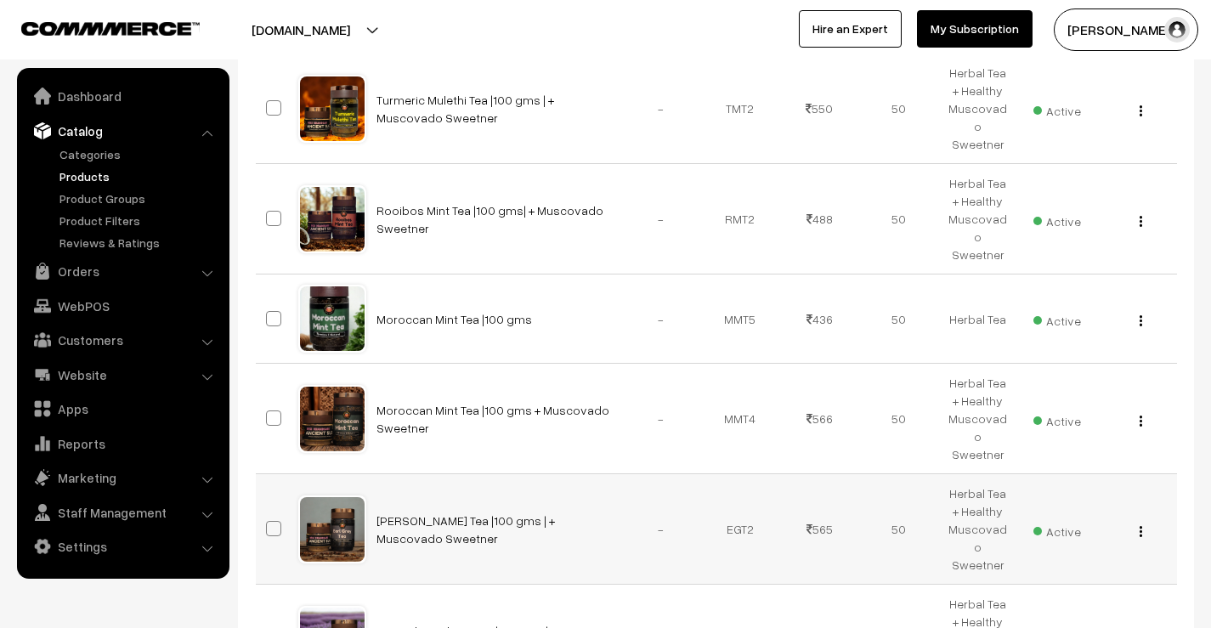
scroll to position [890, 0]
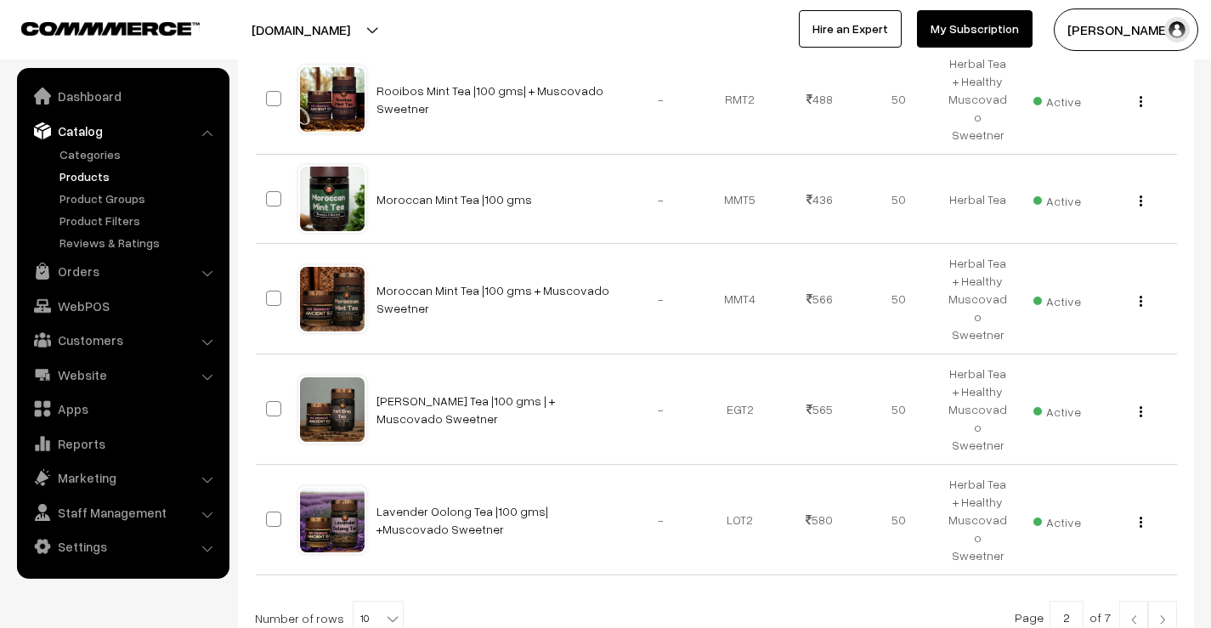
click at [1160, 614] on img at bounding box center [1162, 619] width 15 height 10
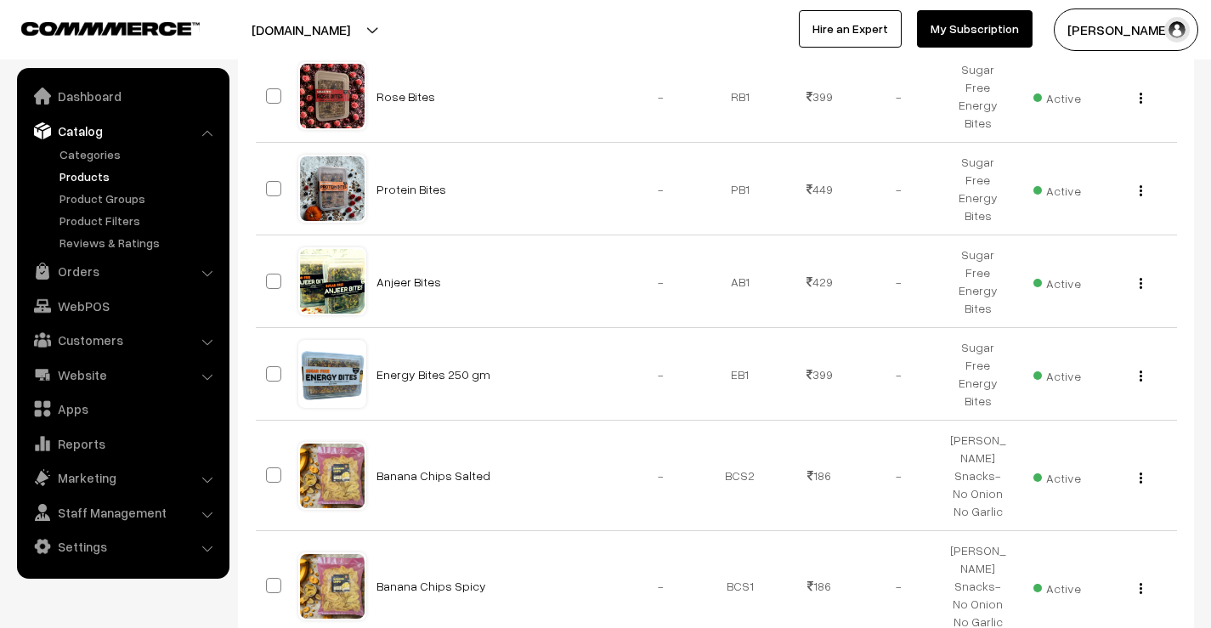
scroll to position [876, 0]
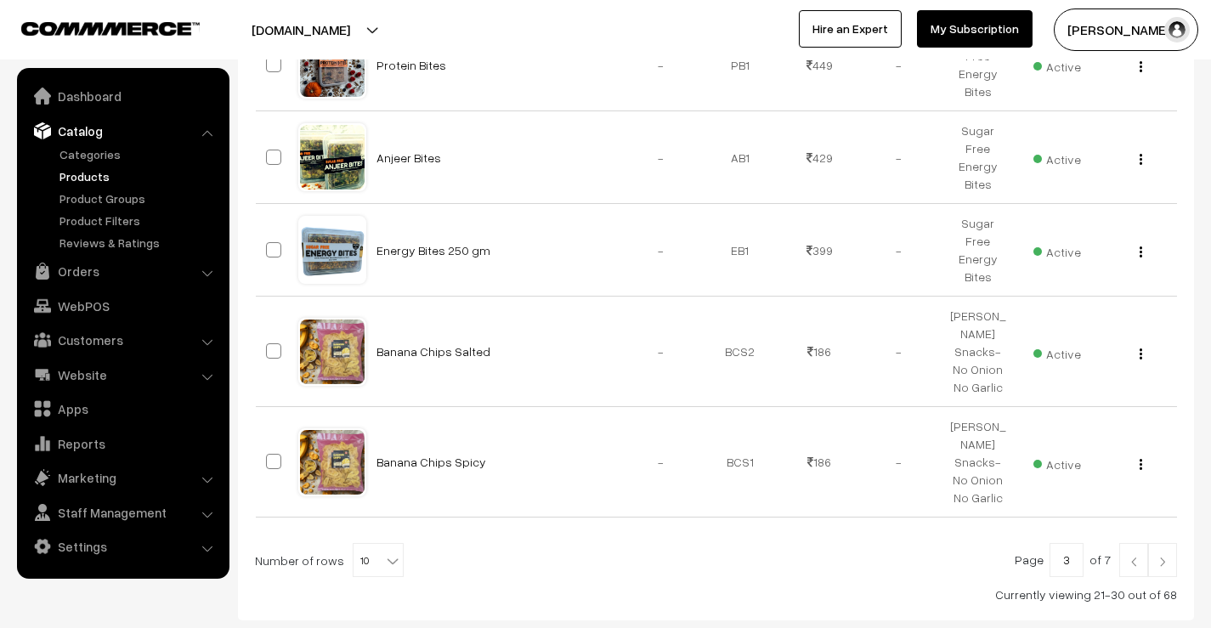
click at [1160, 557] on img at bounding box center [1162, 562] width 15 height 10
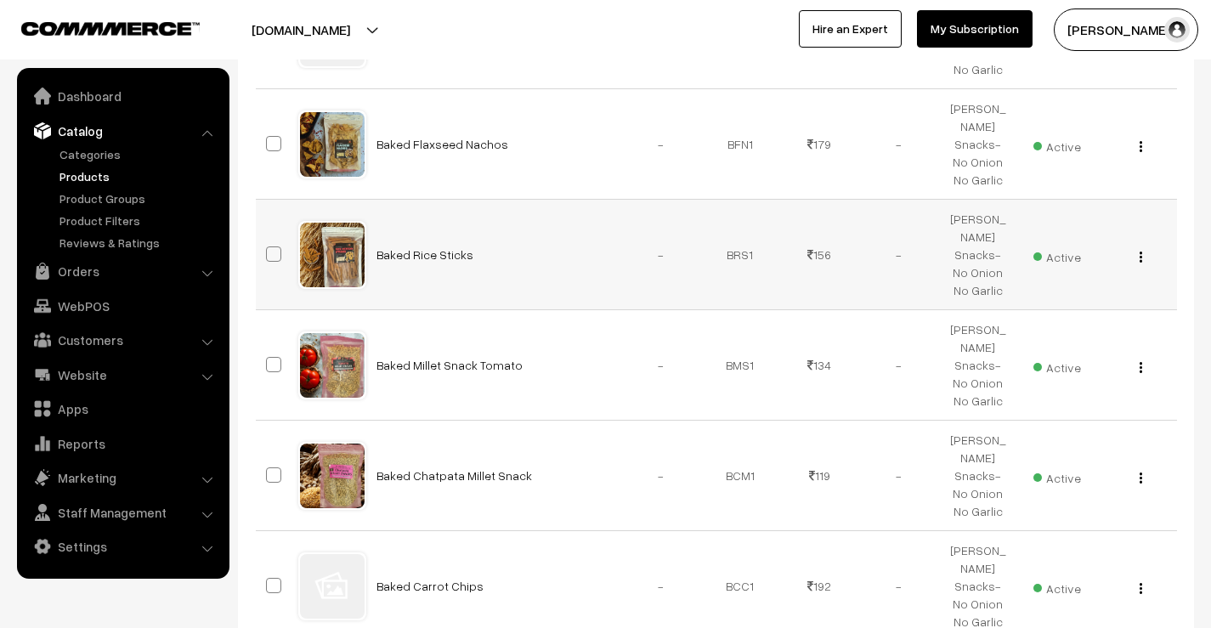
scroll to position [765, 0]
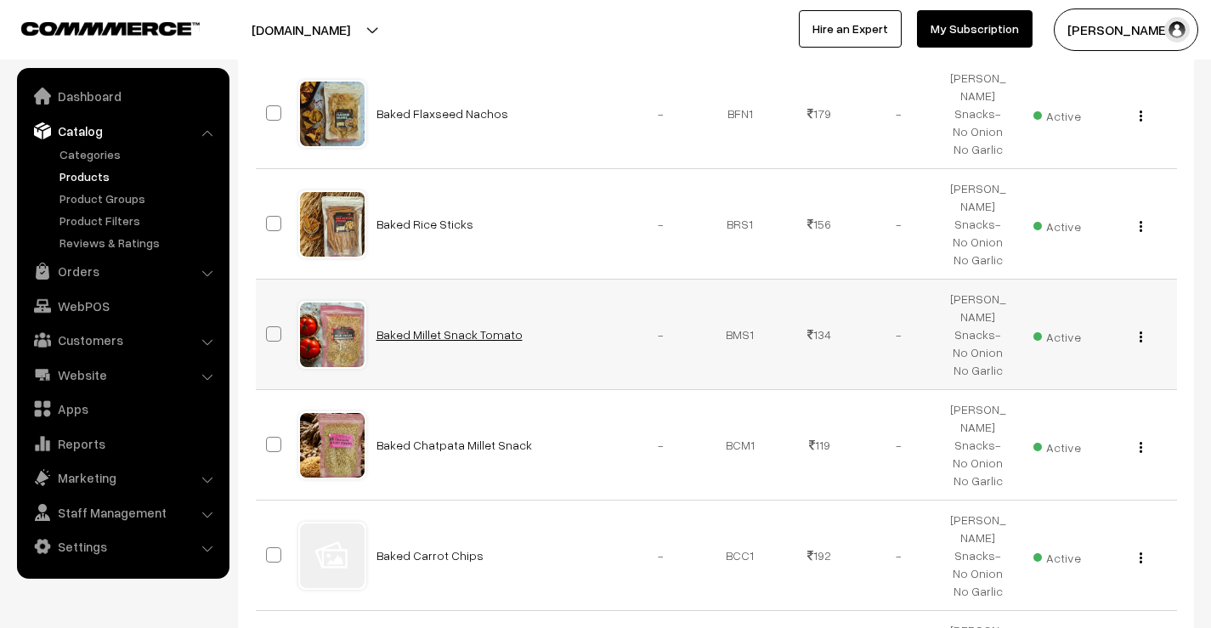
click at [442, 327] on link "Baked Millet Snack Tomato" at bounding box center [449, 334] width 146 height 14
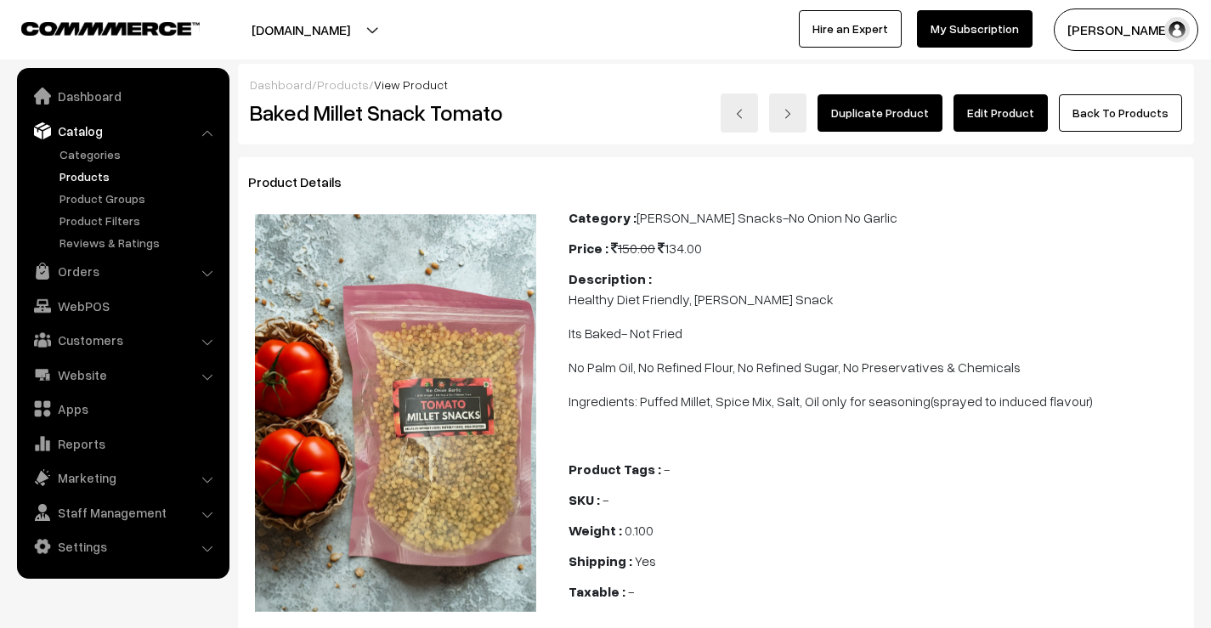
click at [1038, 108] on link "Edit Product" at bounding box center [1001, 112] width 94 height 37
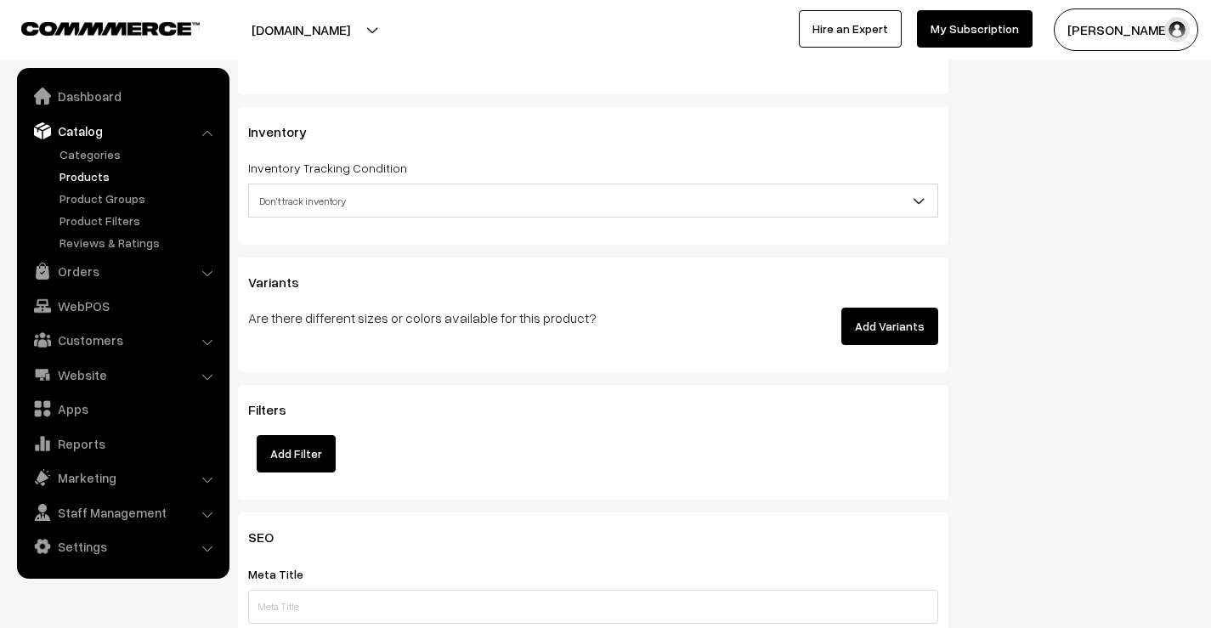
scroll to position [2210, 0]
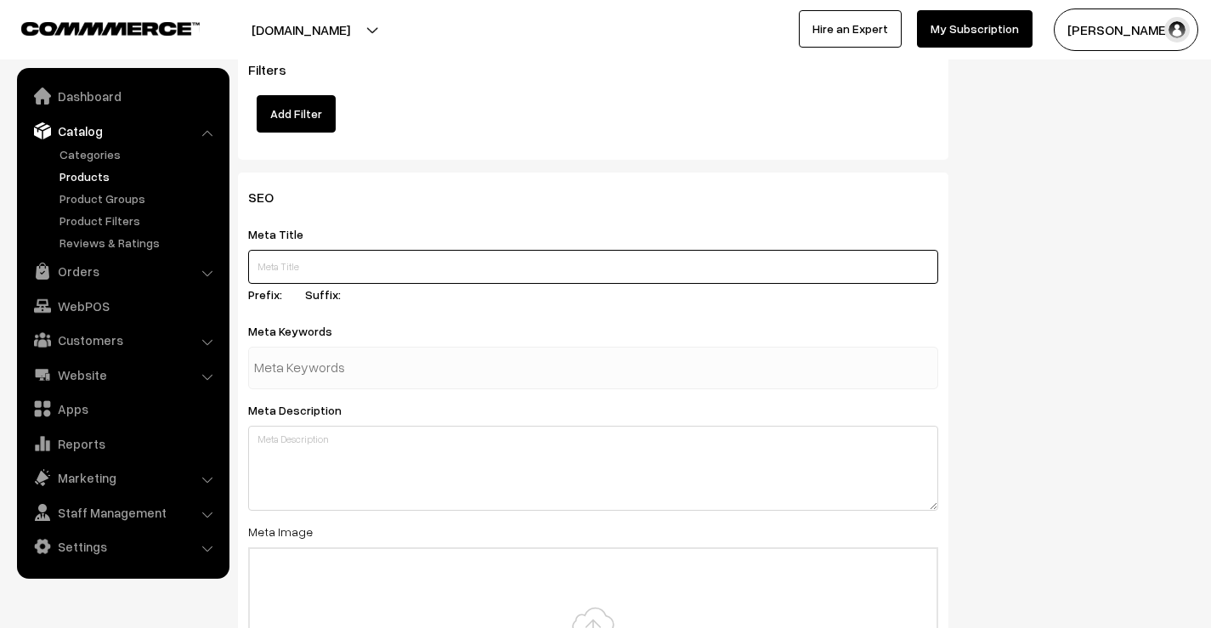
click at [308, 250] on input "text" at bounding box center [593, 267] width 690 height 34
